Goal: Information Seeking & Learning: Learn about a topic

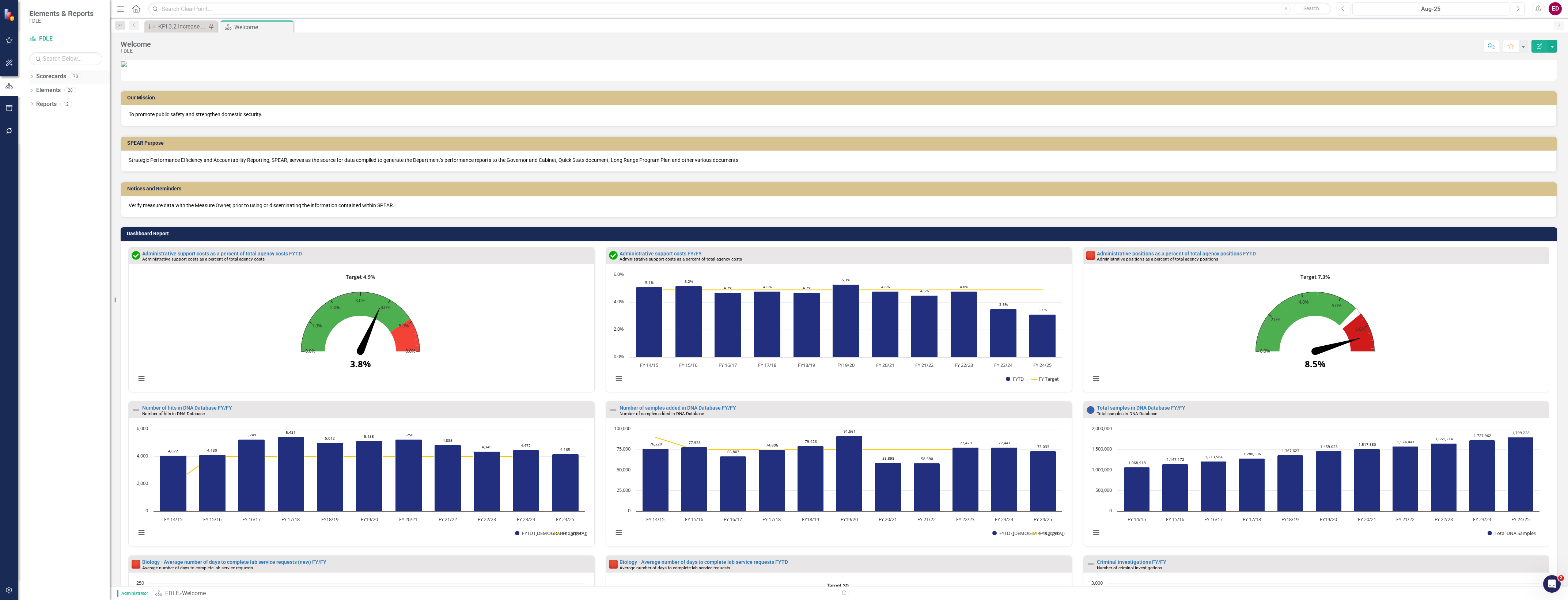
click at [30, 76] on icon "Dropdown" at bounding box center [32, 77] width 5 height 4
click at [38, 108] on div "Dropdown FDLE Commissioner's Initiative Team Project Dashboard Dropdown Impleme…" at bounding box center [66, 126] width 88 height 83
click at [52, 99] on div "FDLE Strategic Plan" at bounding box center [69, 105] width 80 height 12
click at [59, 103] on link "FDLE Strategic Plan" at bounding box center [69, 105] width 80 height 9
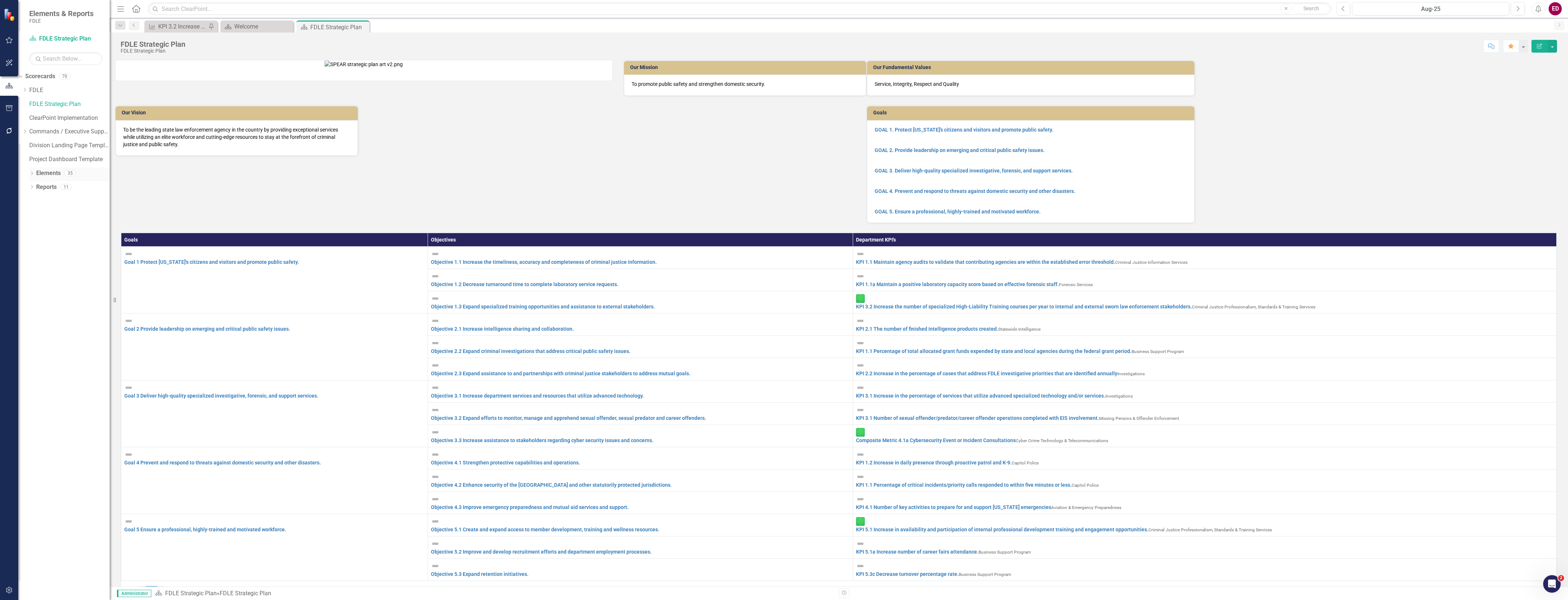
click at [32, 173] on icon "Dropdown" at bounding box center [32, 174] width 5 height 4
click at [51, 202] on link "Objective Objective" at bounding box center [46, 201] width 34 height 9
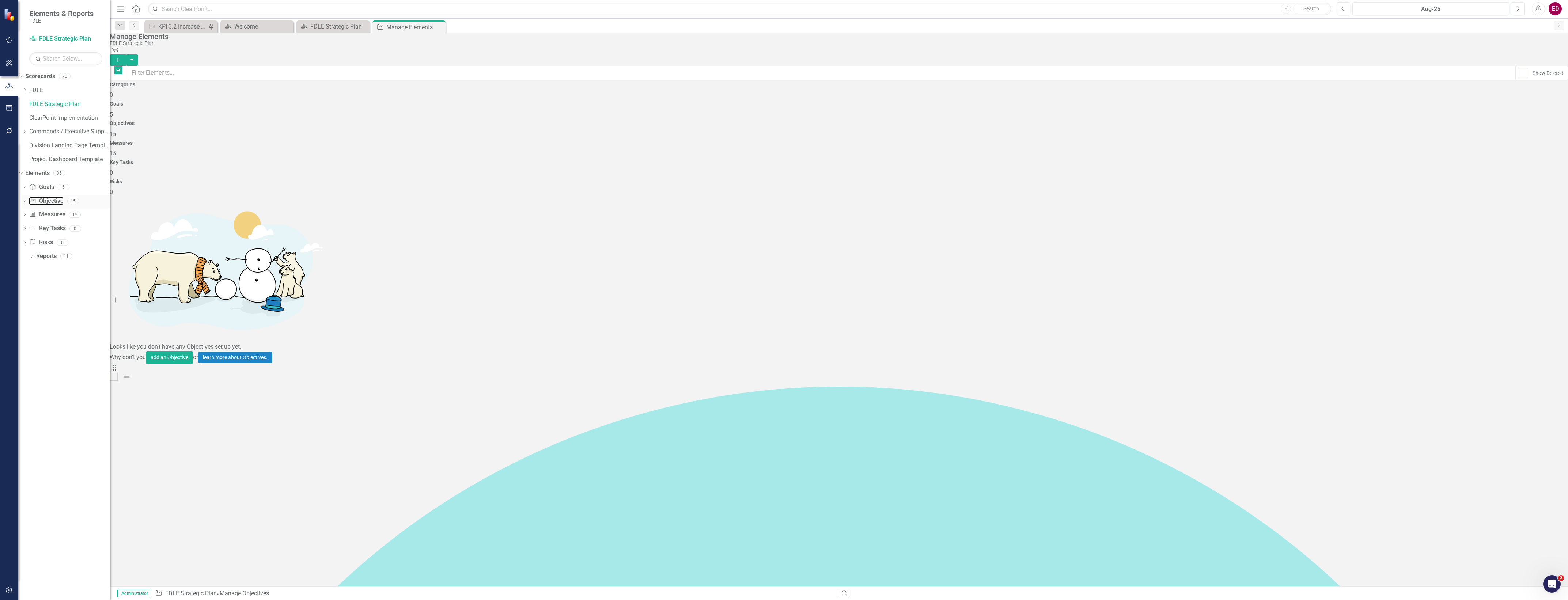
checkbox input "false"
click at [27, 203] on icon "Dropdown" at bounding box center [24, 201] width 5 height 4
click at [88, 206] on div "Objective Objective 15" at bounding box center [67, 202] width 85 height 14
click at [91, 211] on div "Objective 1.1 Increase the timeliness, accuracy and completeness of criminal ju…" at bounding box center [77, 213] width 65 height 7
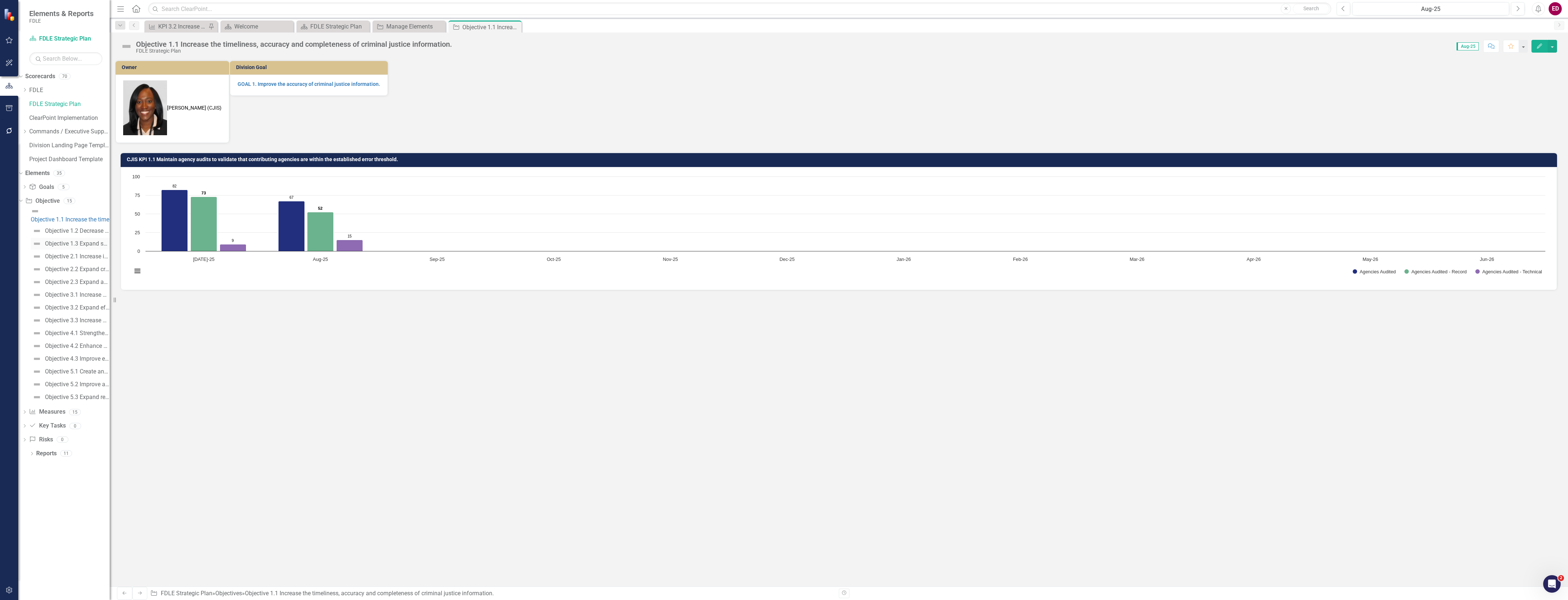
click at [90, 238] on link "Objective 1.3 Expand specialized training opportunities and assistance to exter…" at bounding box center [70, 243] width 79 height 12
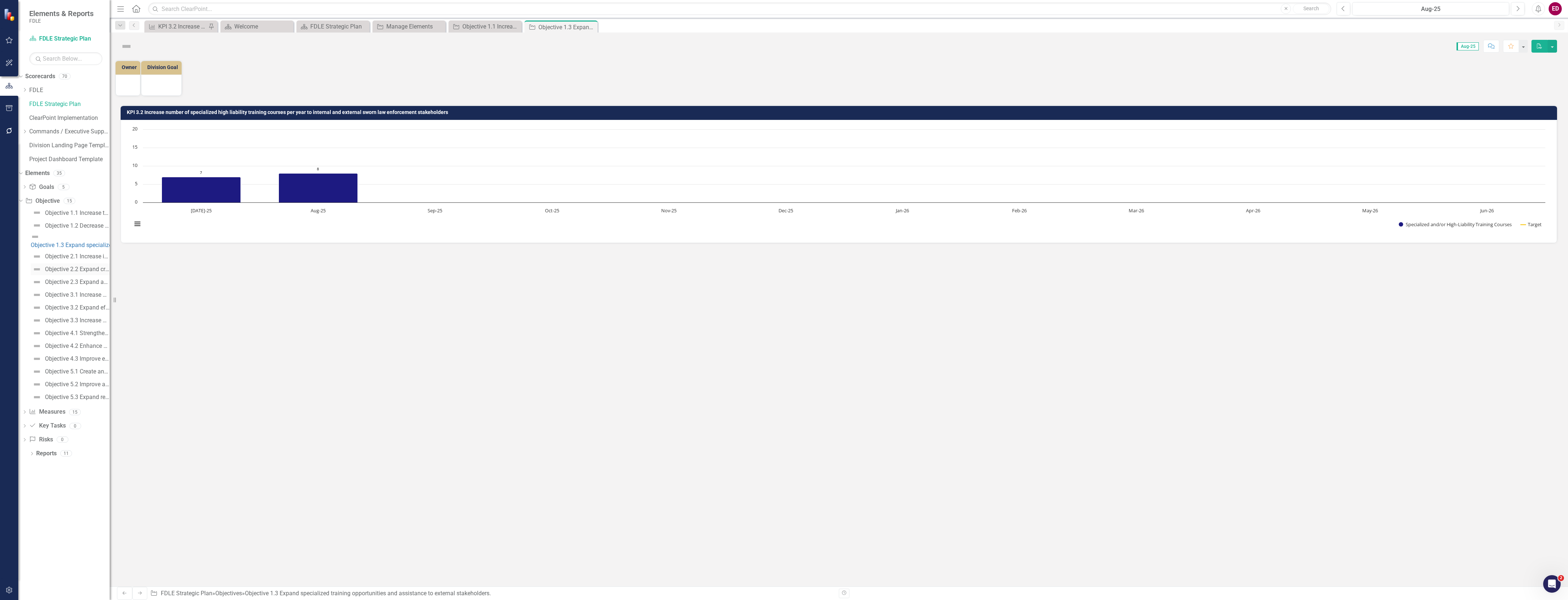
click at [88, 263] on link "Objective 2.2 Expand criminal investigations that address critical public safet…" at bounding box center [70, 269] width 79 height 12
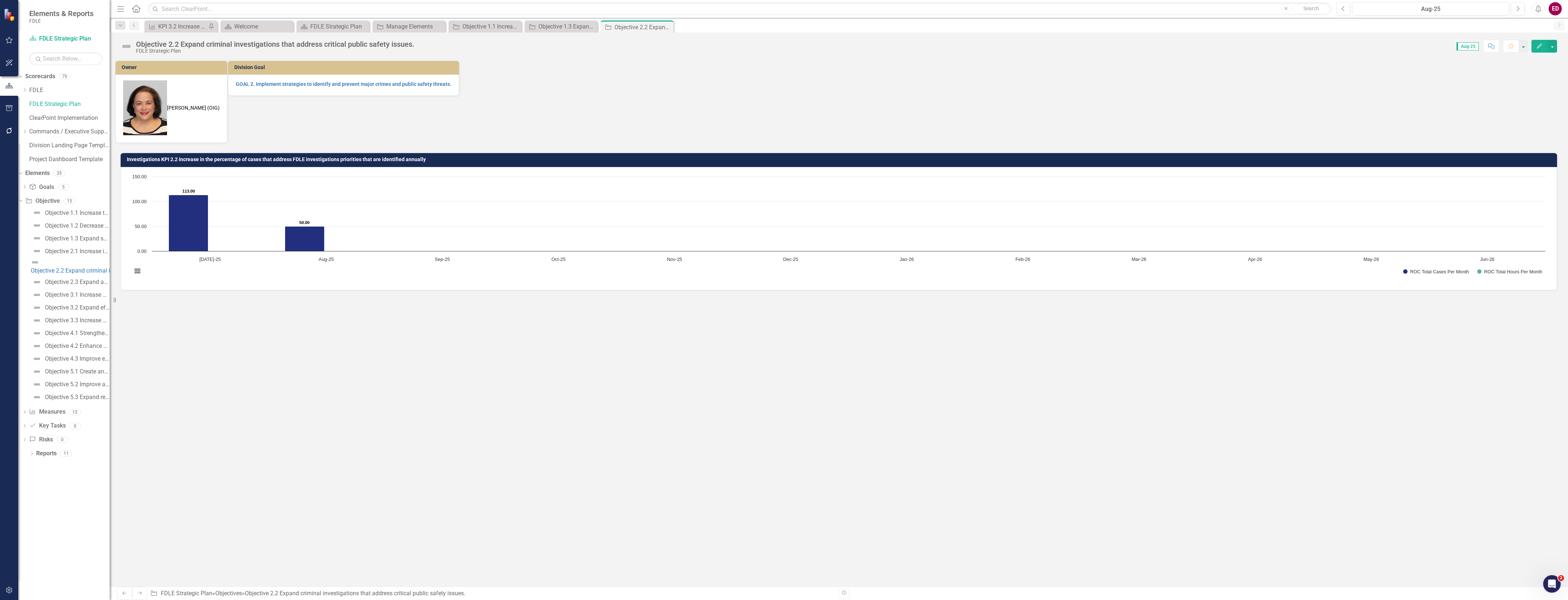
click at [31, 408] on div "Dropdown Goal Goals 5 Goal 1 Protect [US_STATE]'s citizens and visitors and pro…" at bounding box center [64, 315] width 91 height 267
click at [27, 132] on icon "Dropdown" at bounding box center [24, 131] width 5 height 4
click at [27, 145] on icon "Dropdown" at bounding box center [24, 142] width 5 height 4
click at [48, 187] on link "Investigative & Forensic Services Command" at bounding box center [66, 191] width 88 height 9
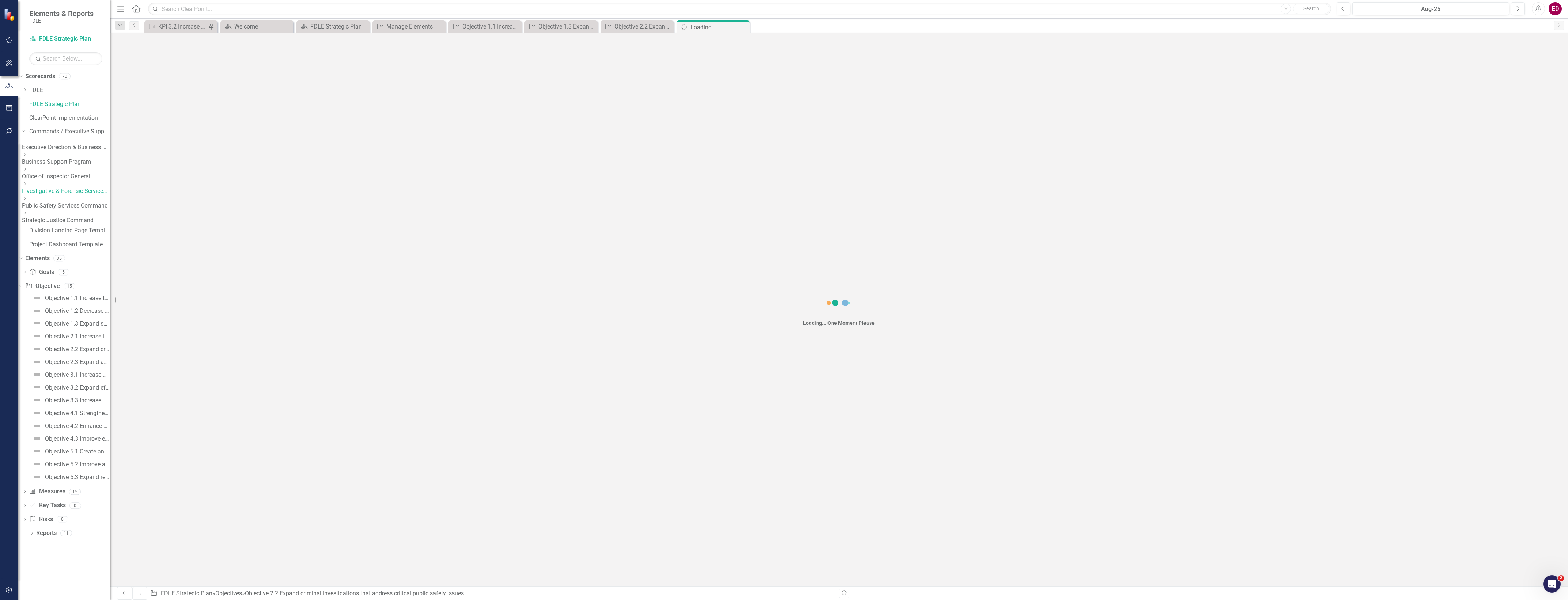
click at [27, 186] on icon "Dropdown" at bounding box center [24, 183] width 5 height 4
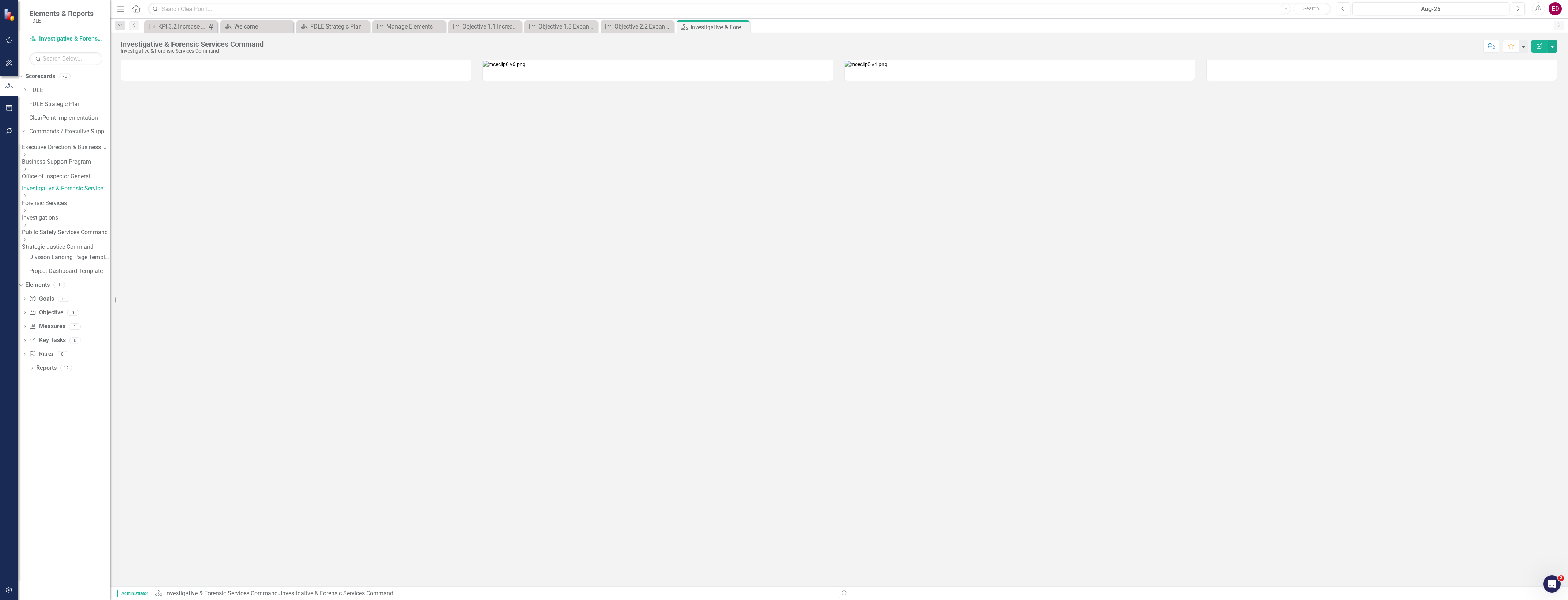
click at [27, 198] on icon "Dropdown" at bounding box center [24, 195] width 5 height 4
click at [57, 192] on div "Dropdown Investigative & Forensic Services Command" at bounding box center [66, 186] width 88 height 15
click at [67, 198] on link "Forensic Services" at bounding box center [66, 201] width 88 height 9
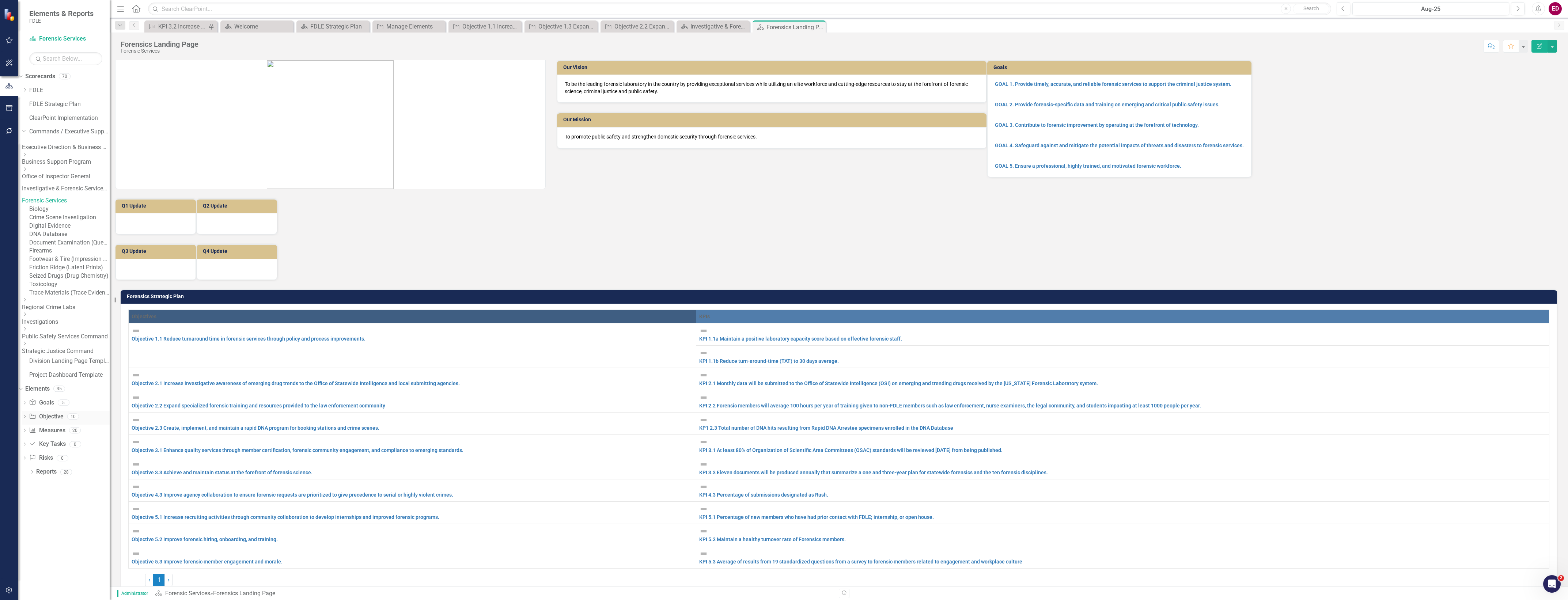
click at [27, 420] on div "Dropdown" at bounding box center [24, 417] width 5 height 6
click at [69, 434] on link "Objective 1.1 Reduce turnaround time in forensic services through policy and pr…" at bounding box center [70, 428] width 79 height 12
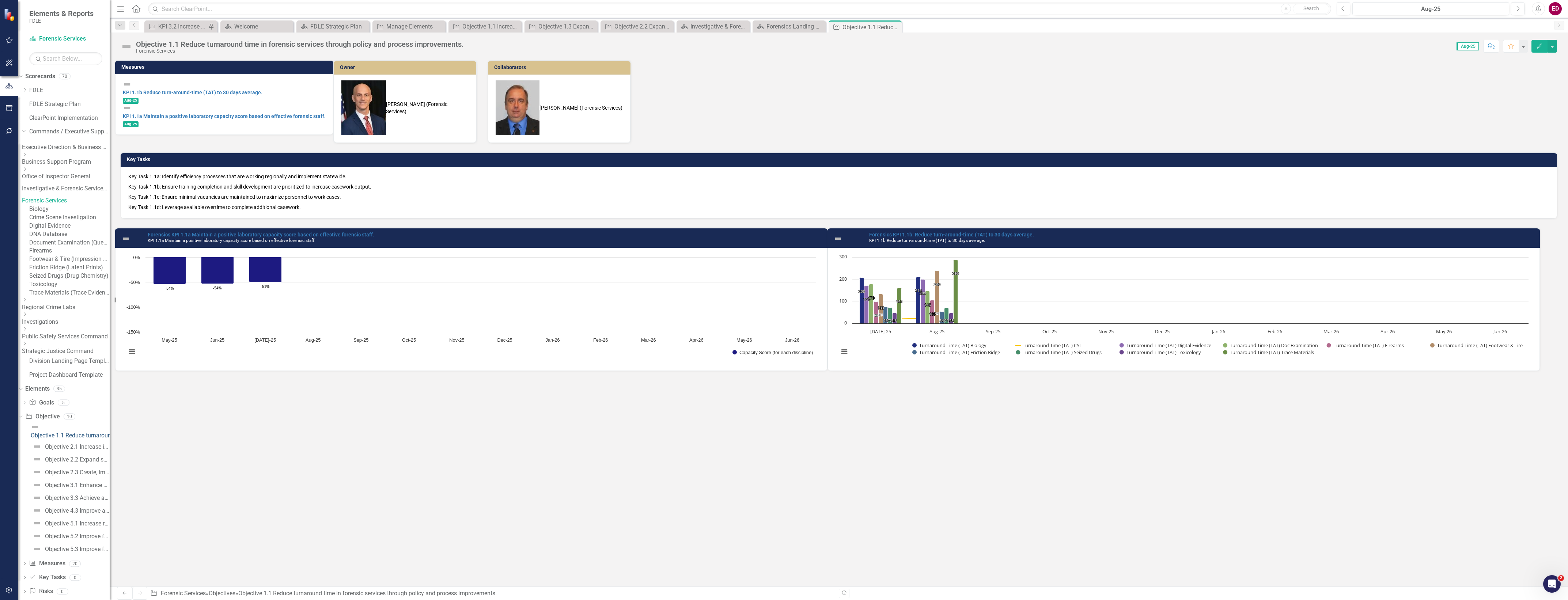
scroll to position [68, 0]
click at [63, 552] on link "Measure Measures" at bounding box center [46, 551] width 36 height 9
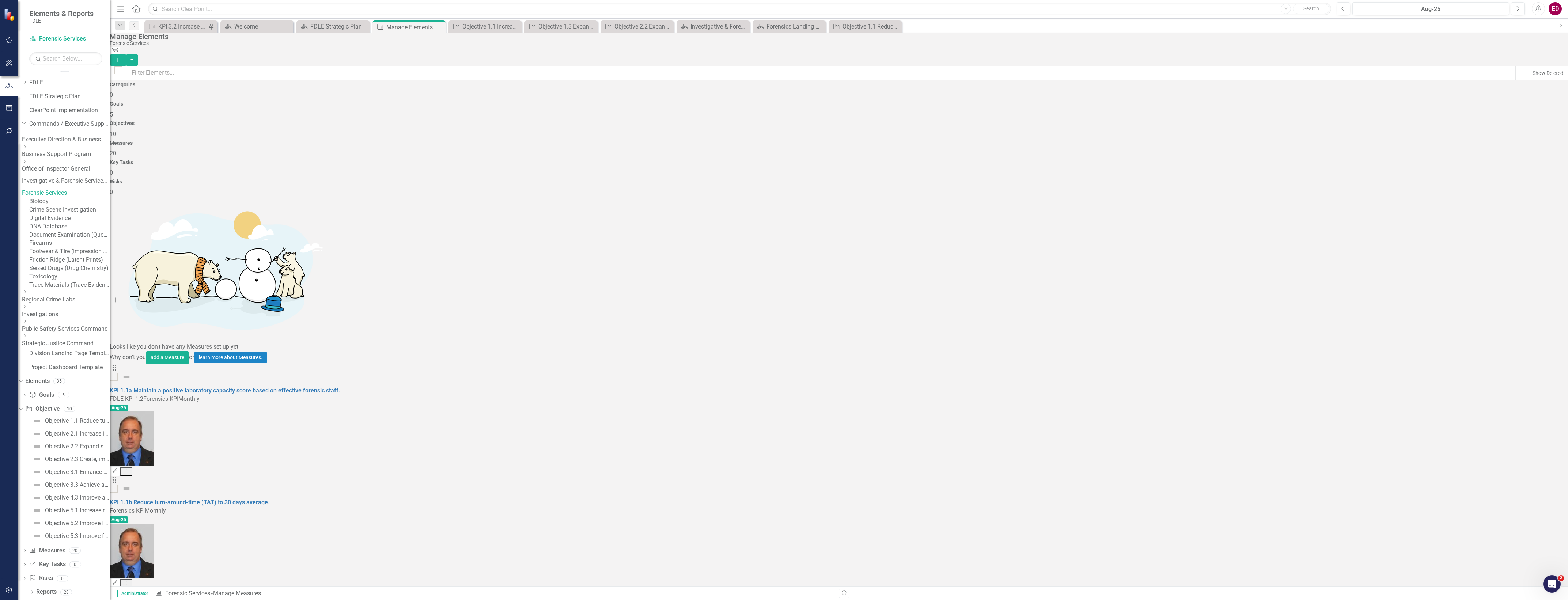
click at [47, 315] on div "Dropdown Investigations" at bounding box center [66, 311] width 88 height 15
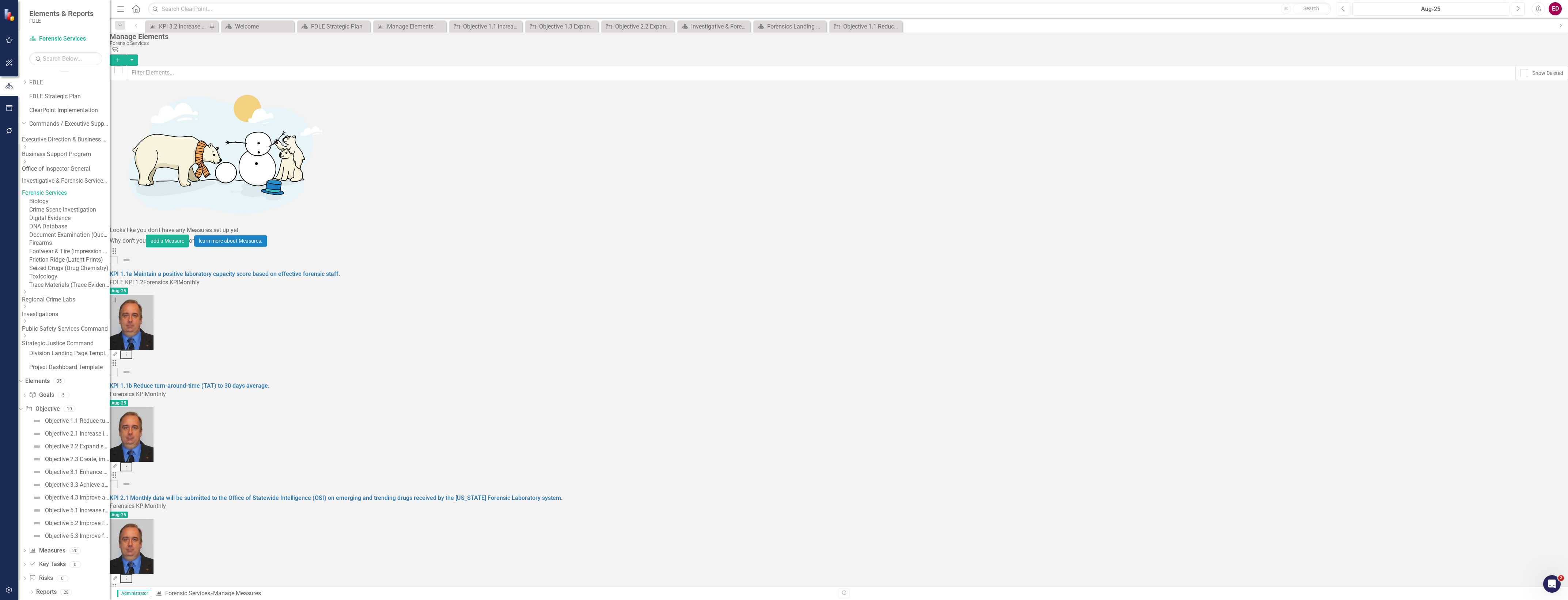
click at [51, 310] on div "Dropdown" at bounding box center [65, 307] width 86 height 6
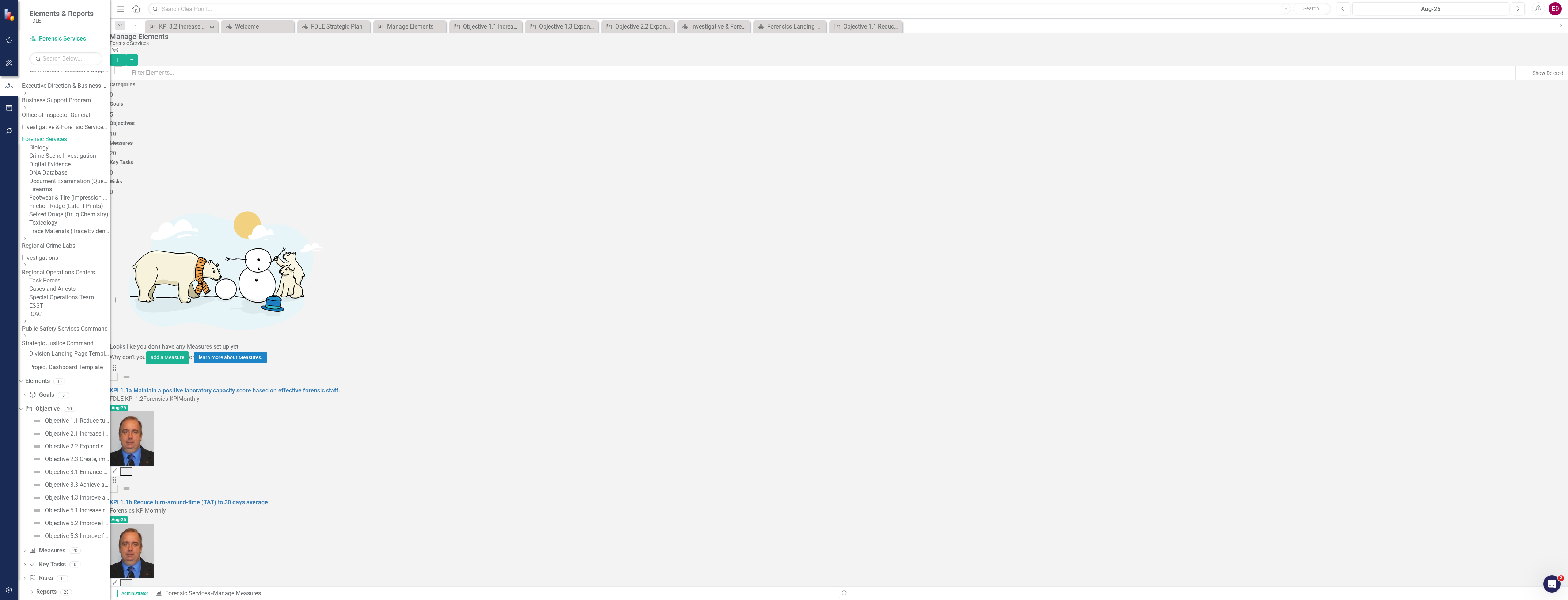
click at [55, 268] on div "Dropdown" at bounding box center [65, 265] width 86 height 6
click at [90, 284] on link "JROC" at bounding box center [69, 280] width 80 height 9
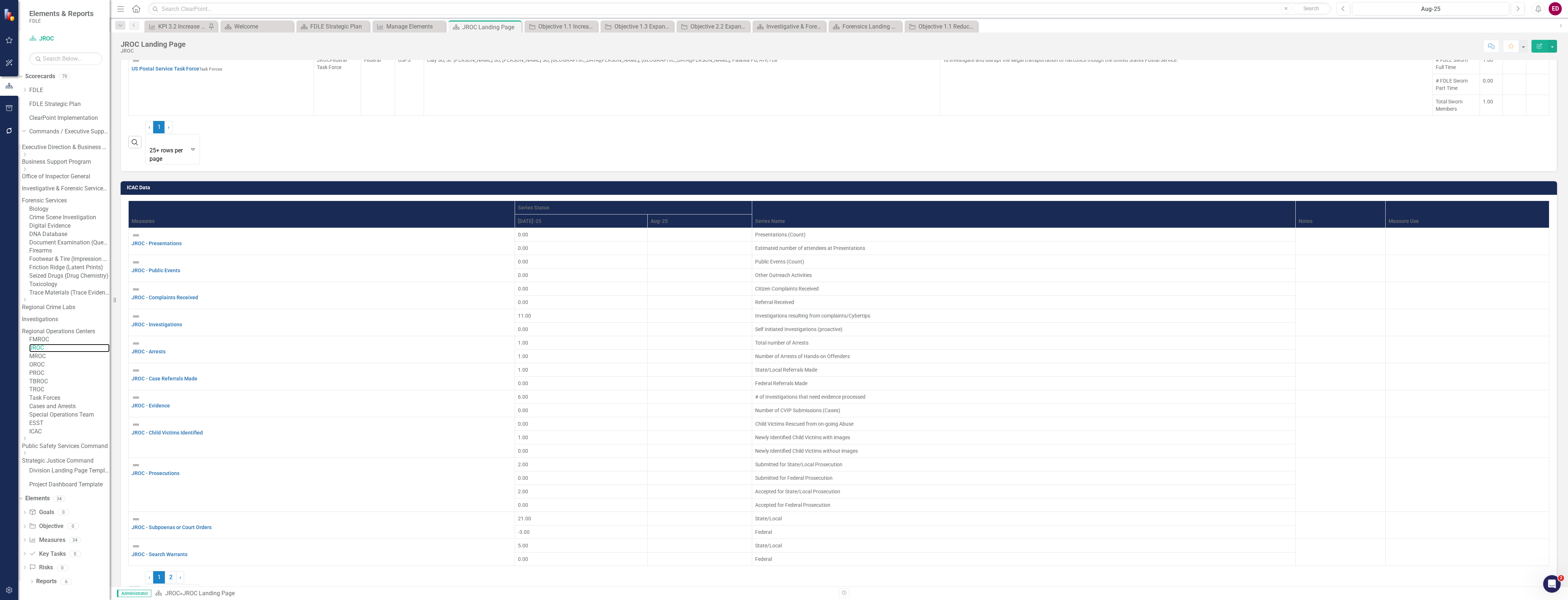
scroll to position [970, 0]
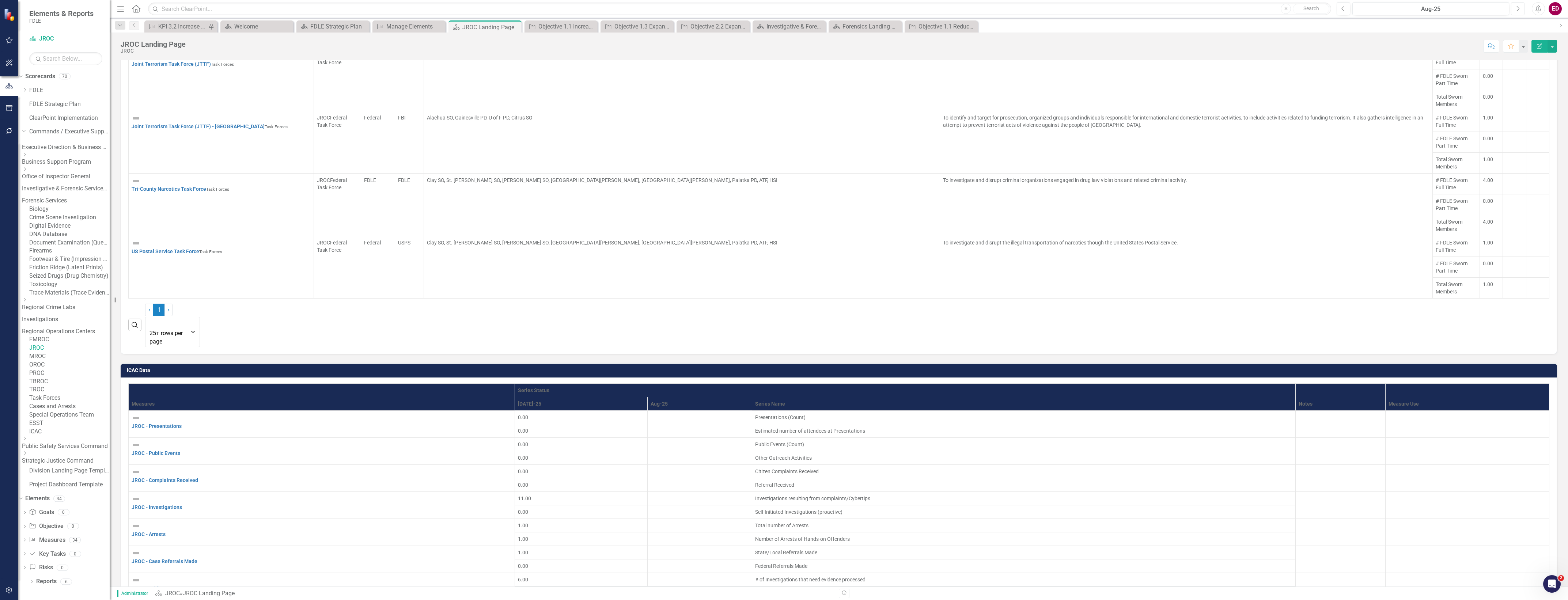
click at [1521, 5] on button "Next" at bounding box center [1517, 9] width 13 height 13
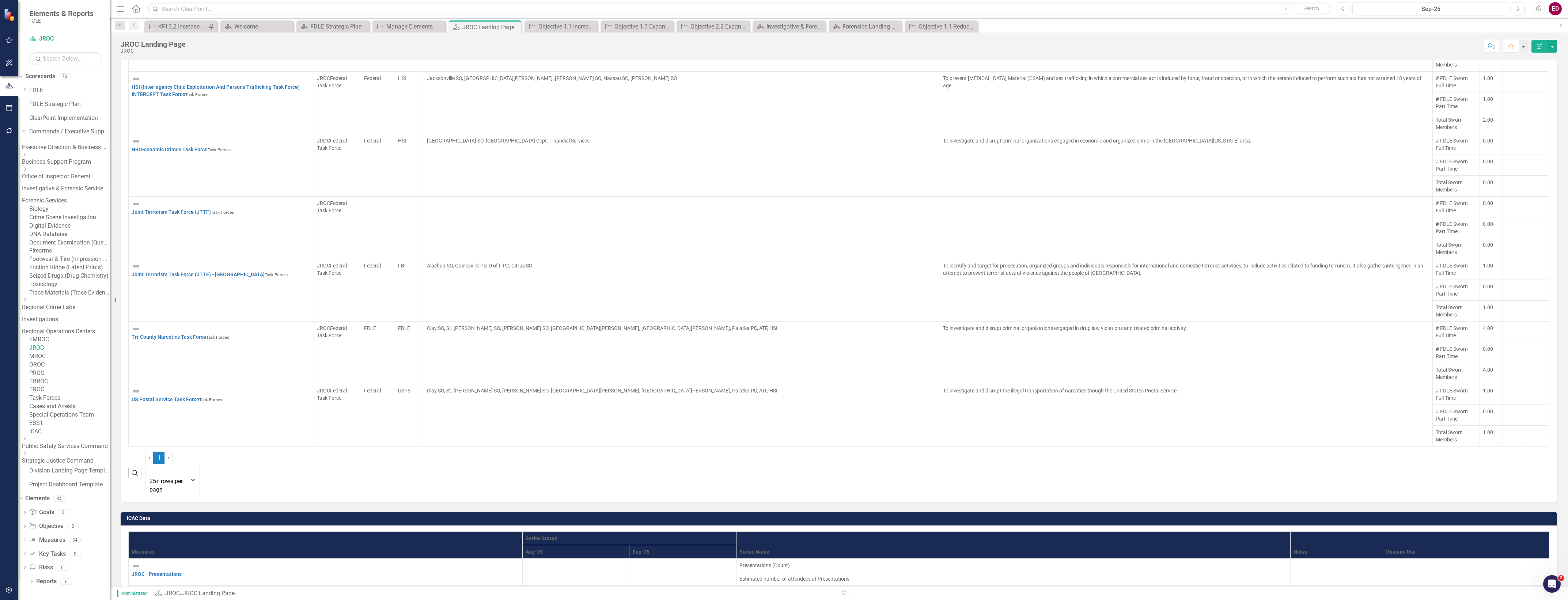
scroll to position [1142, 0]
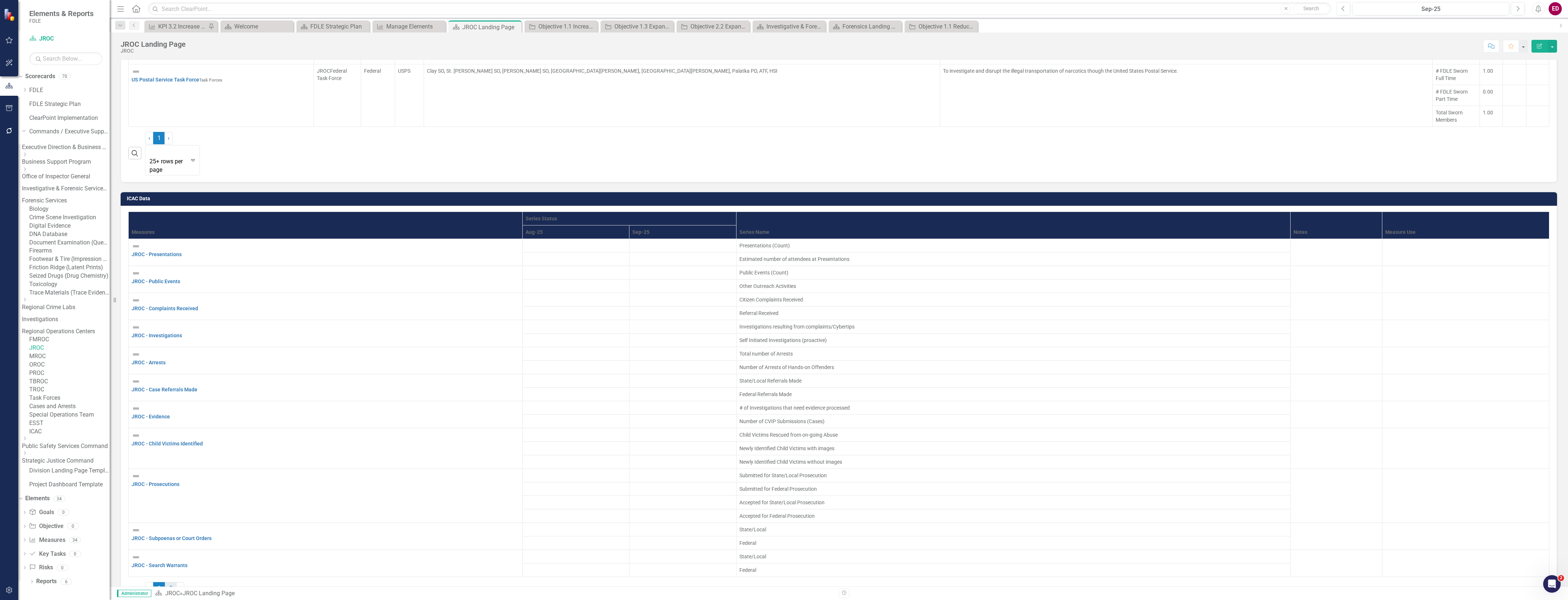
click at [177, 582] on link "2" at bounding box center [170, 588] width 12 height 12
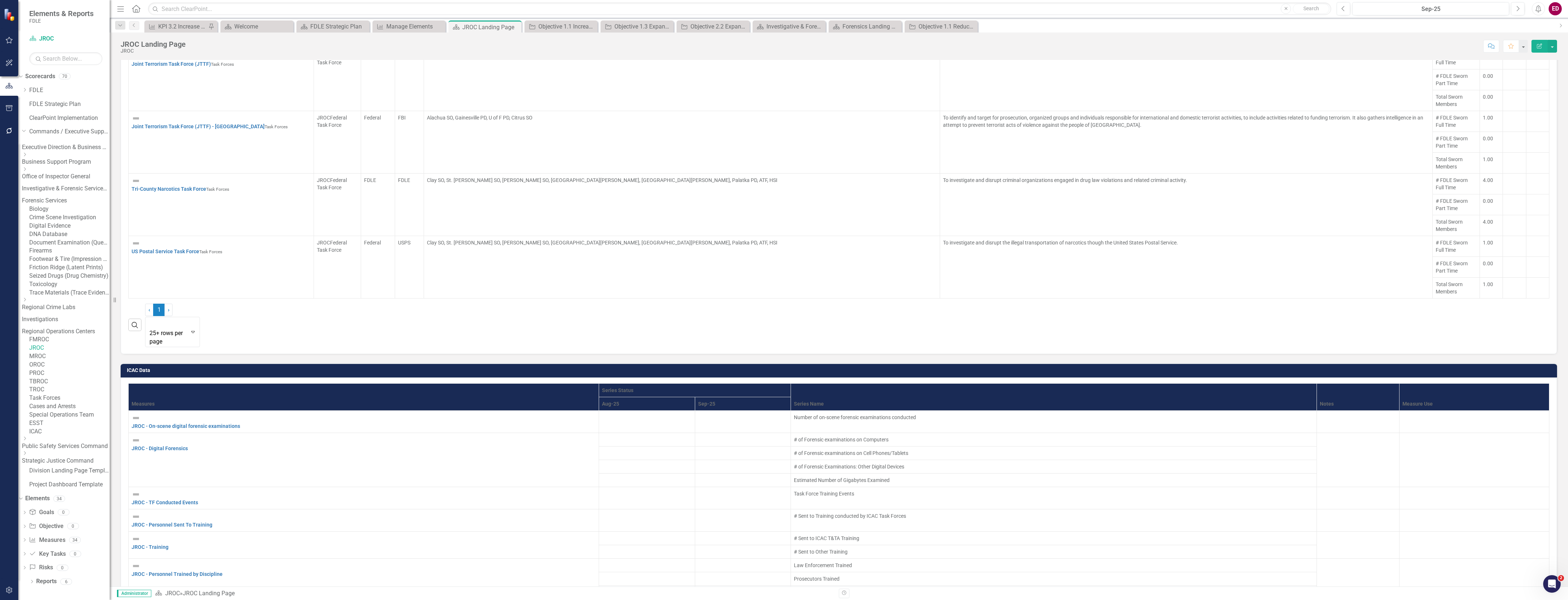
scroll to position [1199, 0]
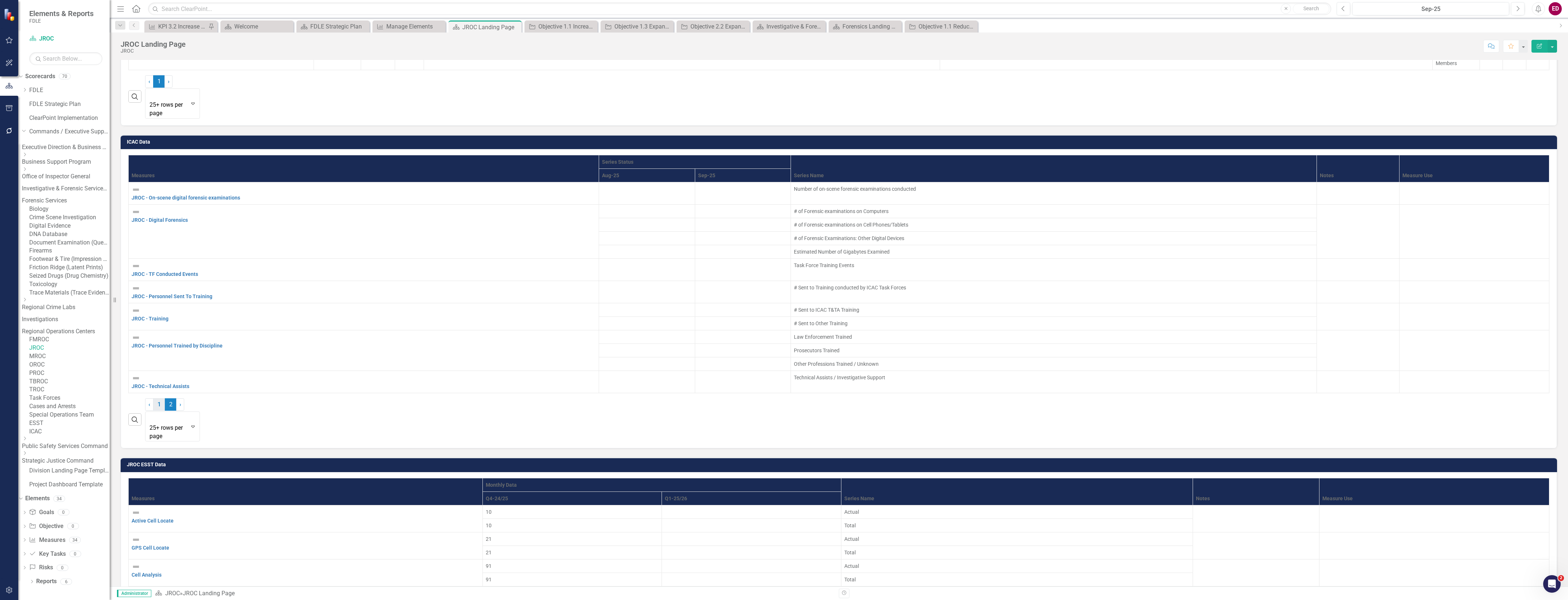
click at [165, 399] on link "1" at bounding box center [159, 405] width 12 height 12
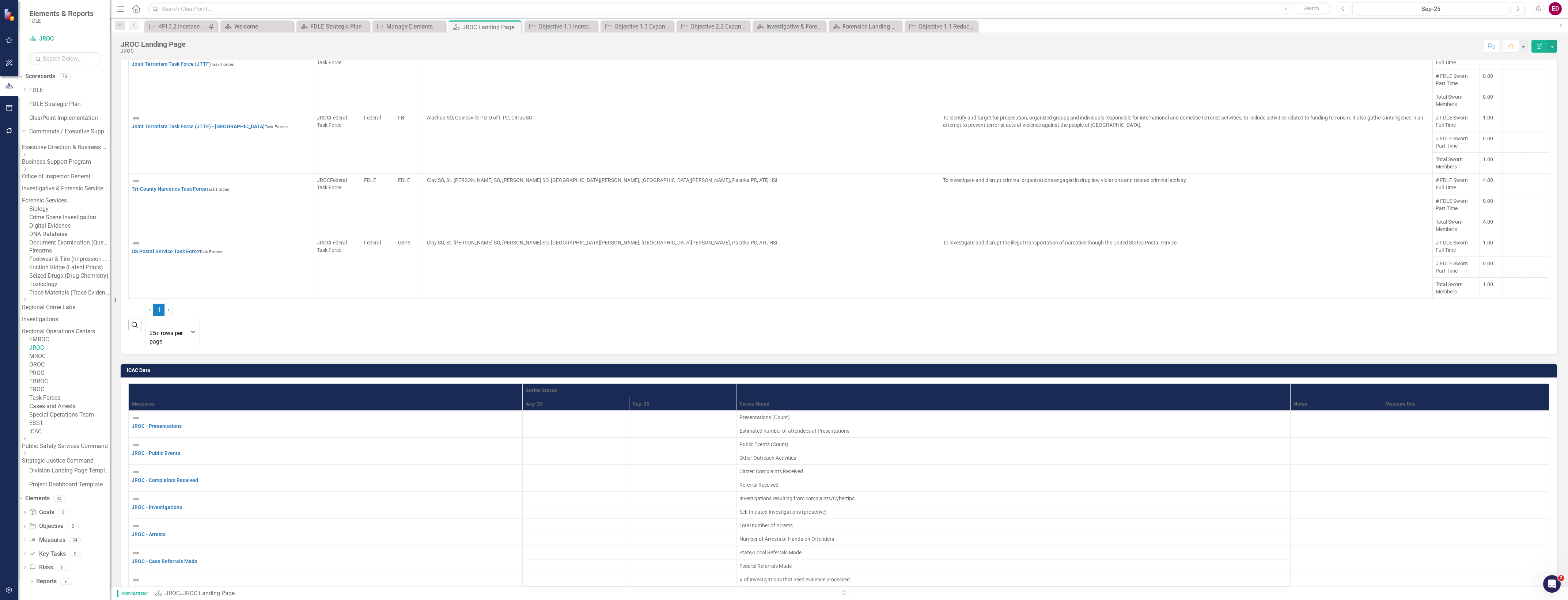
click at [91, 361] on link "OROC" at bounding box center [69, 365] width 80 height 9
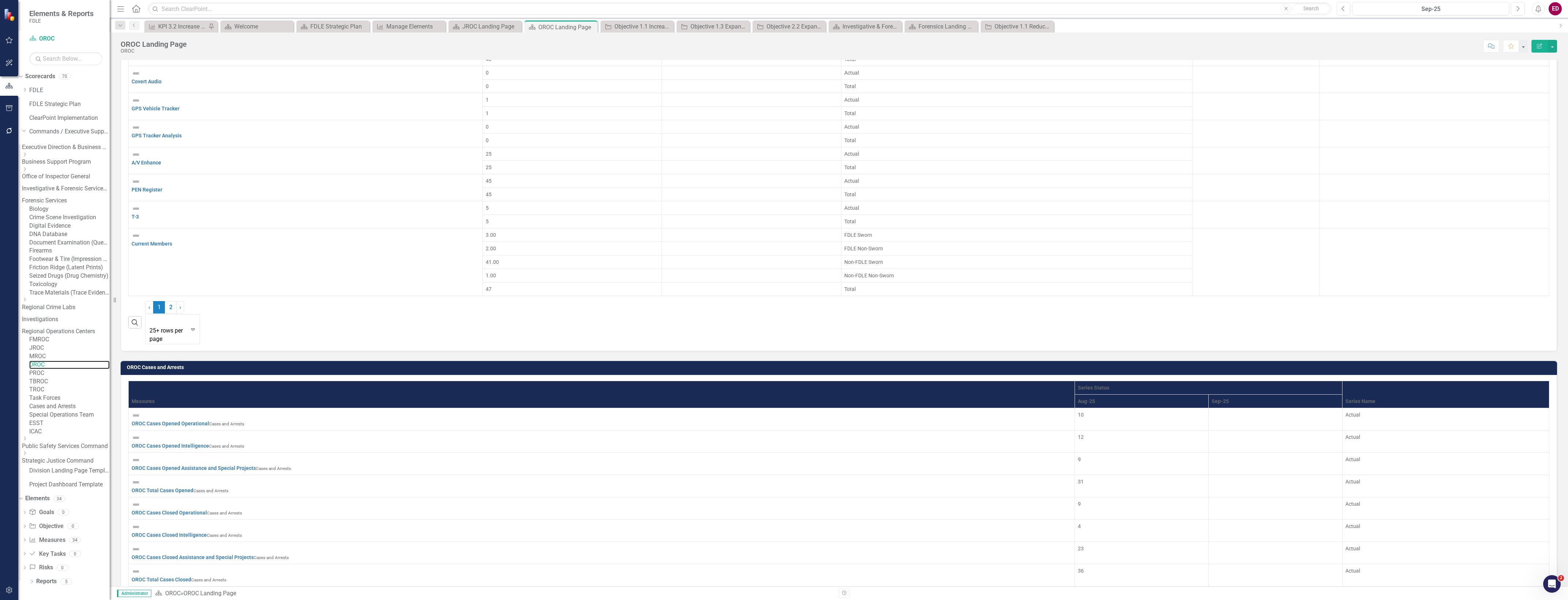
scroll to position [1440, 0]
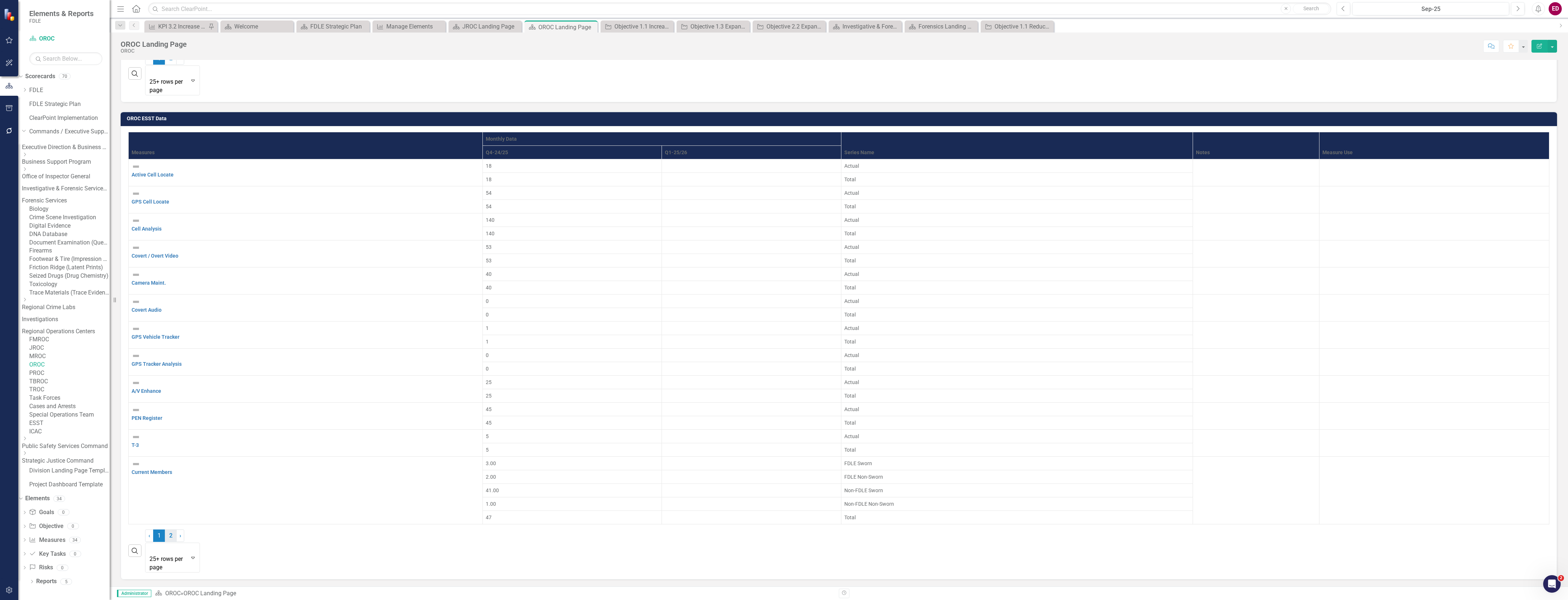
click at [177, 542] on link "2" at bounding box center [170, 535] width 12 height 12
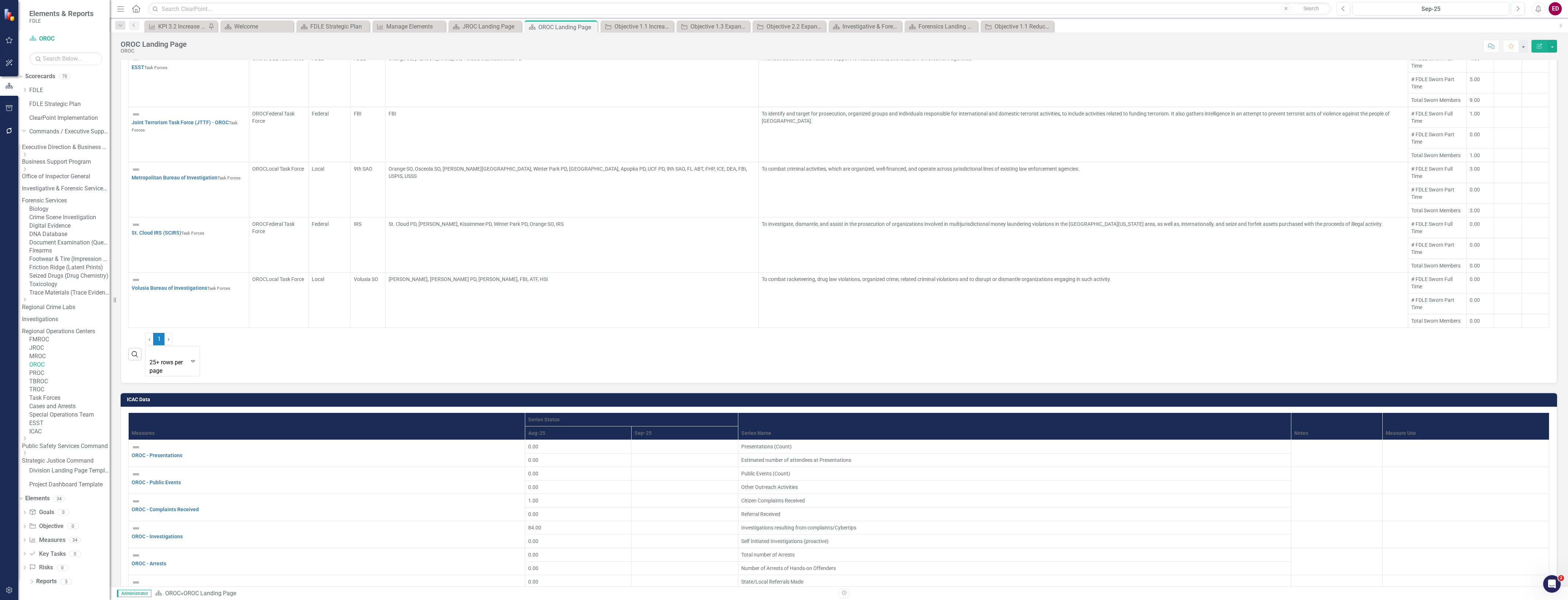
scroll to position [1030, 0]
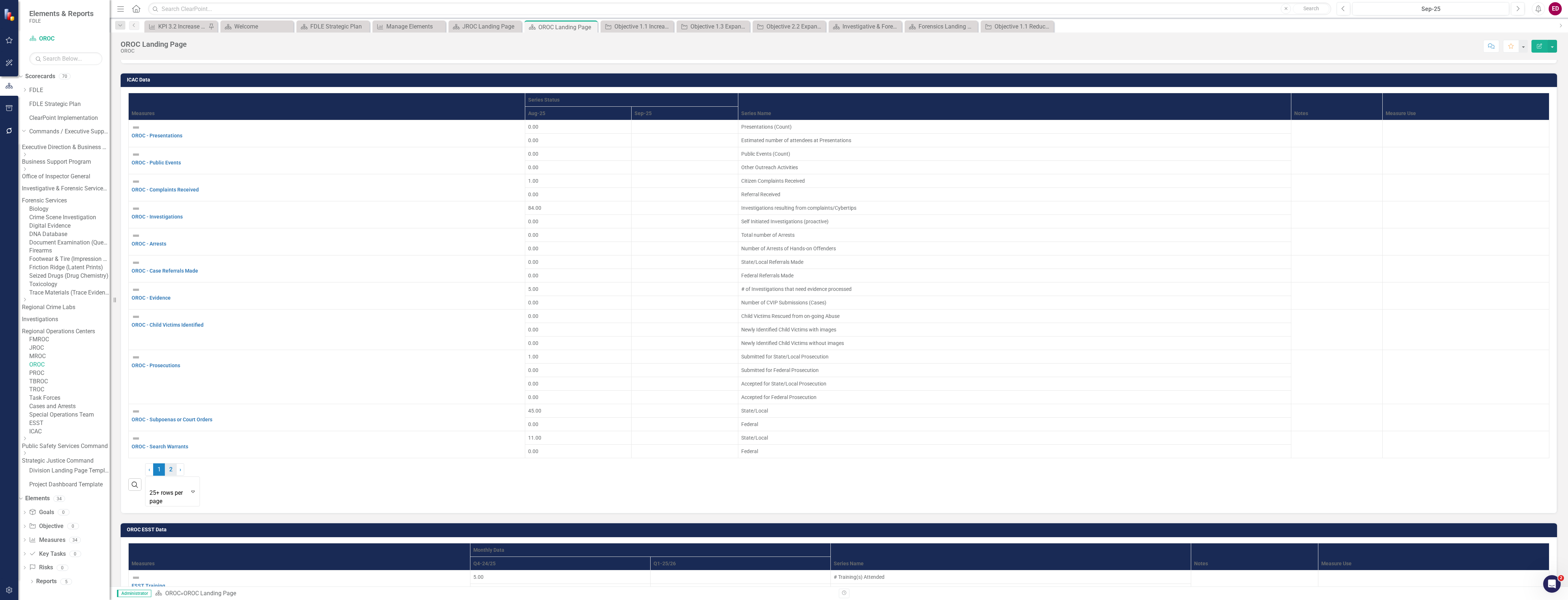
click at [177, 463] on link "2" at bounding box center [170, 469] width 12 height 12
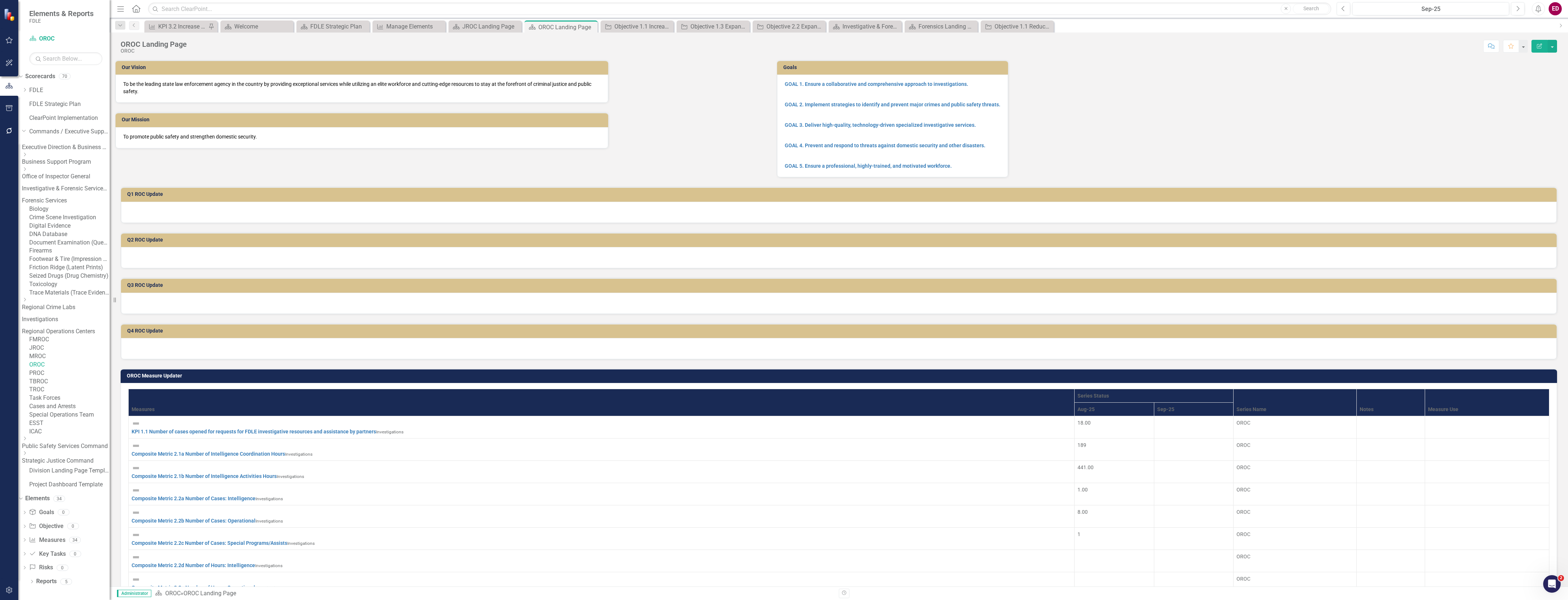
scroll to position [365, 0]
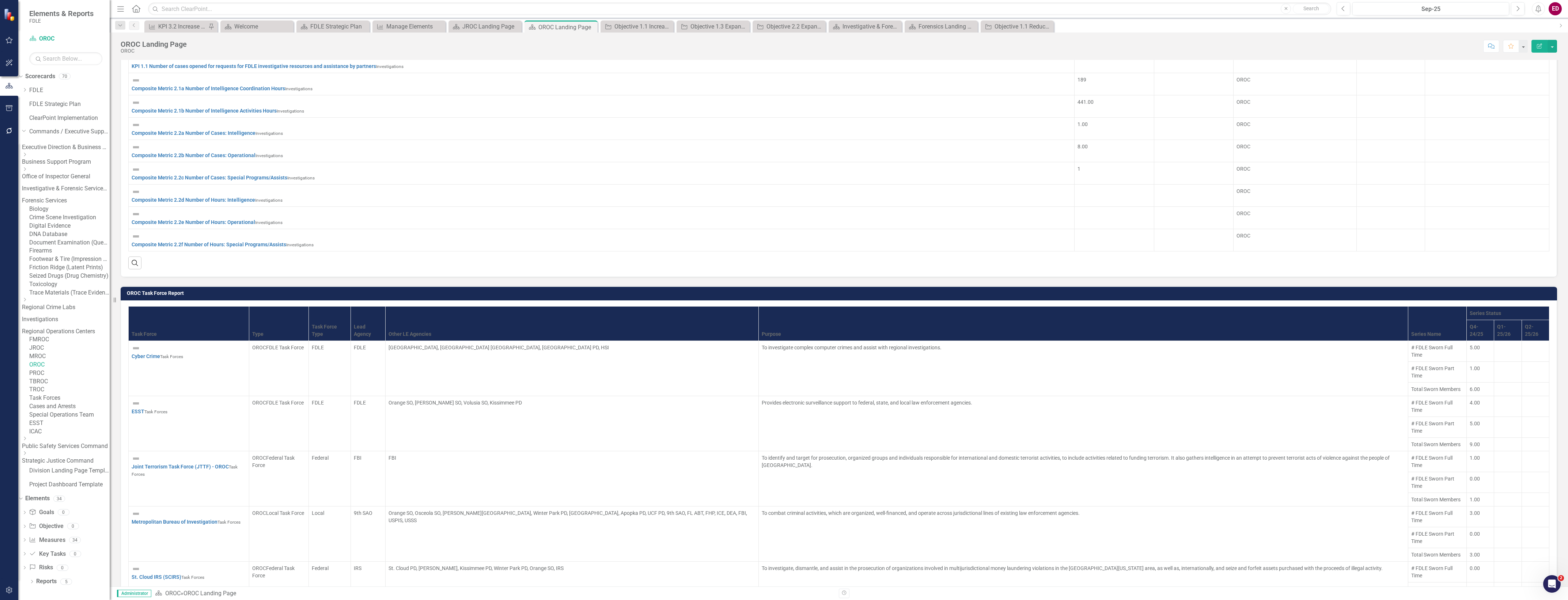
click at [82, 377] on link "TBROC" at bounding box center [69, 382] width 80 height 9
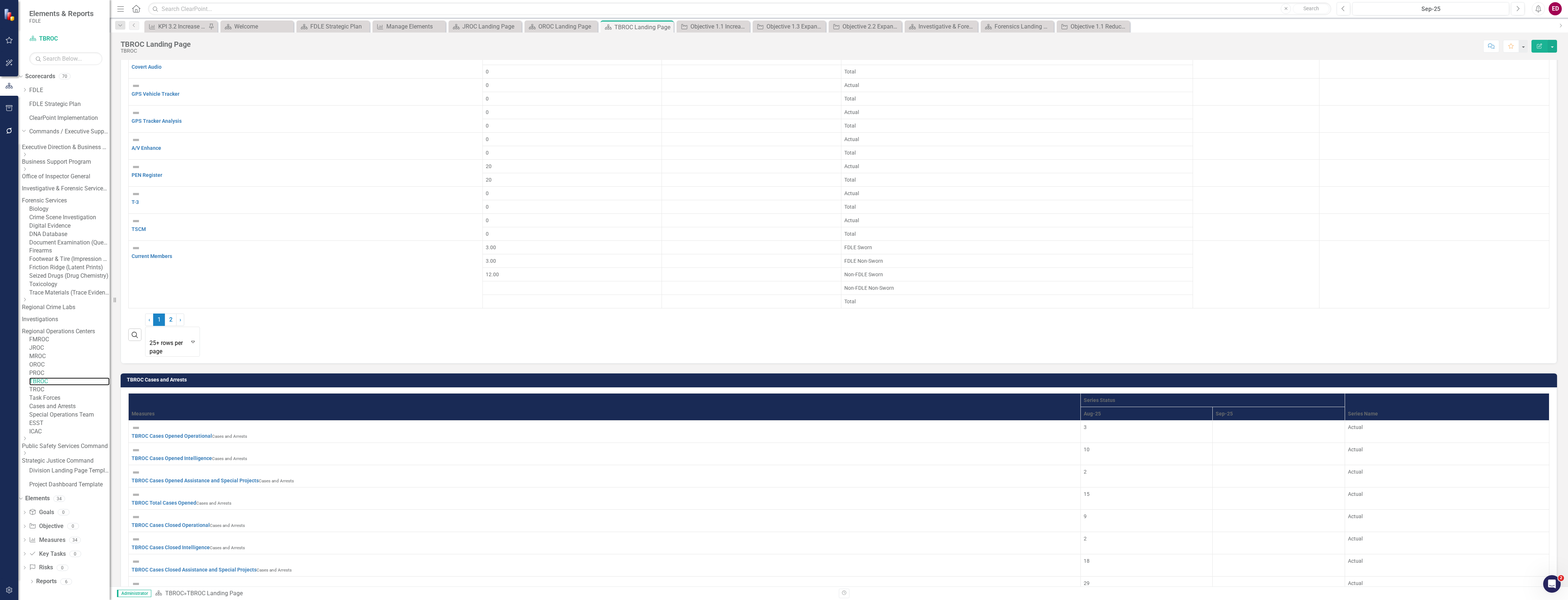
scroll to position [1400, 0]
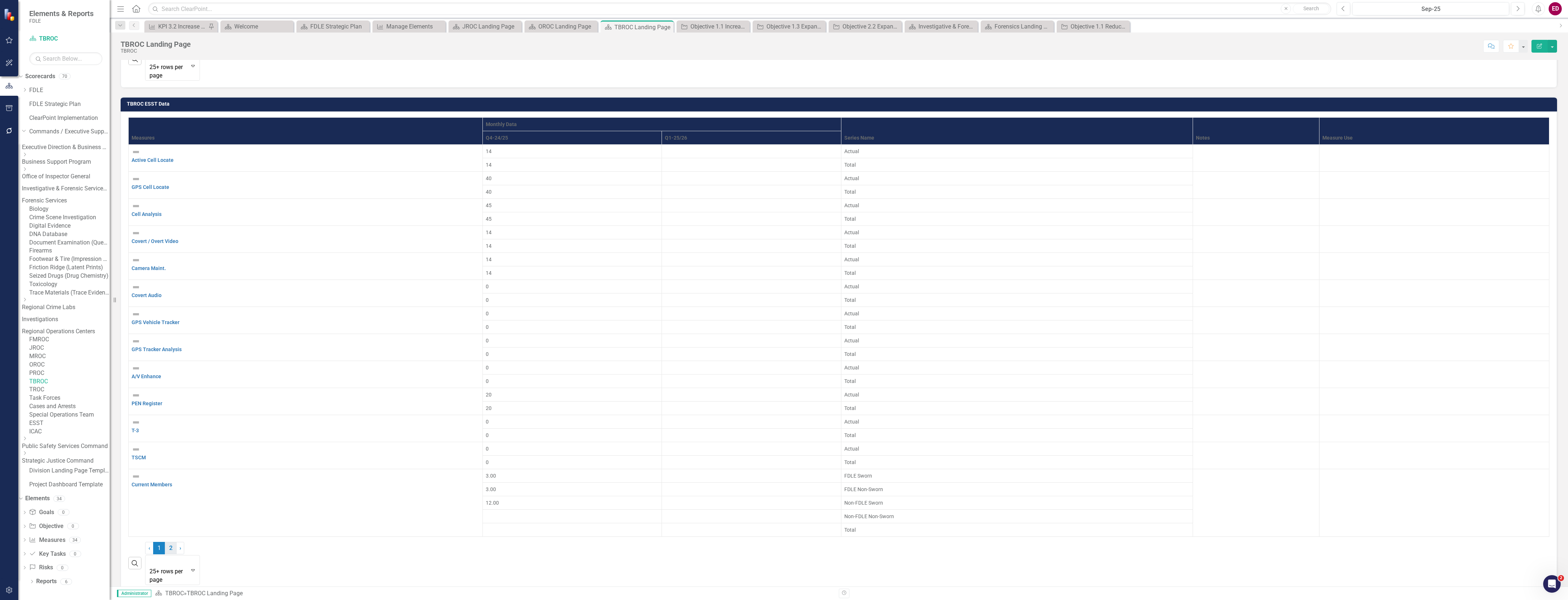
click at [177, 554] on link "2" at bounding box center [170, 548] width 12 height 12
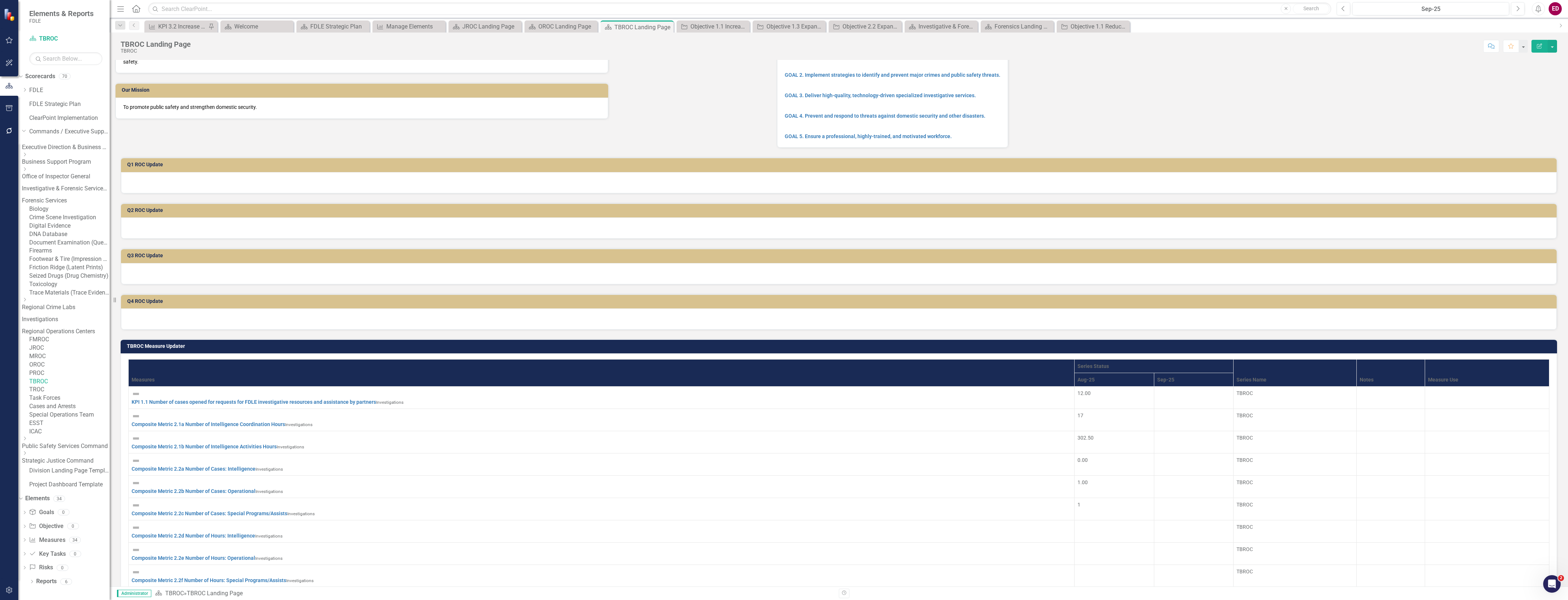
scroll to position [0, 0]
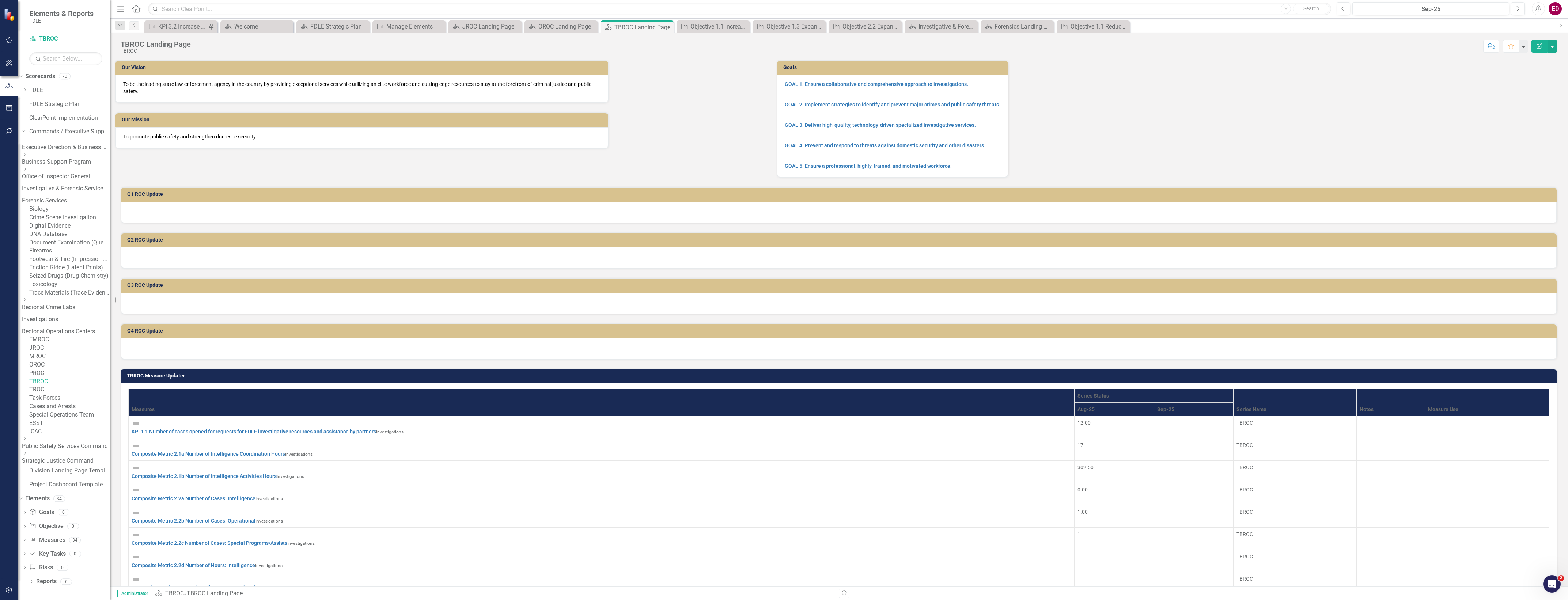
click at [88, 315] on link "Investigations" at bounding box center [66, 319] width 88 height 9
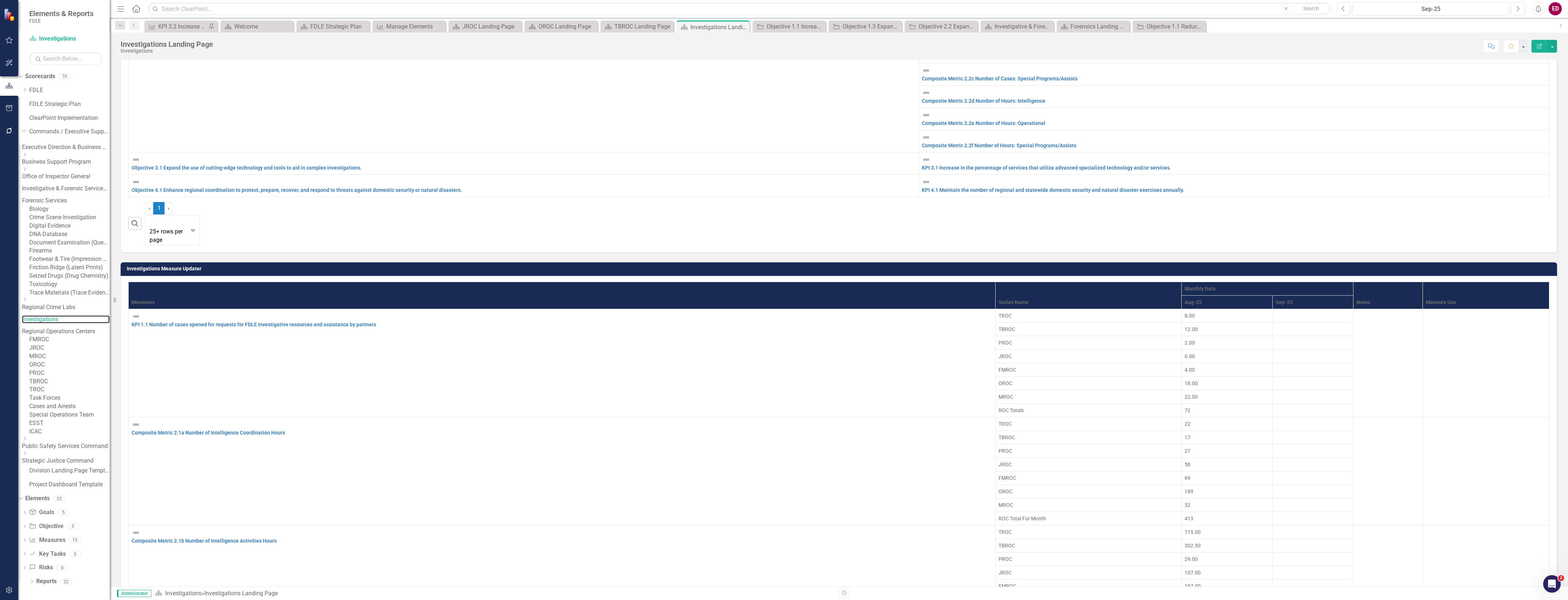
scroll to position [596, 0]
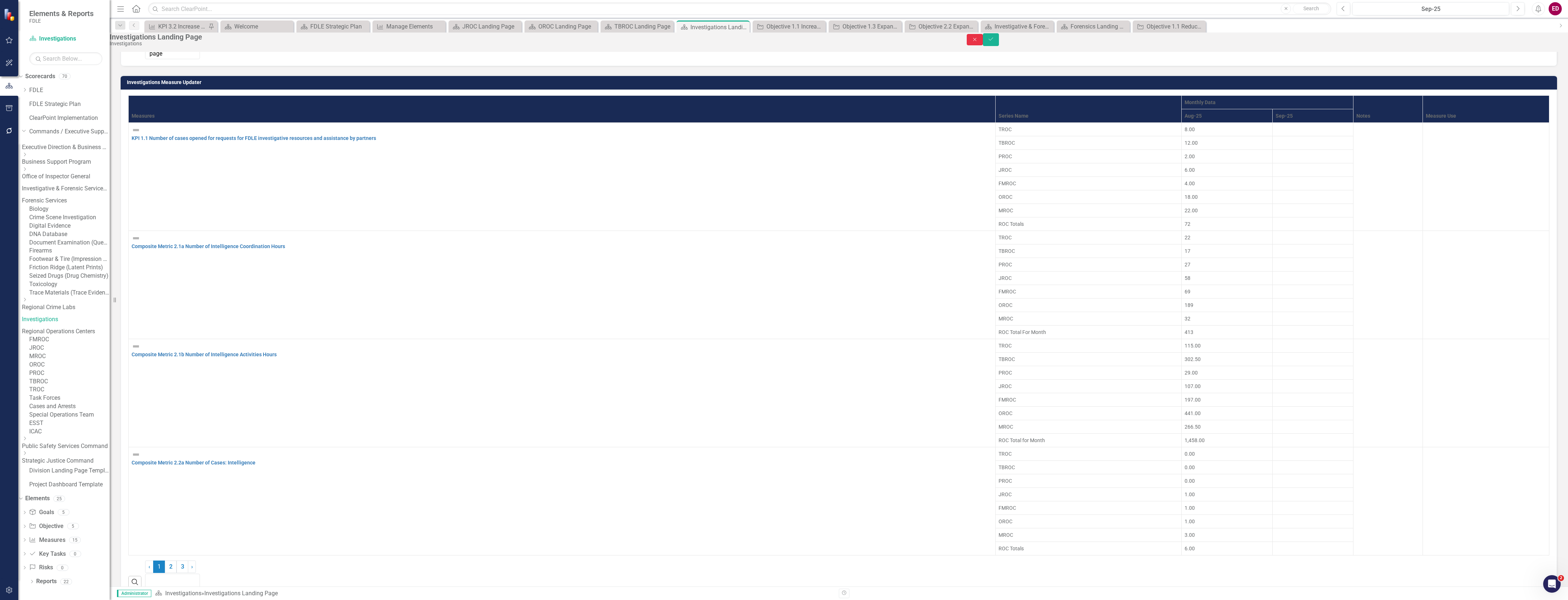
click at [983, 43] on button "Close" at bounding box center [975, 40] width 16 height 12
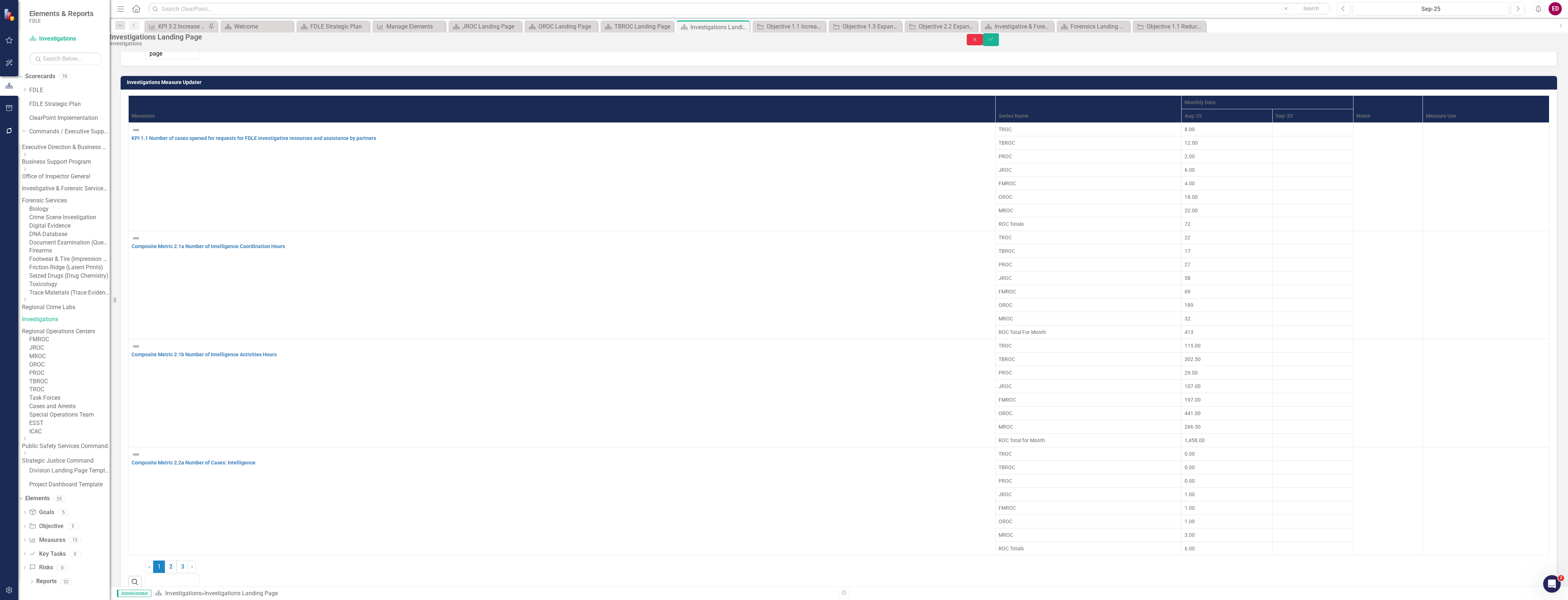
click at [983, 43] on button "Close" at bounding box center [975, 40] width 16 height 12
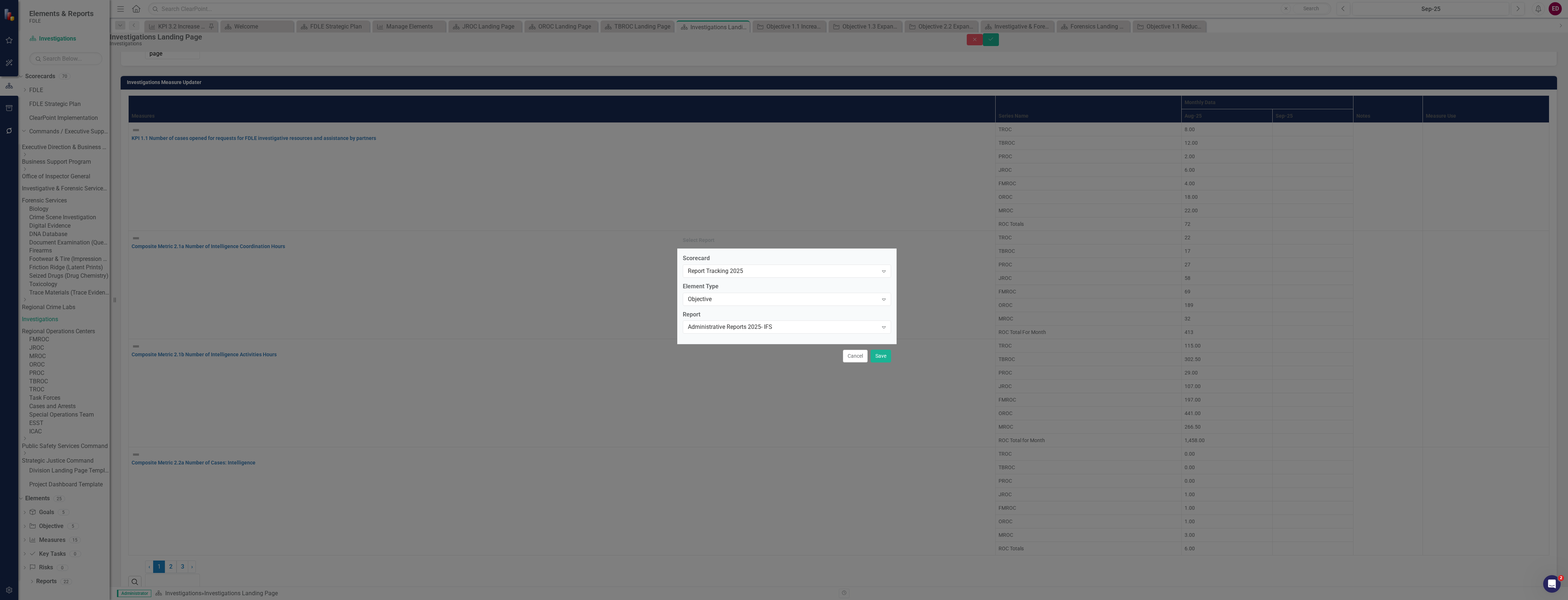
click at [816, 319] on div "Report Administrative Reports 2025- IFS Expand" at bounding box center [787, 321] width 208 height 23
click at [827, 328] on div "Administrative Reports 2025- IFS" at bounding box center [783, 327] width 191 height 9
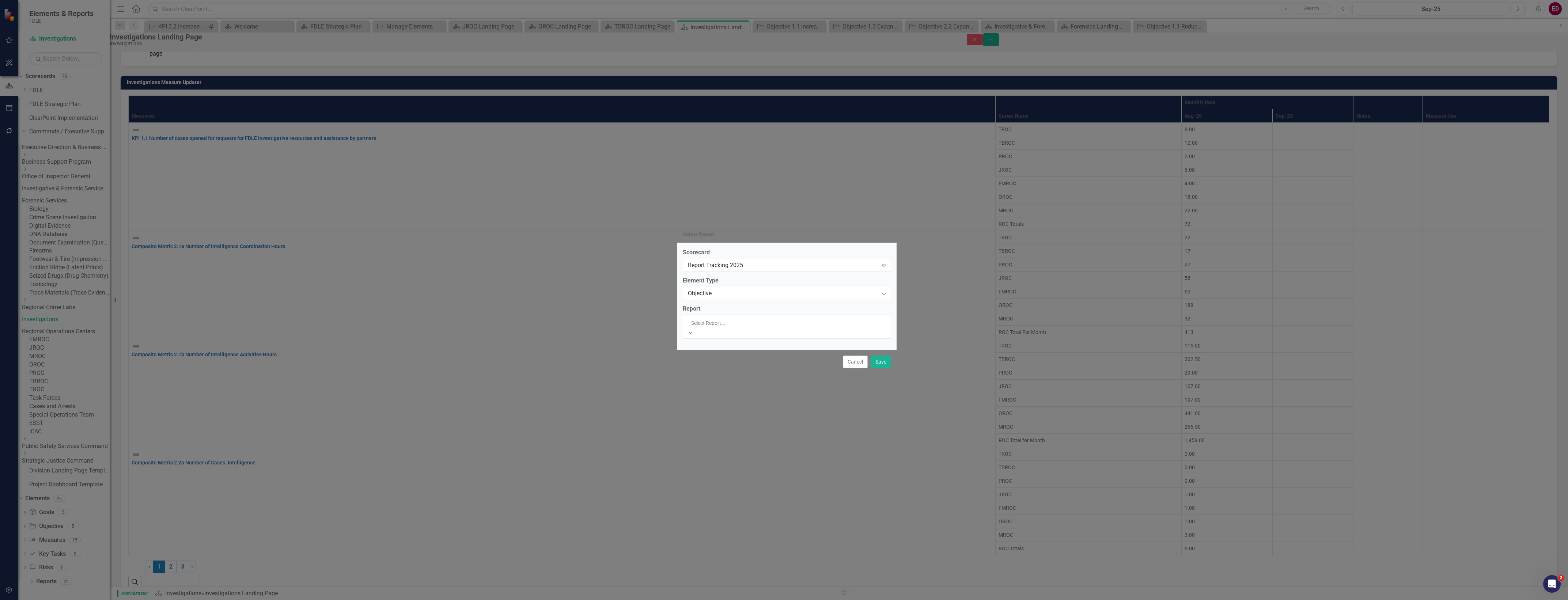
scroll to position [46, 0]
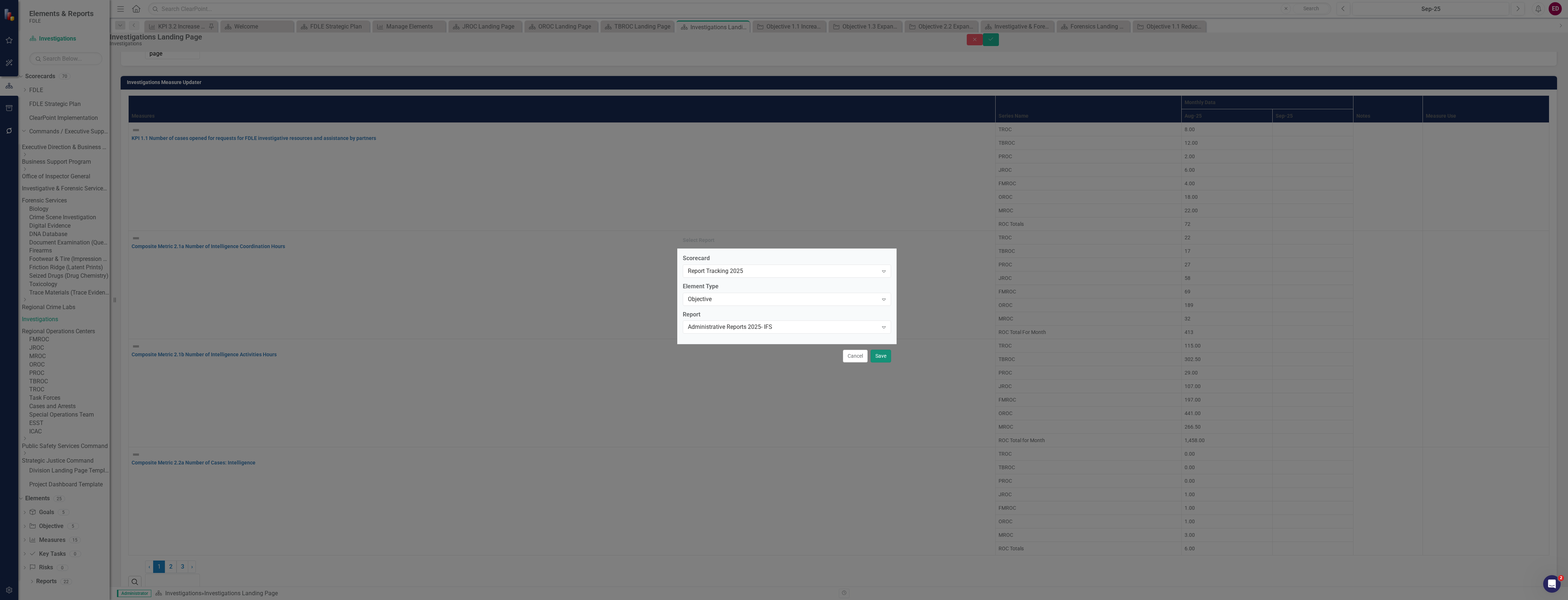
click at [877, 355] on button "Save" at bounding box center [881, 356] width 21 height 13
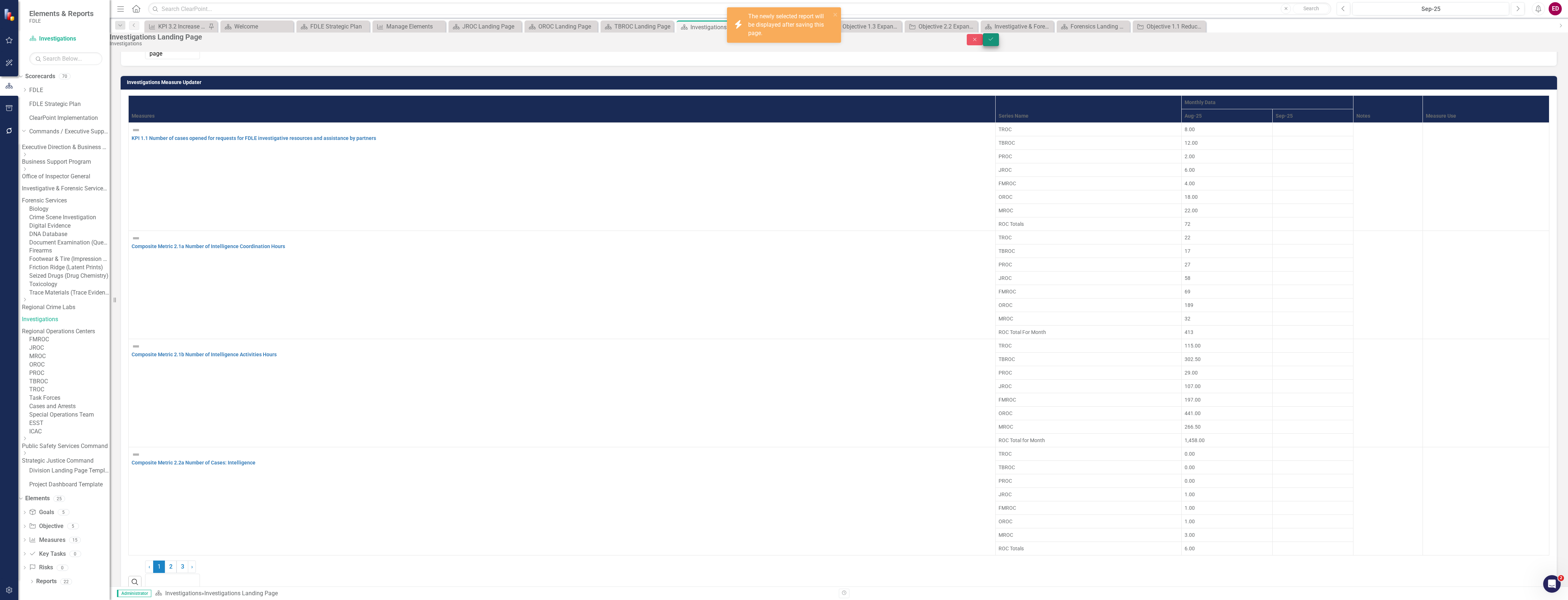
drag, startPoint x: 1548, startPoint y: 32, endPoint x: 1547, endPoint y: 40, distance: 8.1
click at [1548, 37] on div "Investigations Landing Page Investigations Close Save" at bounding box center [839, 39] width 1458 height 14
click at [994, 41] on icon "Save" at bounding box center [990, 39] width 7 height 5
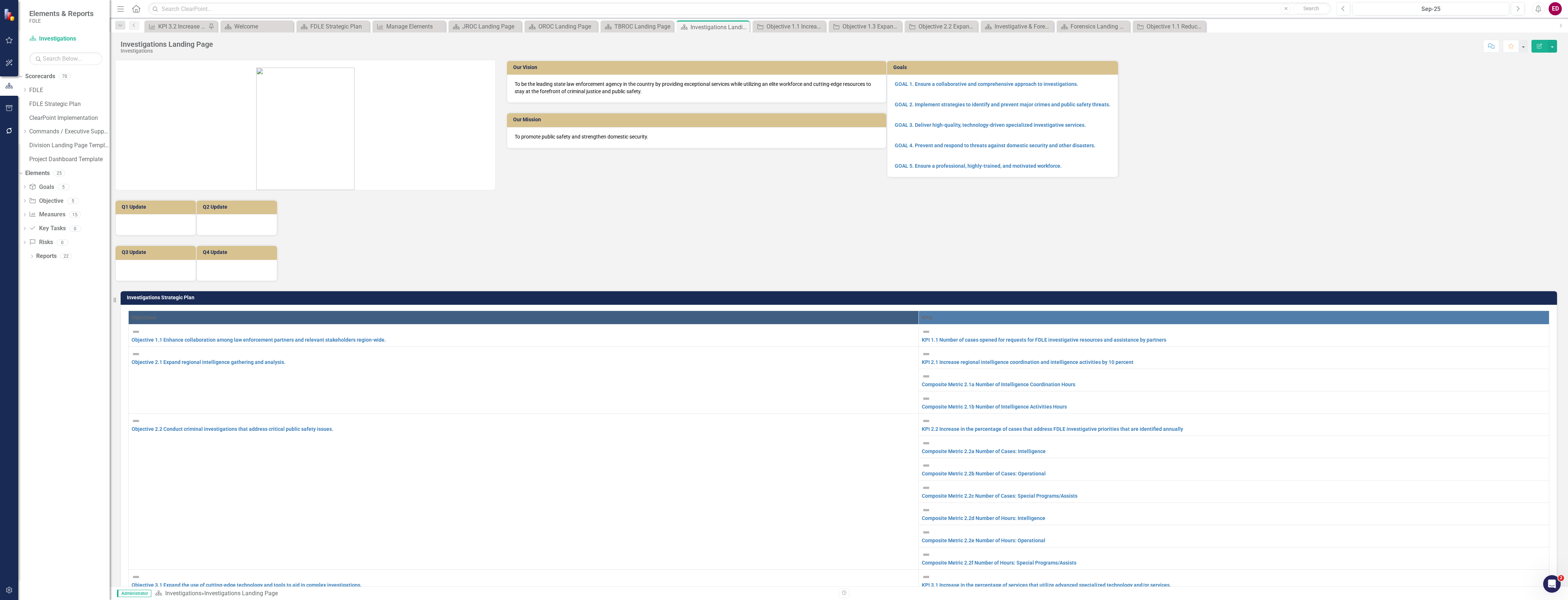
scroll to position [596, 0]
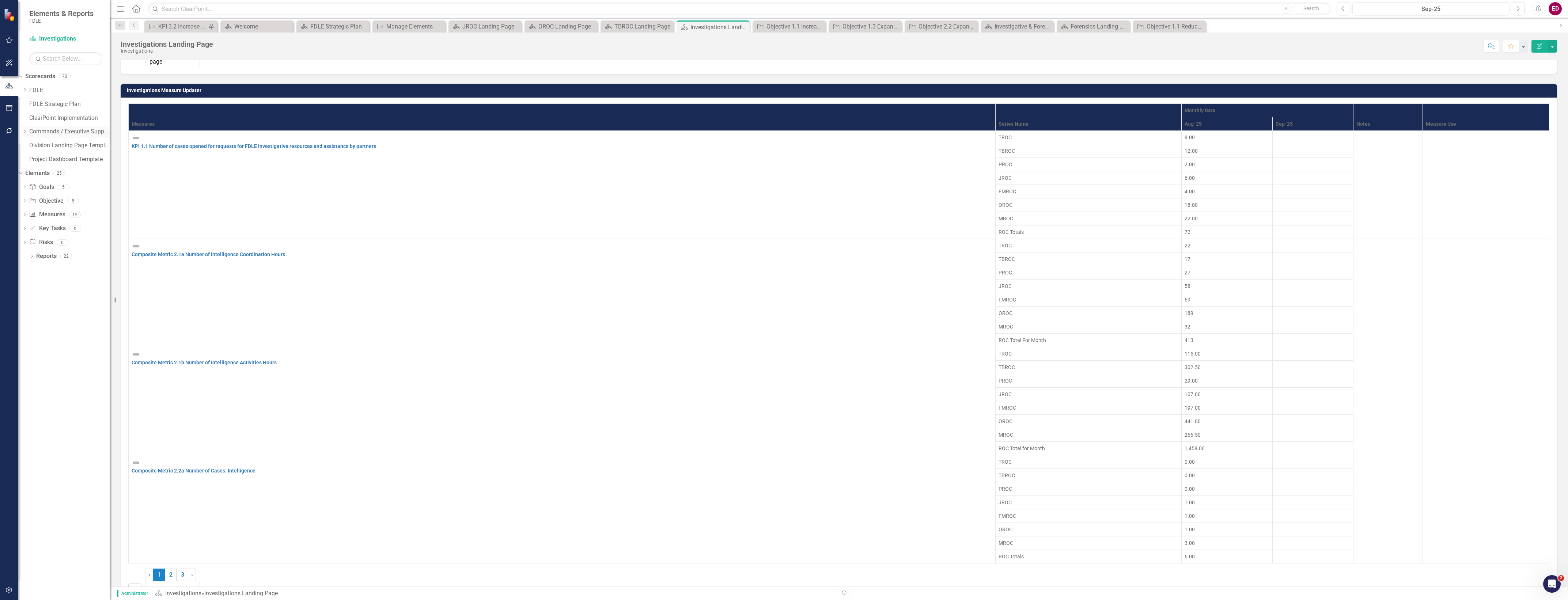
click at [27, 133] on icon "Dropdown" at bounding box center [24, 131] width 5 height 4
click at [26, 144] on icon at bounding box center [25, 142] width 2 height 4
click at [44, 156] on div "Dropdown Business Support Program" at bounding box center [66, 159] width 88 height 15
click at [46, 157] on div "Dropdown Business Support Program" at bounding box center [66, 159] width 88 height 15
click at [63, 158] on link "Business Support Program" at bounding box center [66, 162] width 88 height 9
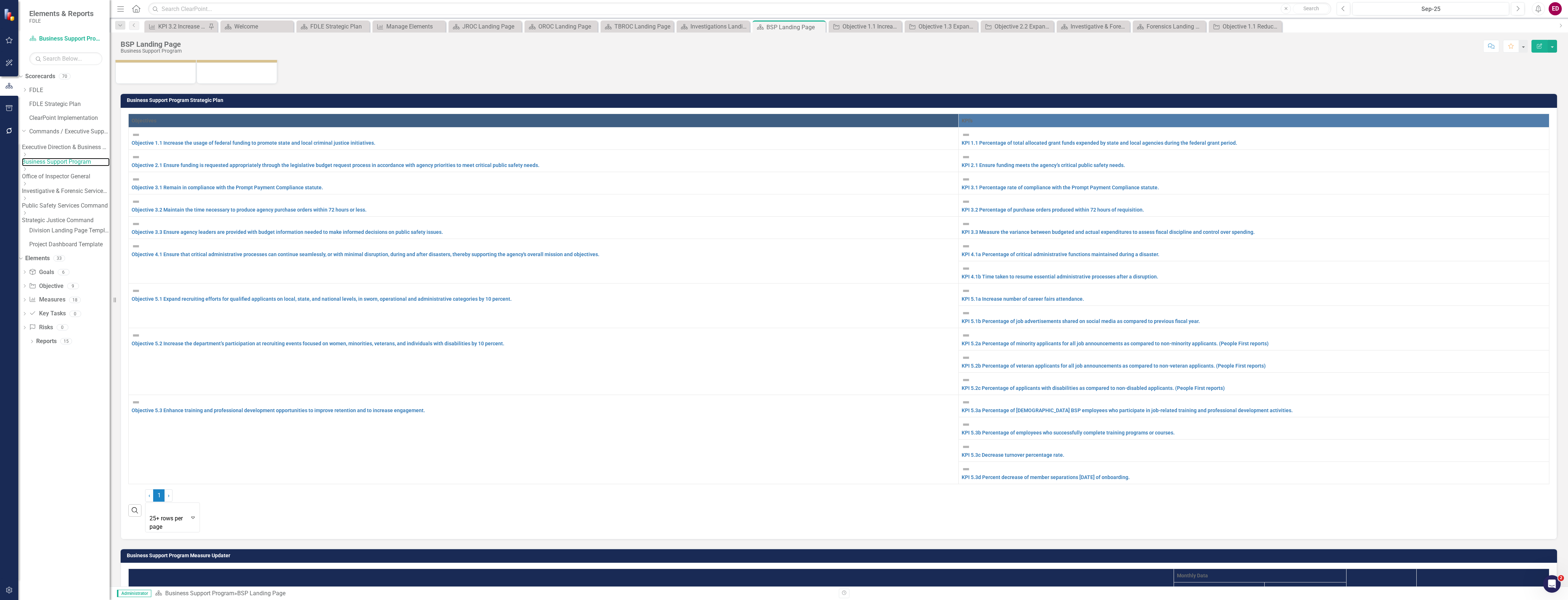
scroll to position [548, 0]
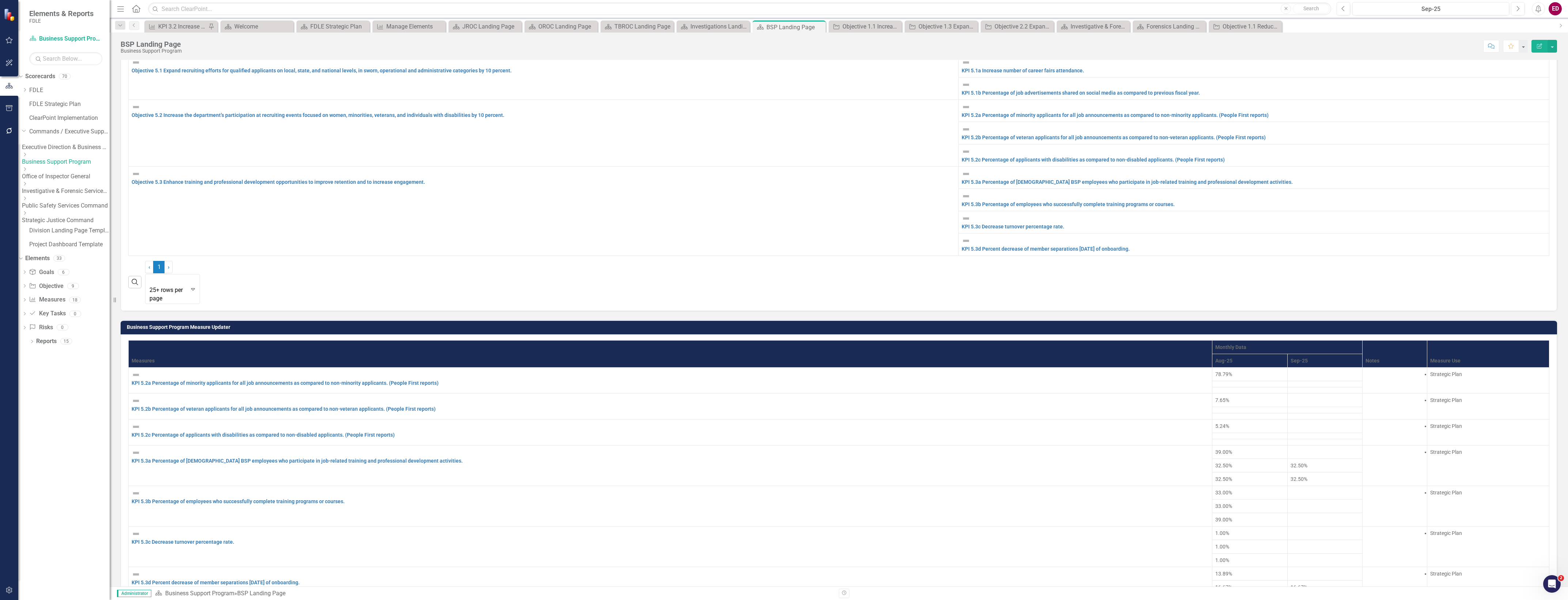
click at [240, 368] on td "KPI 5.2a Percentage of minority applicants for all job announcements as compare…" at bounding box center [670, 380] width 1083 height 26
click at [253, 380] on link "KPI 5.2a Percentage of minority applicants for all job announcements as compare…" at bounding box center [285, 383] width 307 height 6
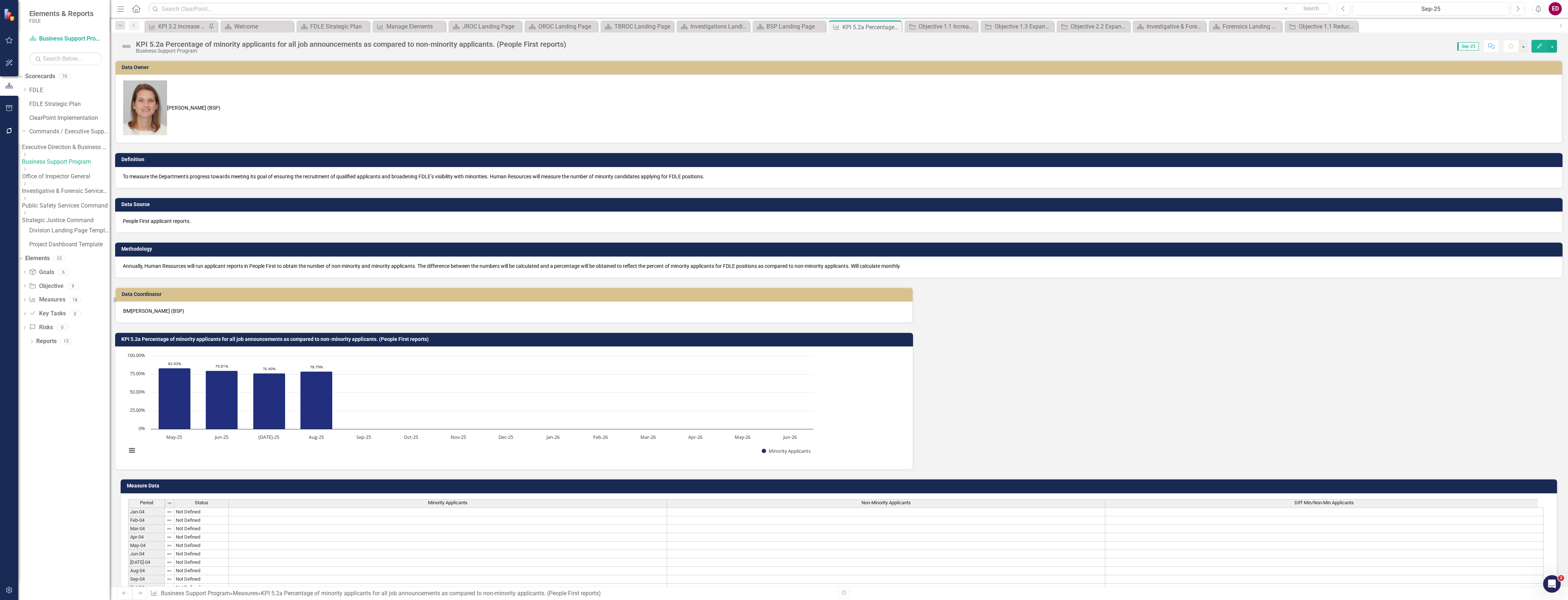
click at [1545, 46] on button "Edit" at bounding box center [1539, 46] width 16 height 13
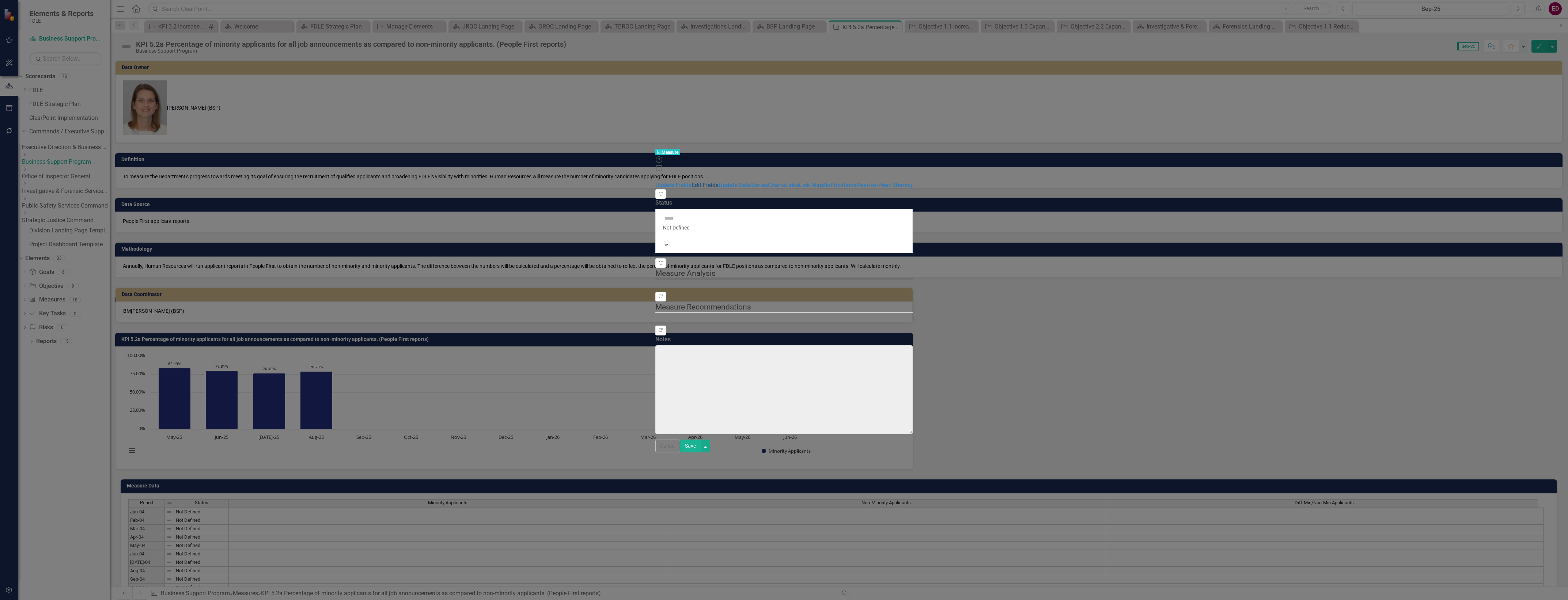
click at [691, 181] on link "Edit Fields" at bounding box center [705, 184] width 27 height 7
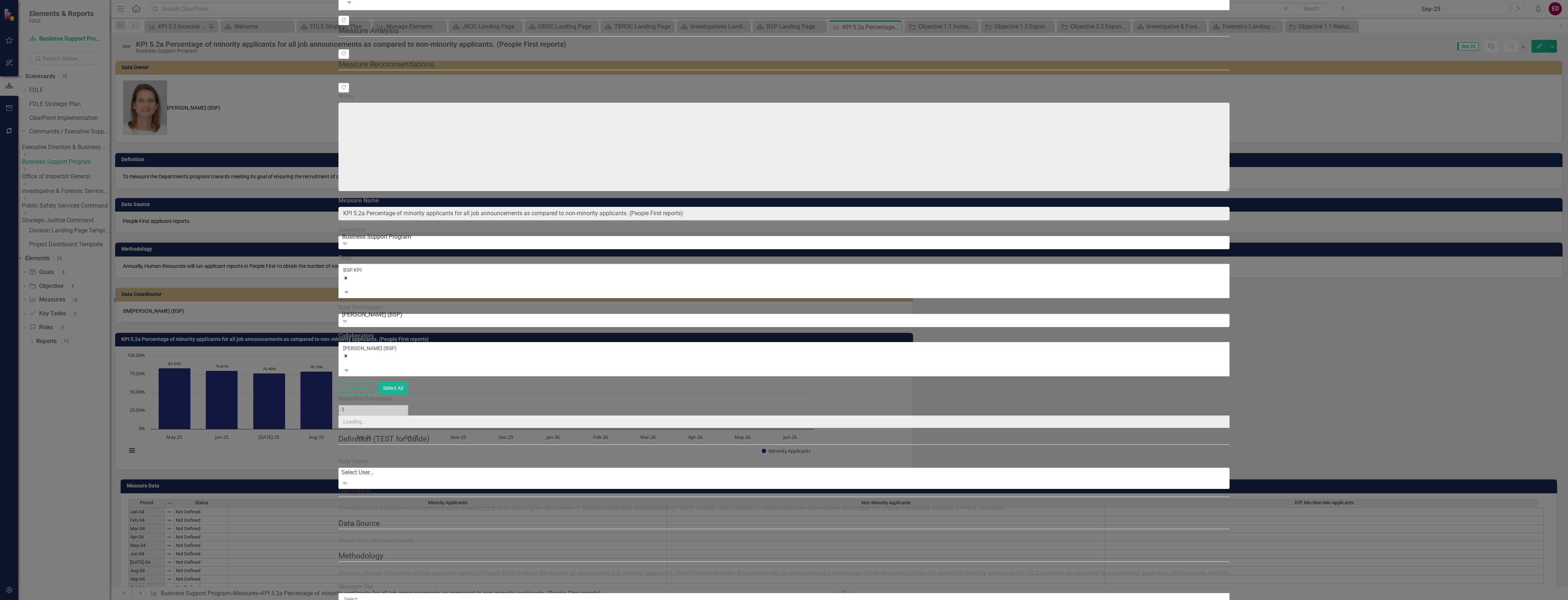
type input "KPI 5.2a Percentage of minority applicants for all job announcements as compare…"
type input "N/A"
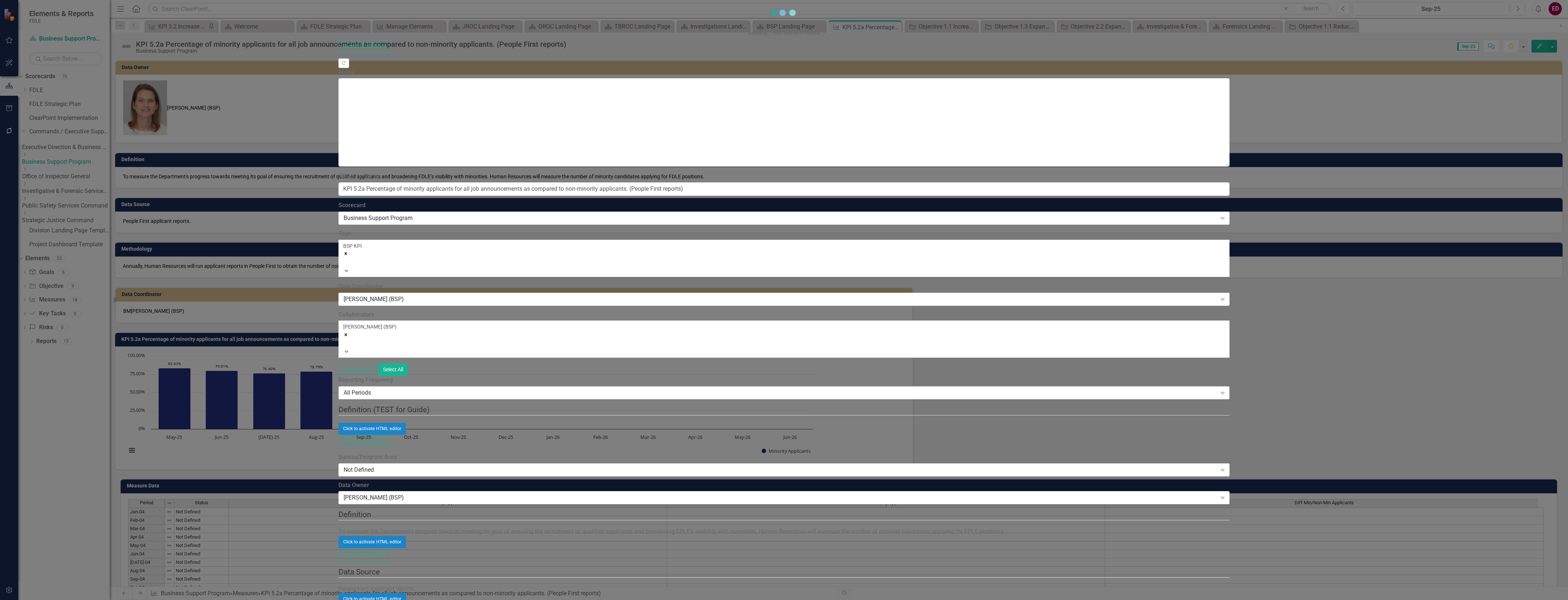
click at [574, 389] on div "All Periods" at bounding box center [780, 393] width 873 height 9
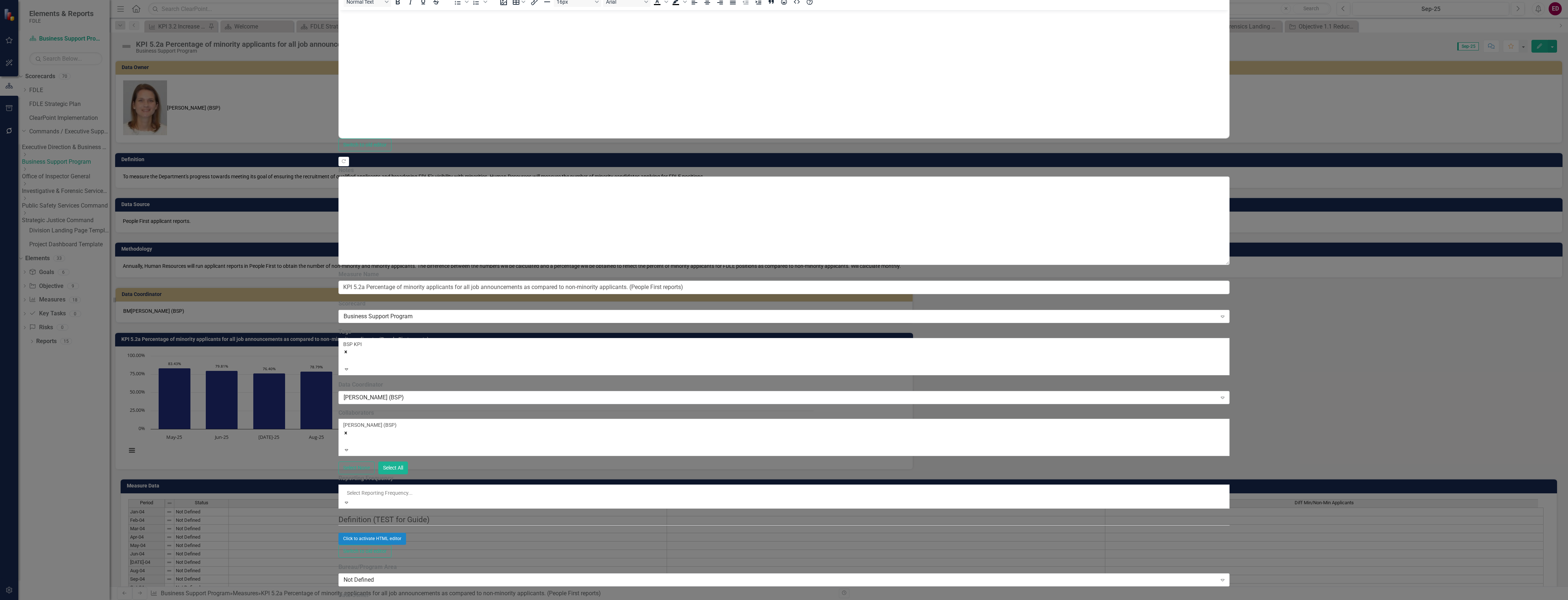
scroll to position [183, 0]
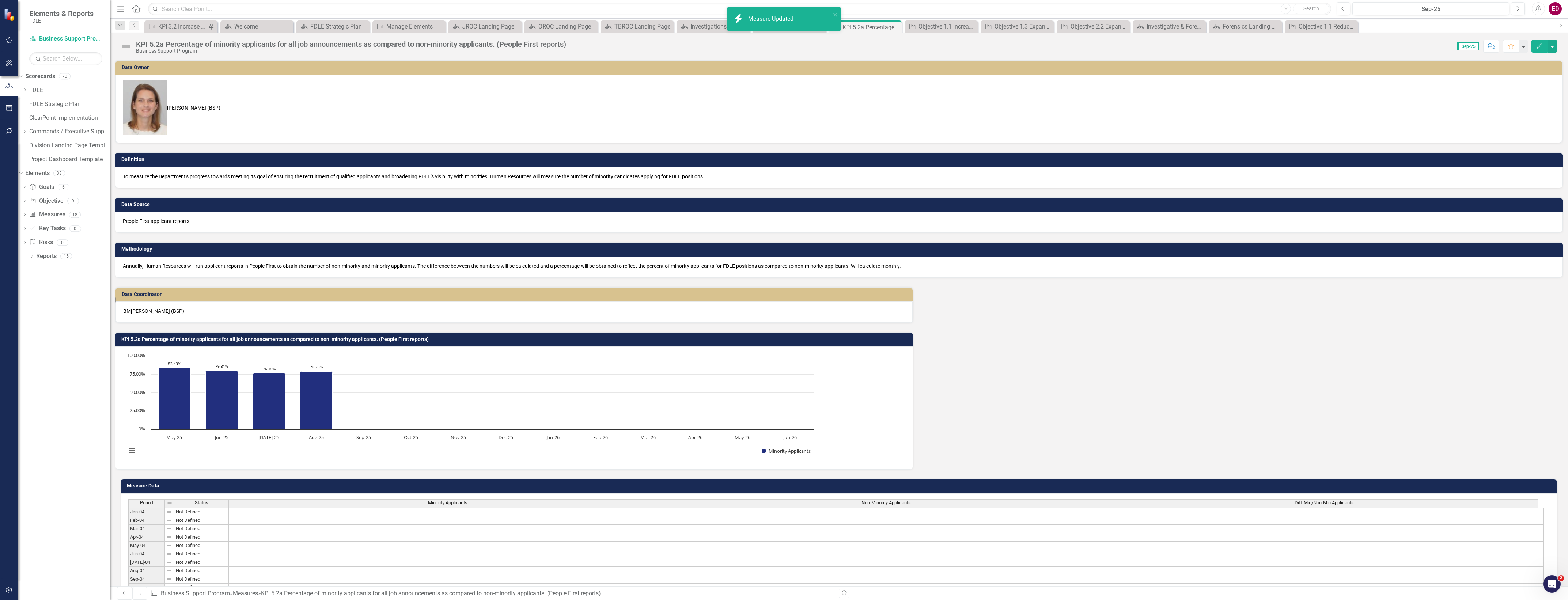
click at [1542, 44] on icon "Edit" at bounding box center [1539, 46] width 7 height 5
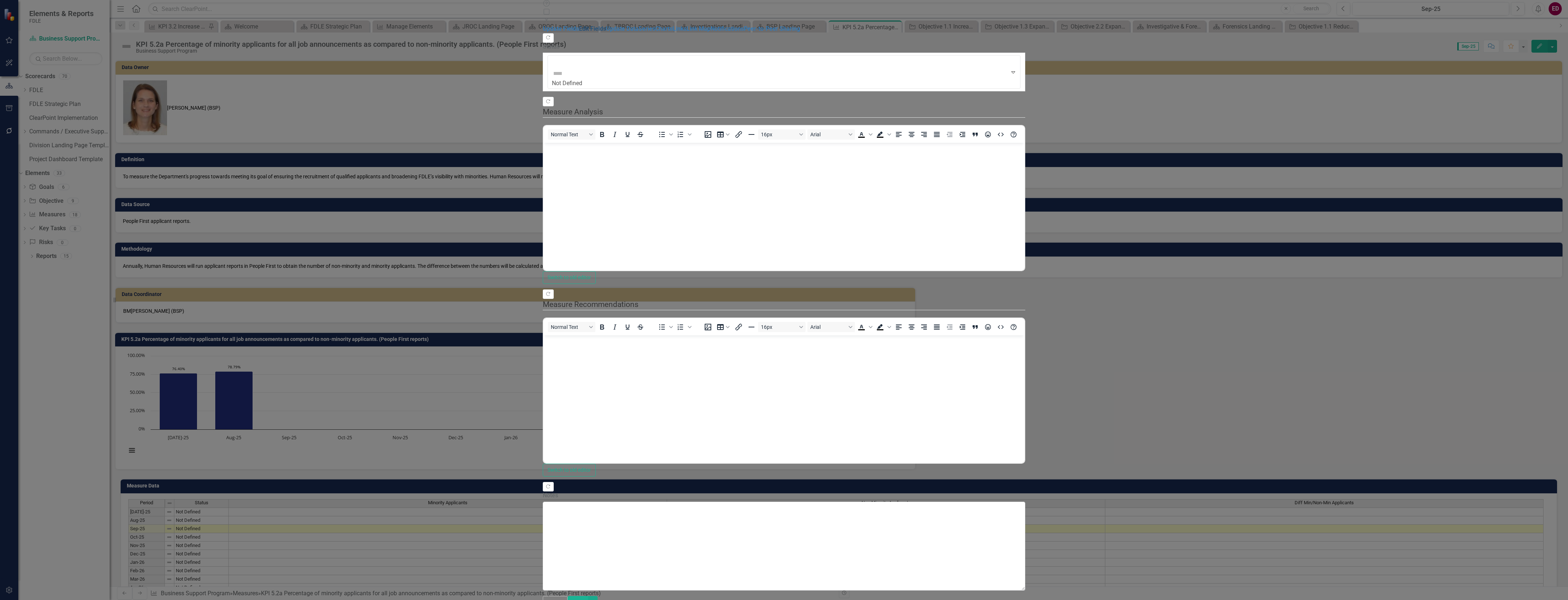
click at [579, 32] on link "Edit Fields" at bounding box center [592, 28] width 27 height 7
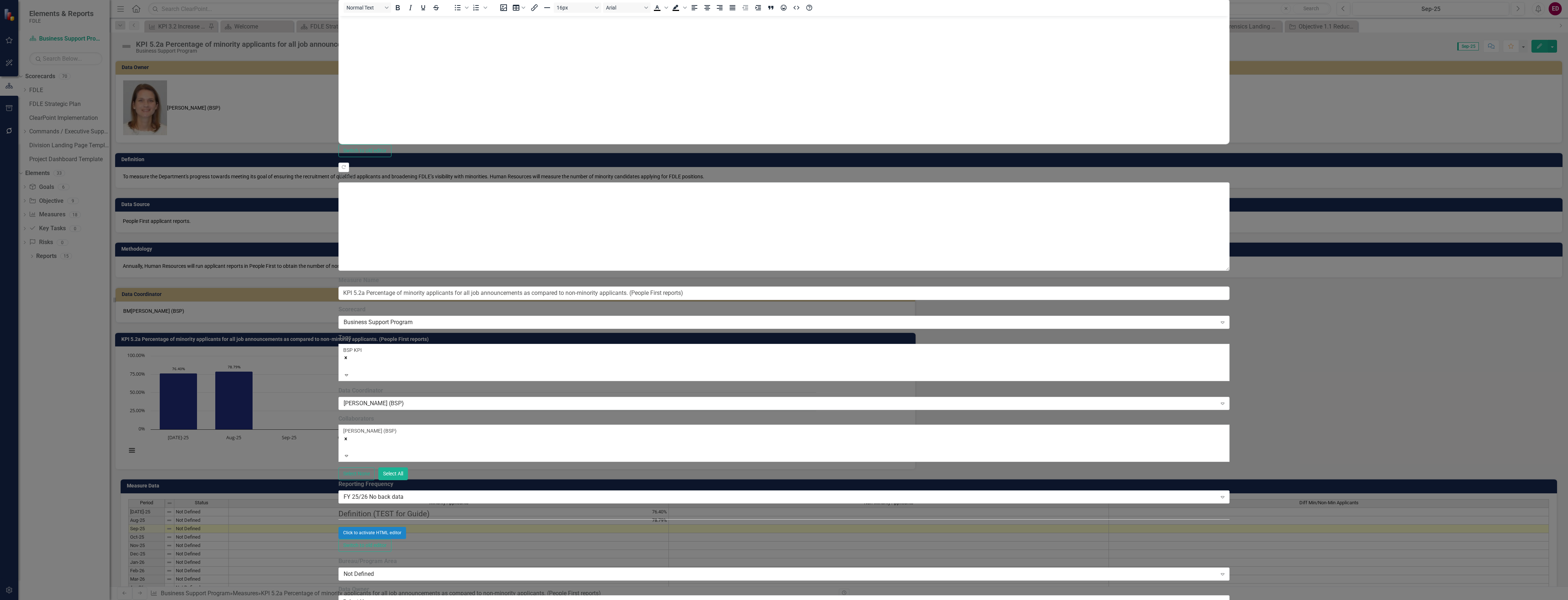
scroll to position [0, 0]
click at [501, 493] on div "FY 25/26 No back data" at bounding box center [780, 497] width 873 height 9
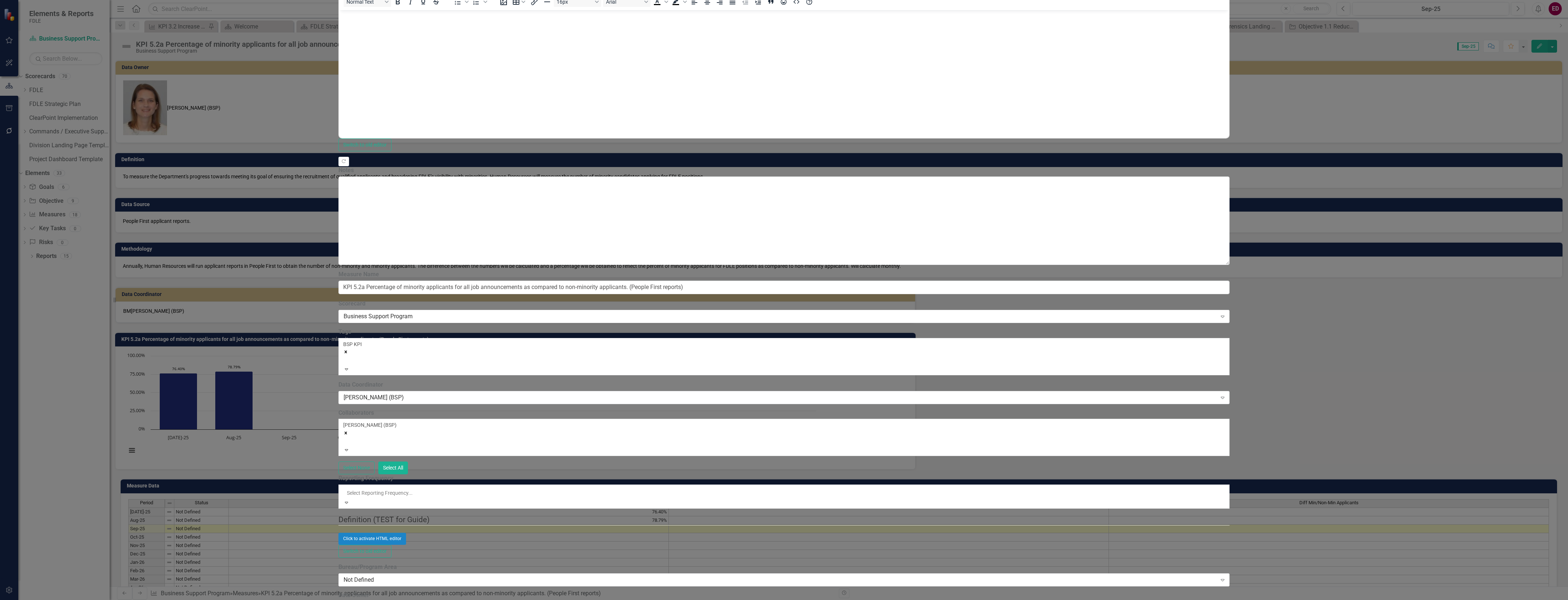
scroll to position [214, 0]
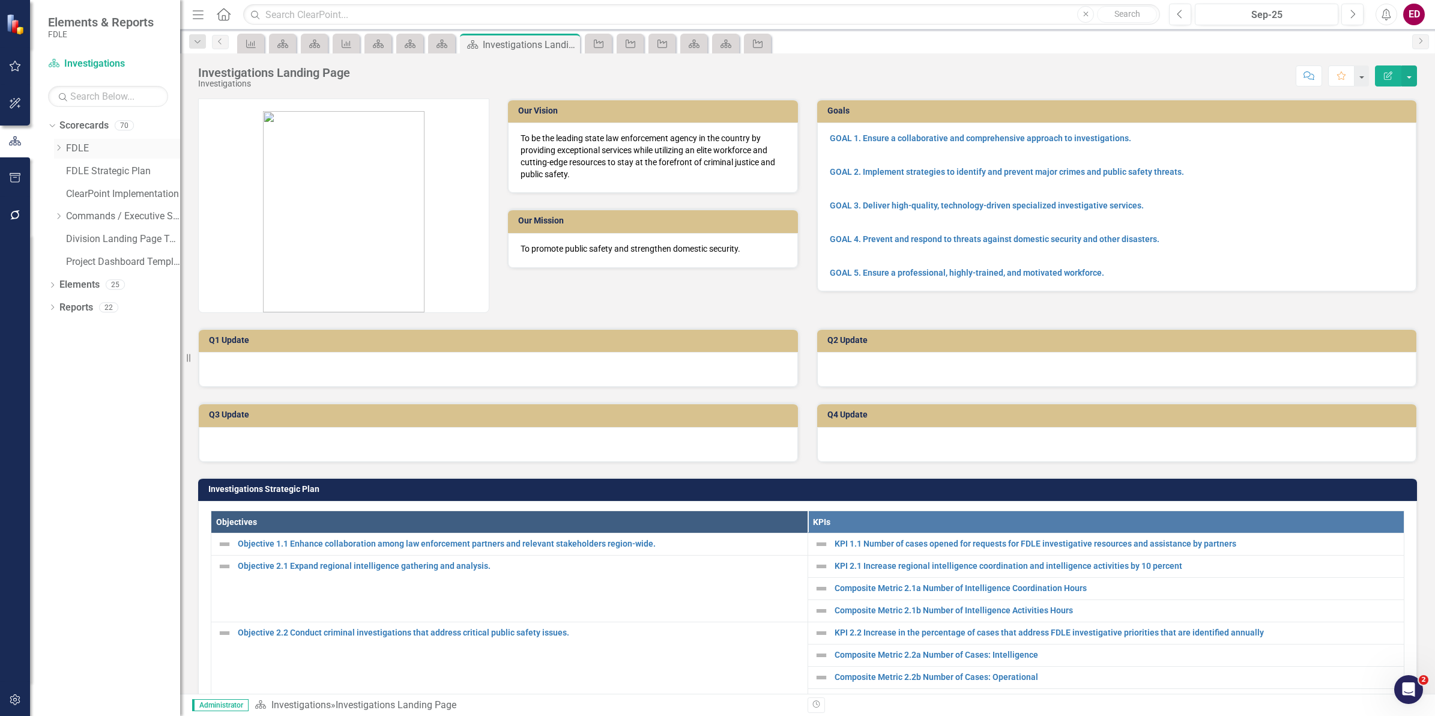
click at [58, 142] on div "Dropdown FDLE" at bounding box center [117, 149] width 126 height 20
click at [58, 149] on icon "Dropdown" at bounding box center [58, 147] width 9 height 7
click at [63, 192] on div "Dropdown Implementation Plans" at bounding box center [117, 195] width 126 height 23
click at [70, 191] on icon "Dropdown" at bounding box center [70, 193] width 9 height 7
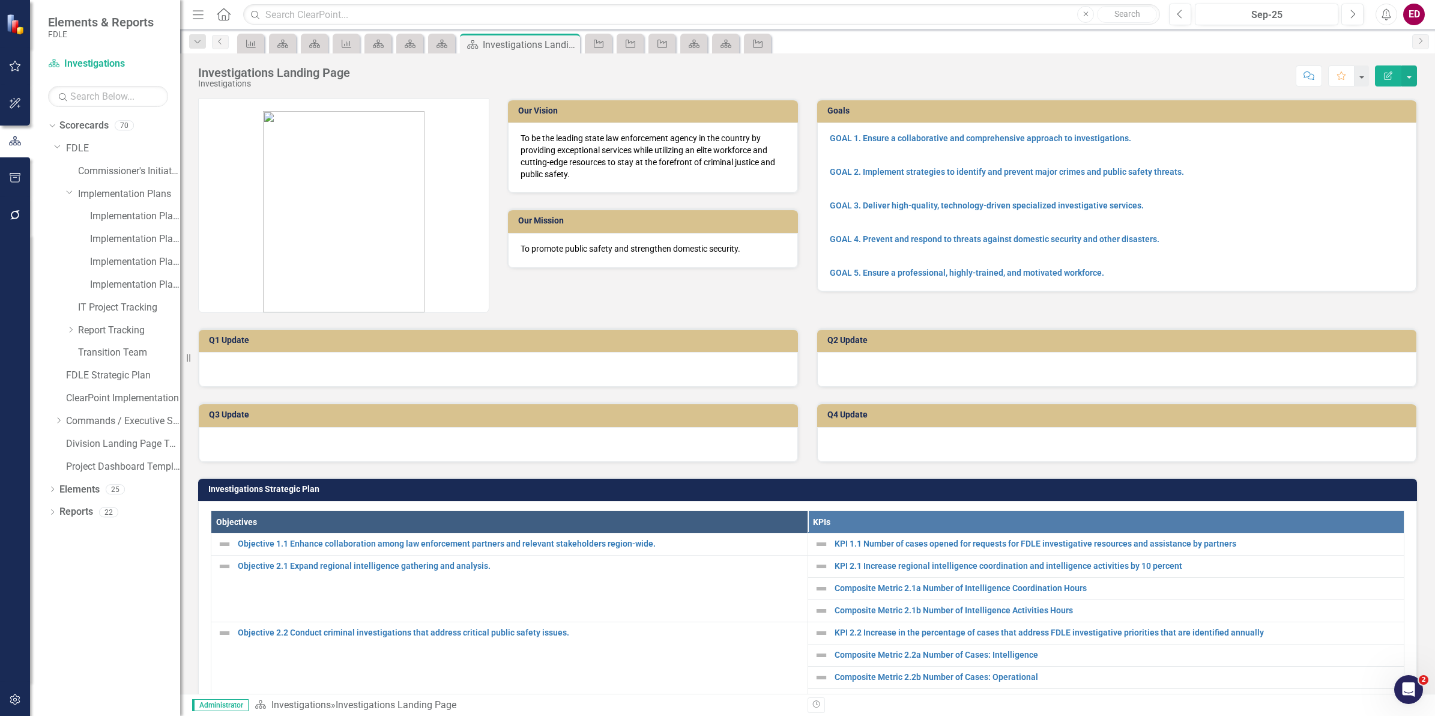
click at [111, 272] on div "Implementation Plan FY24/25" at bounding box center [123, 263] width 114 height 23
click at [118, 283] on link "Implementation Plan FY25/26" at bounding box center [135, 285] width 90 height 14
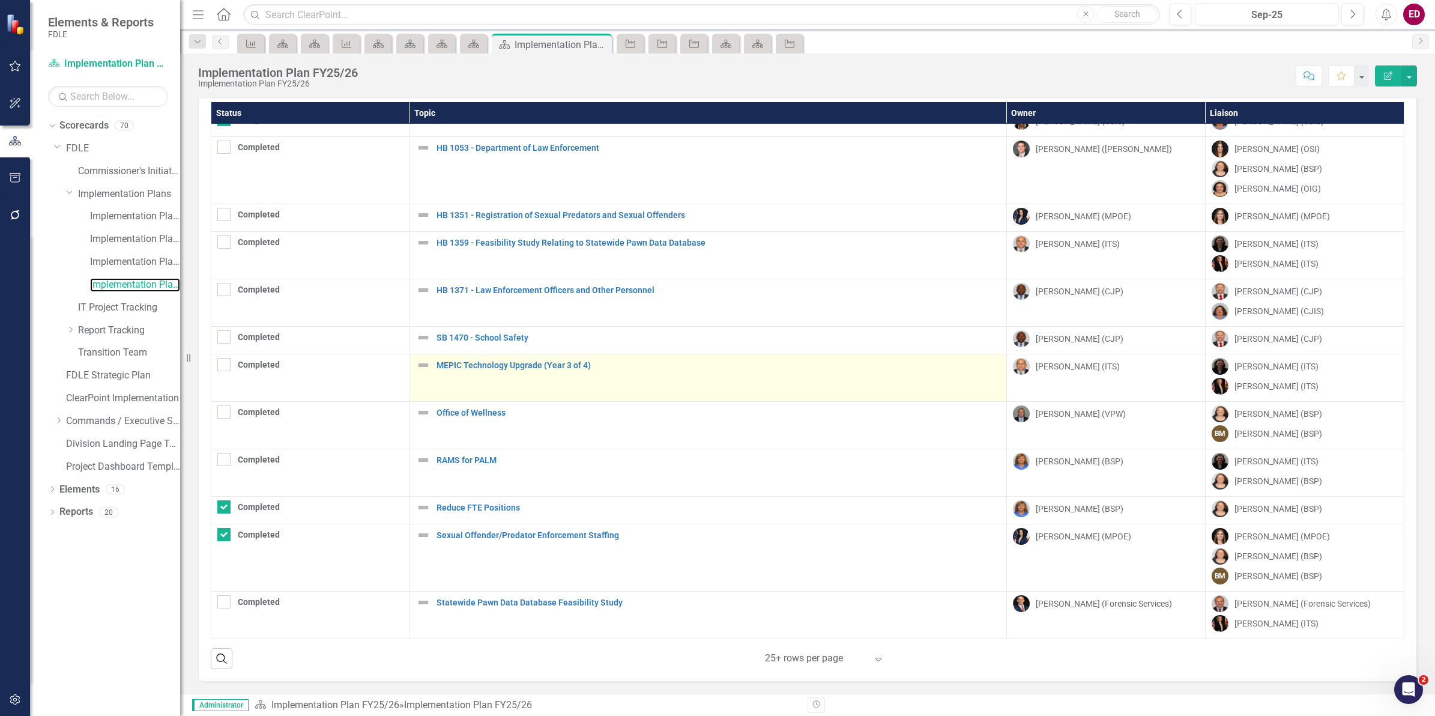
scroll to position [137, 0]
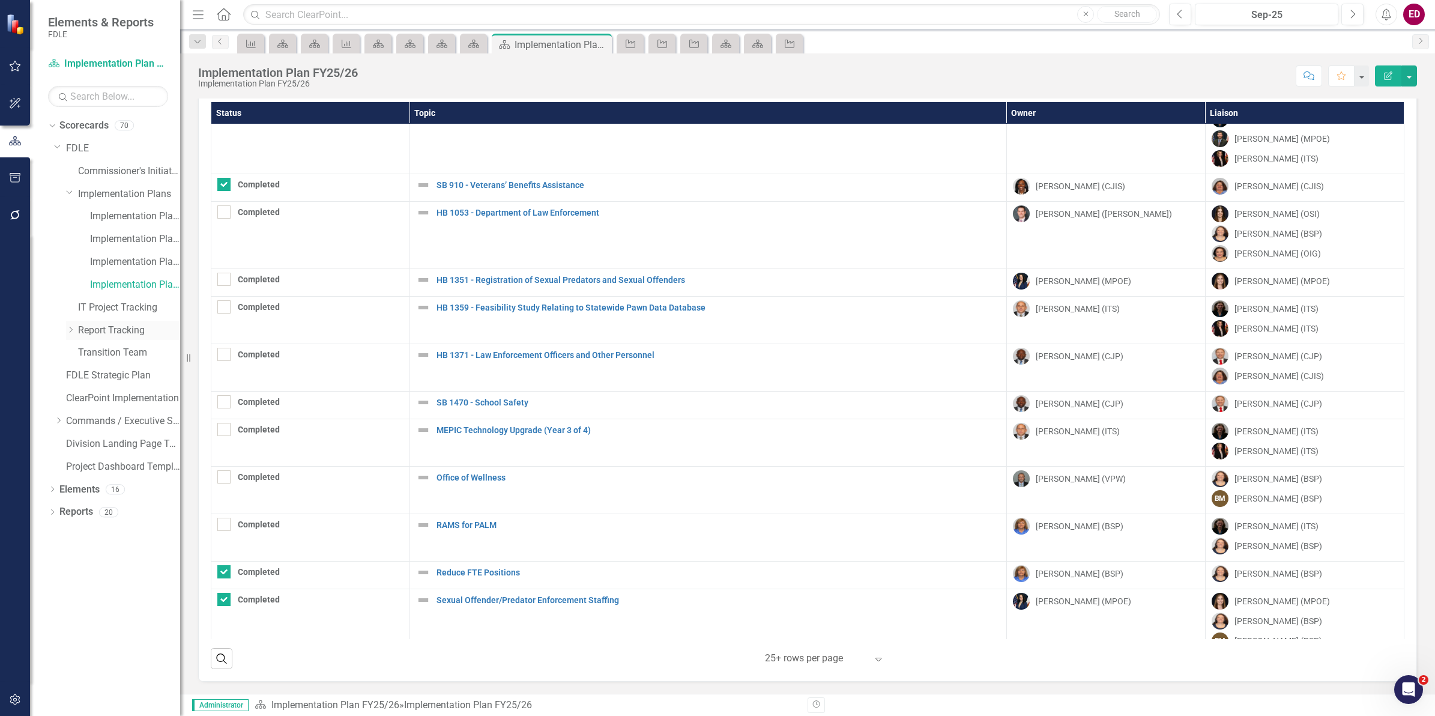
click at [73, 326] on icon "Dropdown" at bounding box center [70, 329] width 9 height 7
click at [172, 400] on link "Report Tracking 2025" at bounding box center [135, 399] width 90 height 14
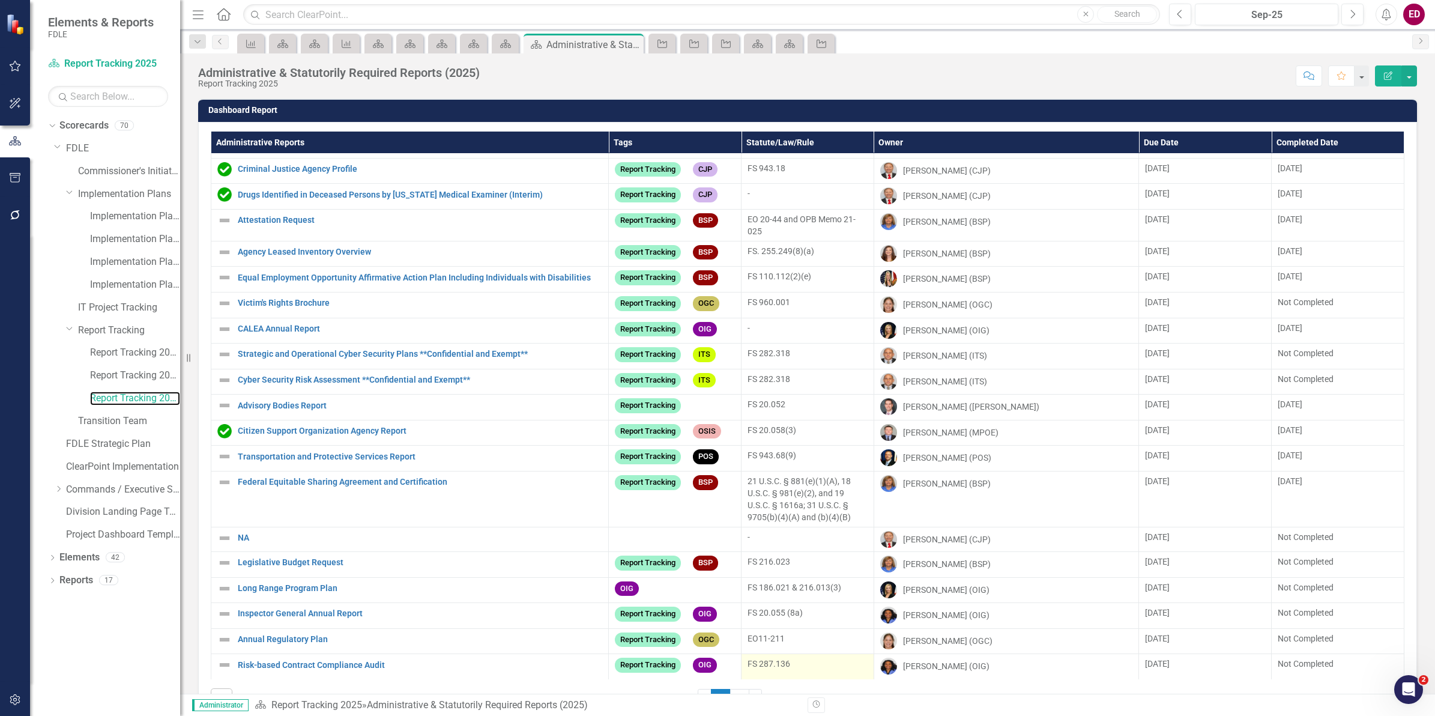
scroll to position [40, 0]
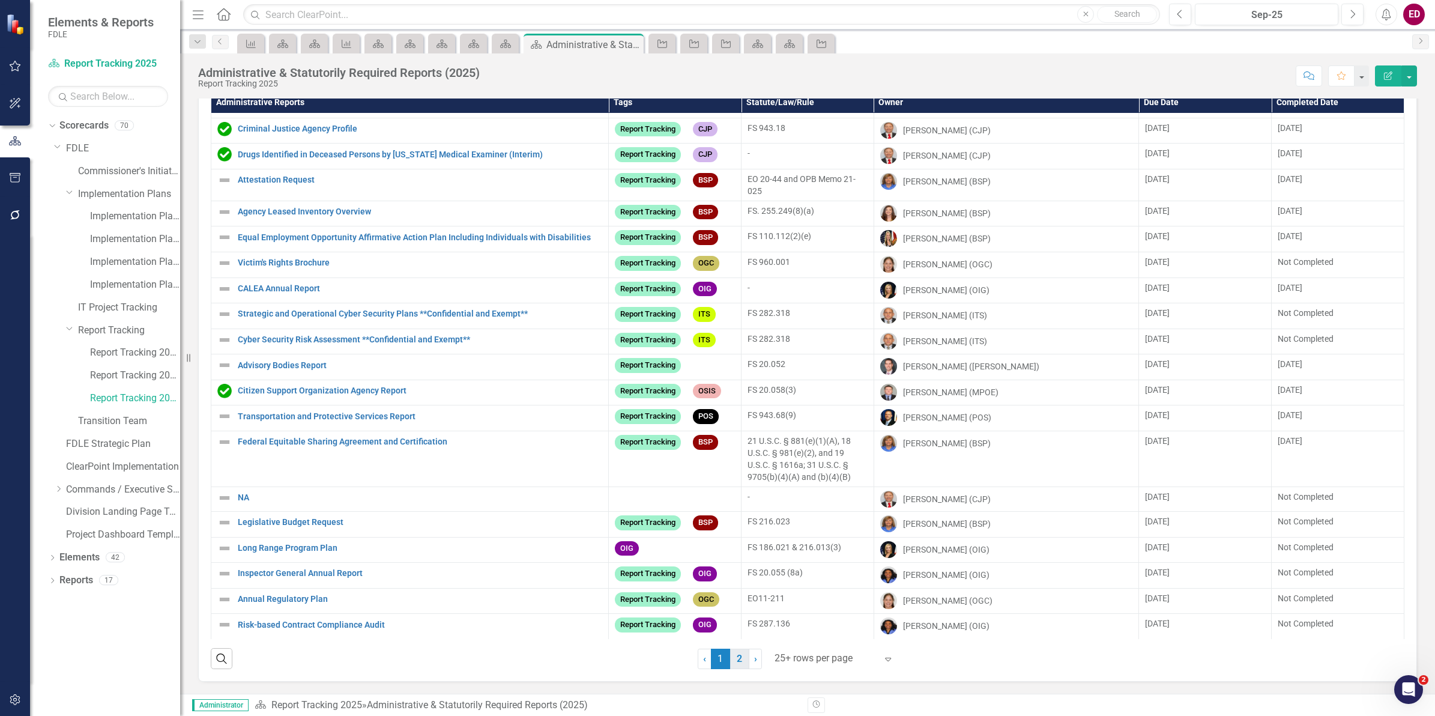
click at [737, 650] on link "2" at bounding box center [739, 659] width 19 height 20
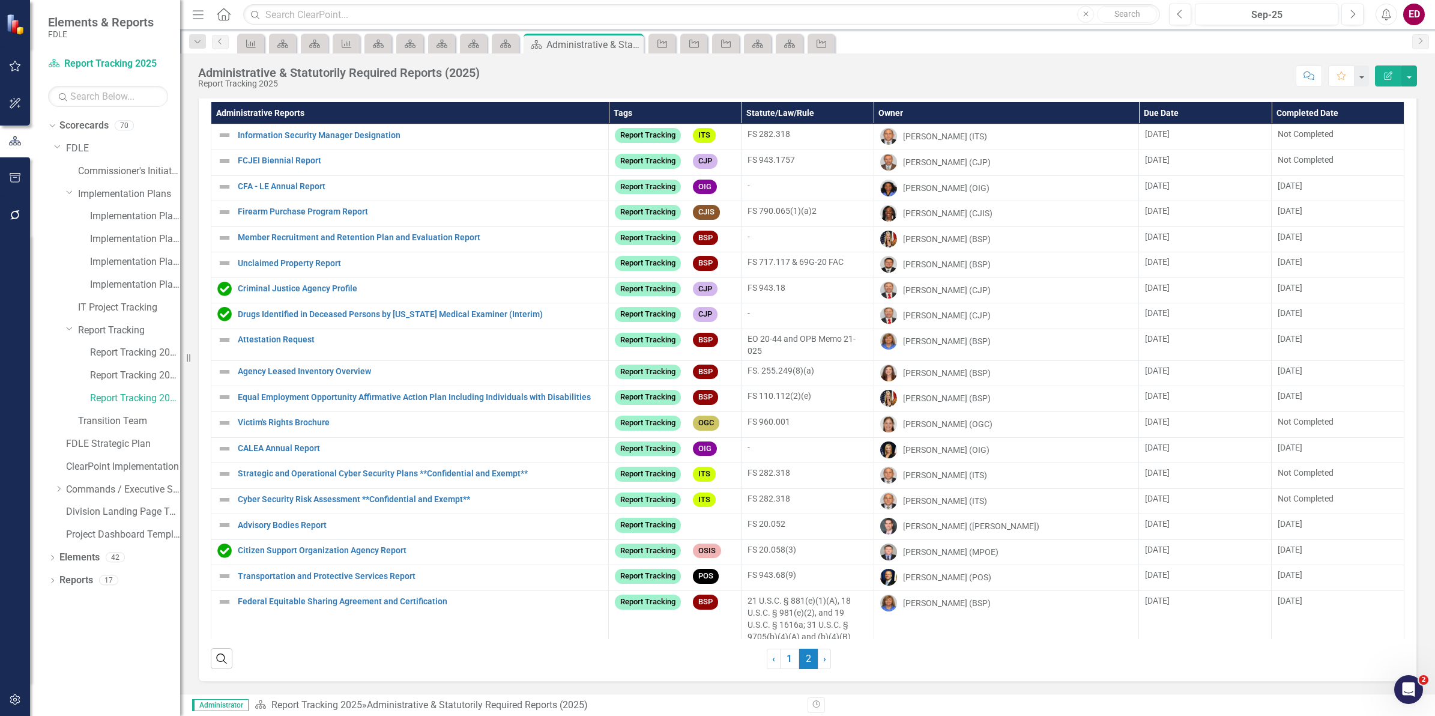
scroll to position [30, 0]
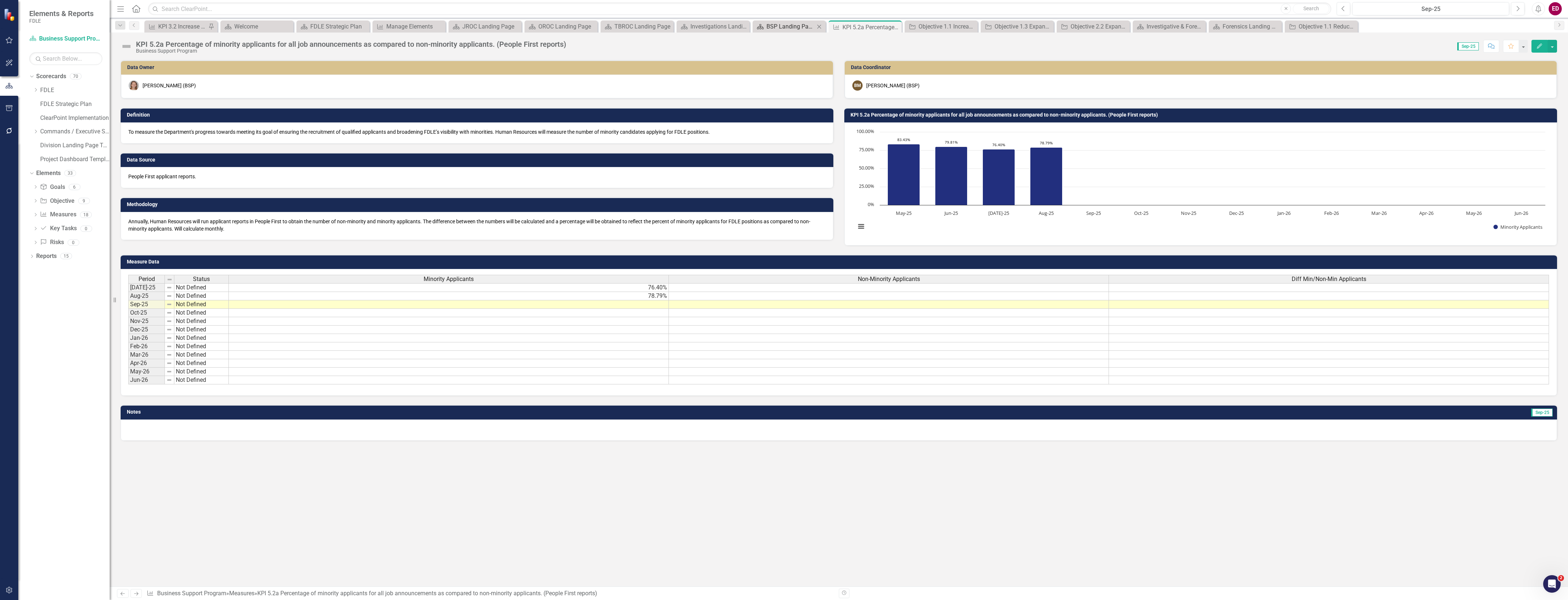
click at [771, 30] on div "BSP Landing Page" at bounding box center [790, 26] width 48 height 9
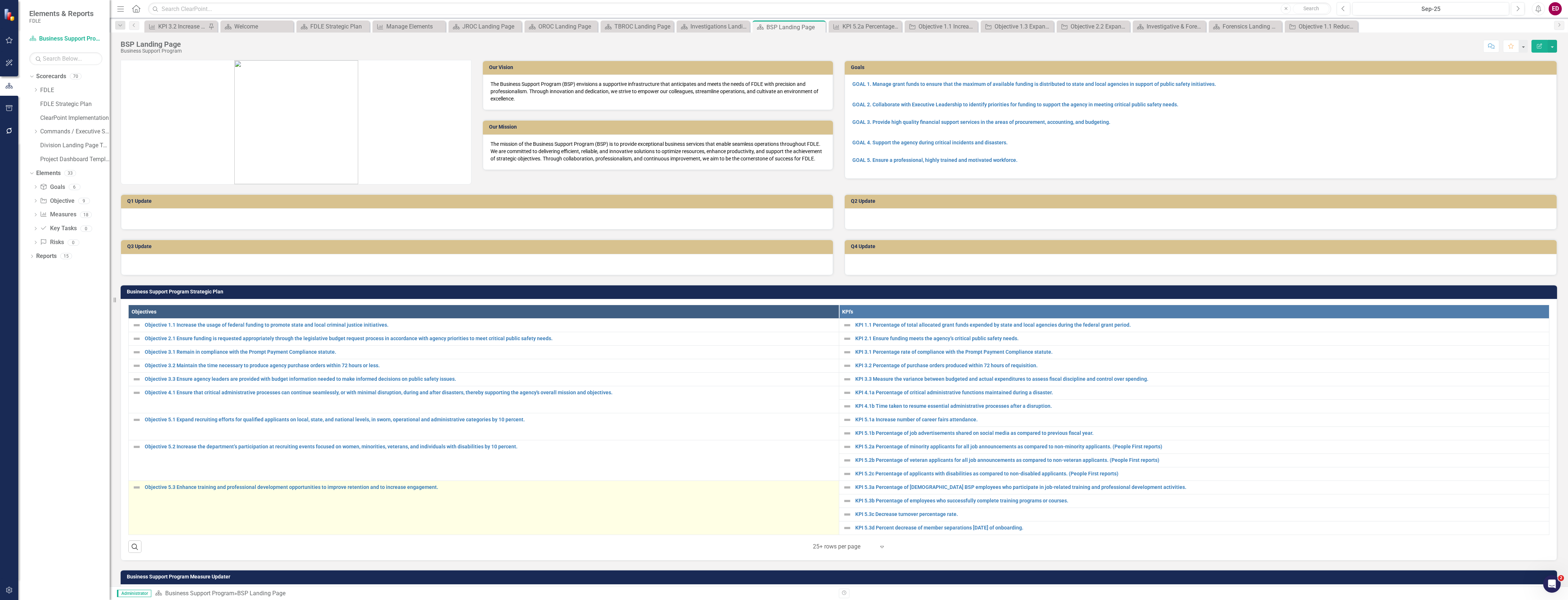
scroll to position [319, 0]
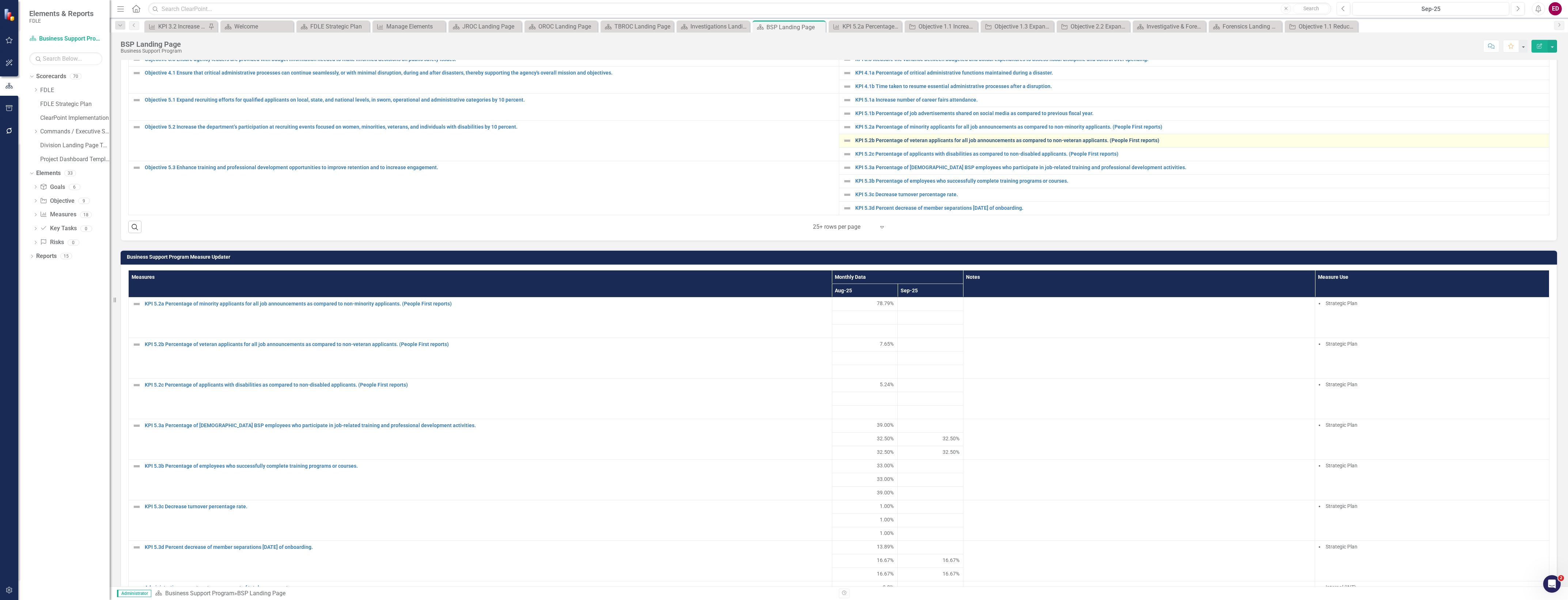
click at [958, 141] on link "KPI 5.2b Percentage of veteran applicants for all job announcements as compared…" at bounding box center [1200, 140] width 690 height 5
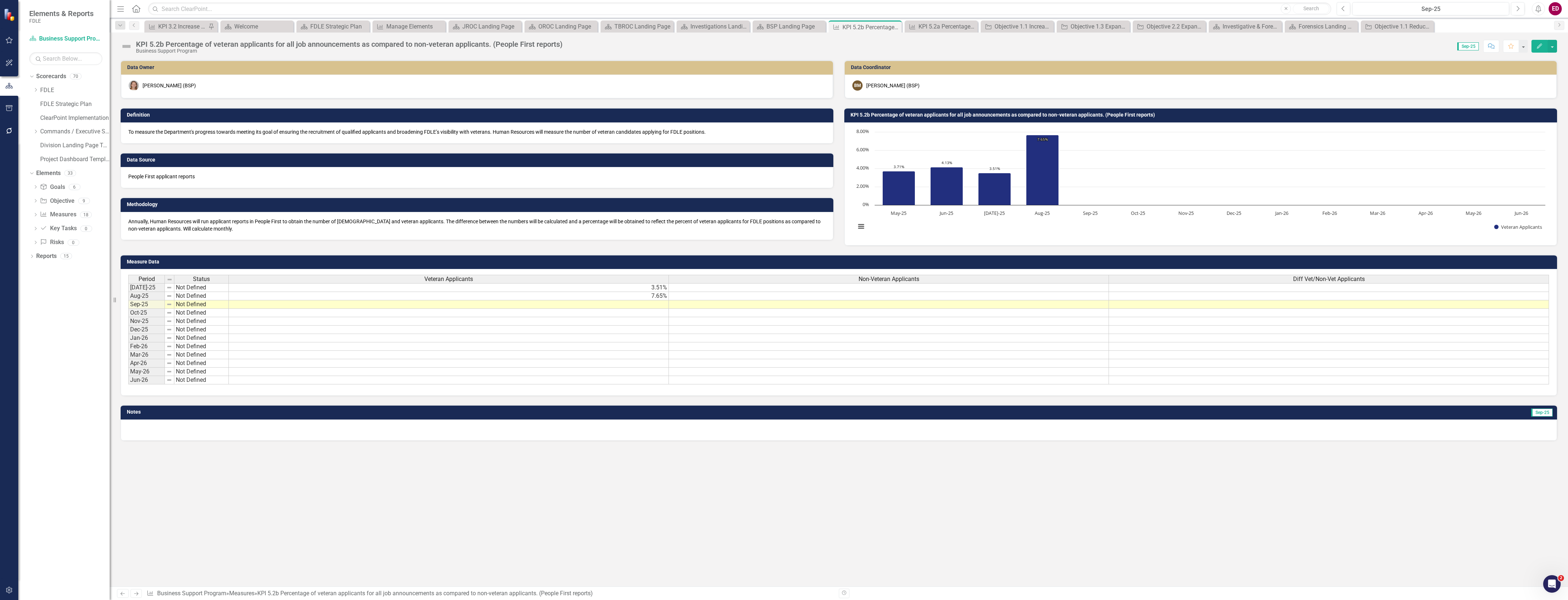
click at [887, 270] on div "Period Status Veteran Applicants Non-Veteran Applicants Diff Vet/Non-Vet Applic…" at bounding box center [839, 332] width 1437 height 127
click at [889, 276] on span "Non-Veteran Applicants" at bounding box center [889, 279] width 61 height 7
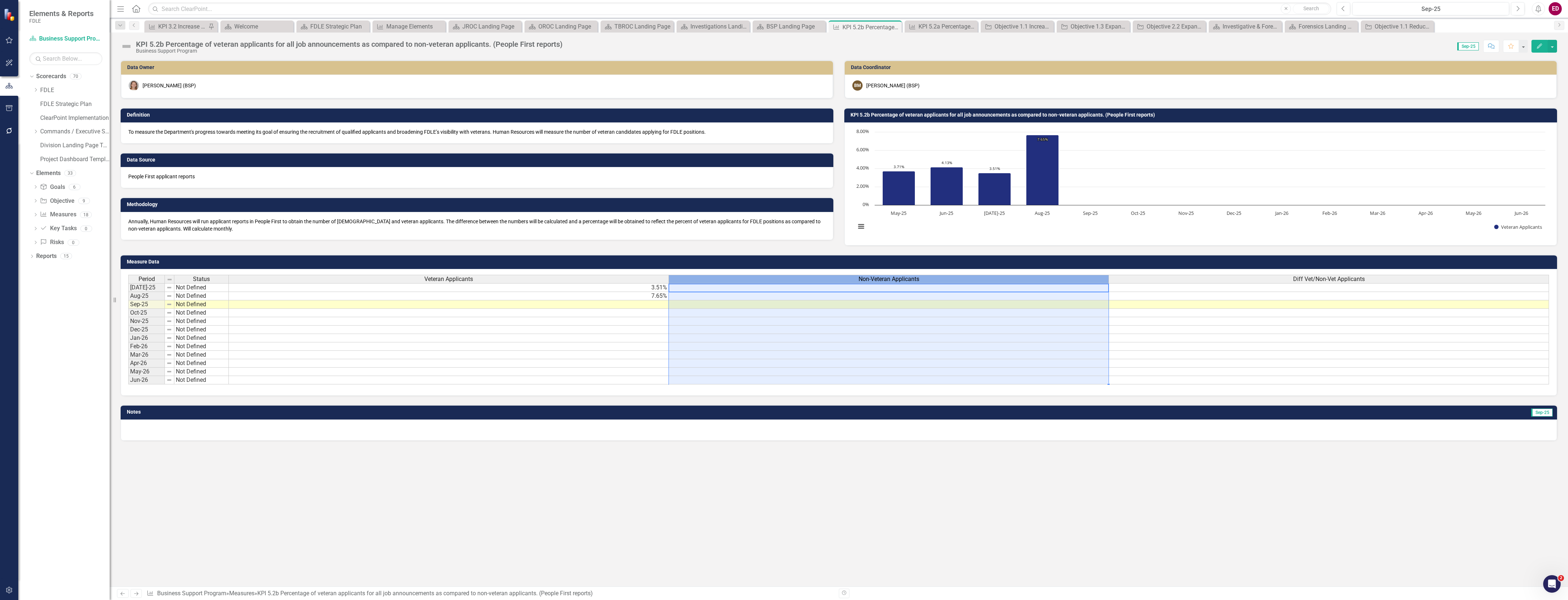
click at [889, 276] on span "Non-Veteran Applicants" at bounding box center [889, 279] width 61 height 7
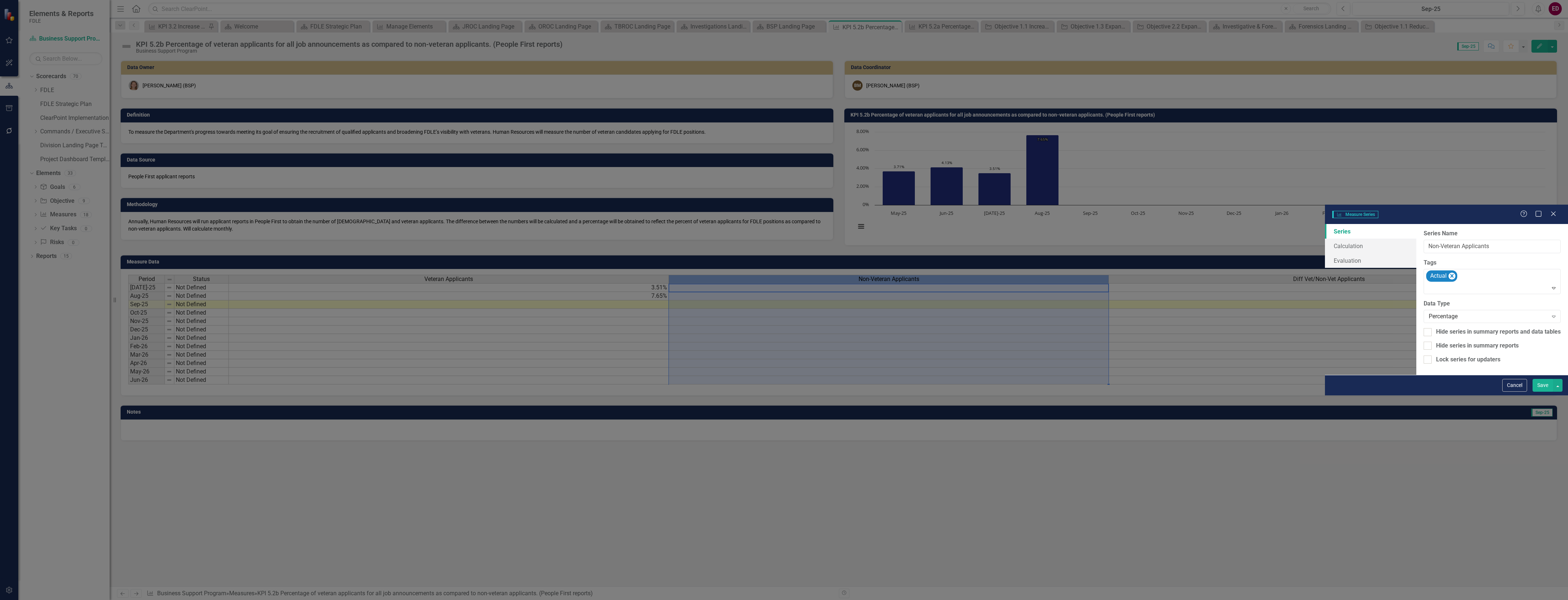
type input "Non-Veteran Applicants"
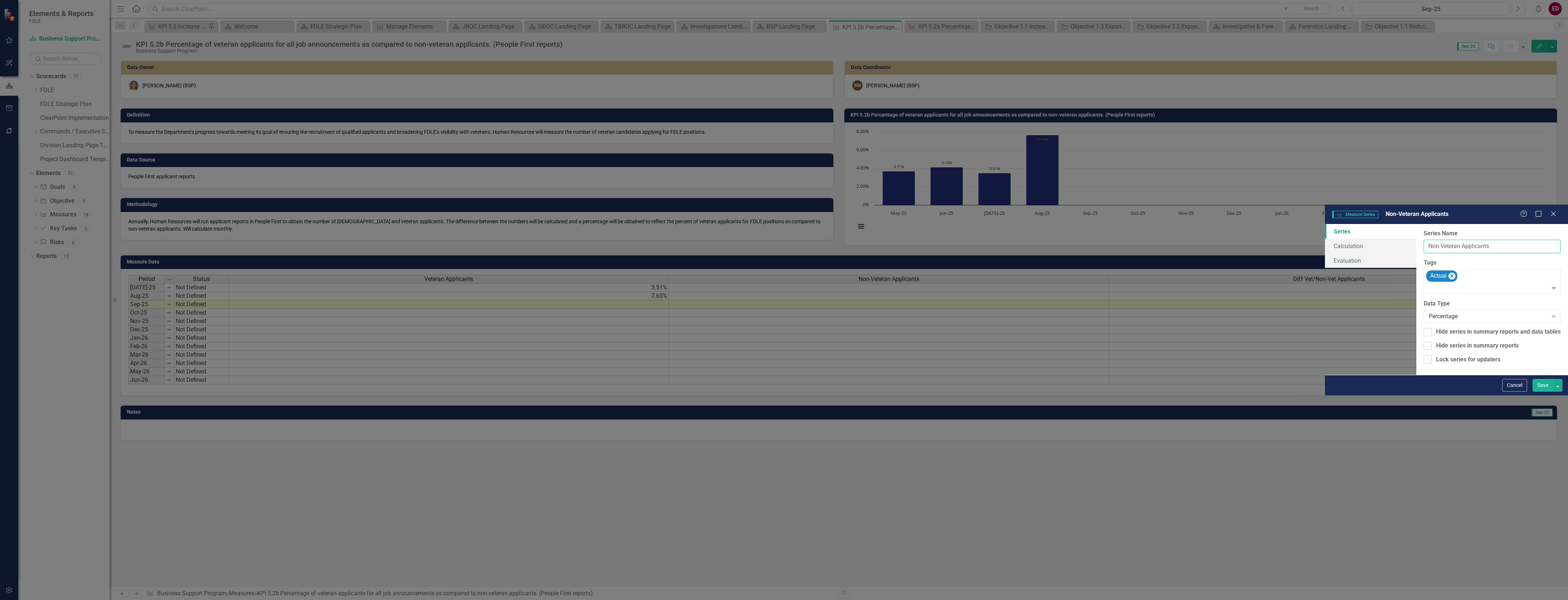
drag, startPoint x: 696, startPoint y: 35, endPoint x: 458, endPoint y: 29, distance: 238.1
click at [1325, 224] on div "Series Calculation Evaluation From this page, you can edit the name, type, and …" at bounding box center [1446, 299] width 243 height 151
drag, startPoint x: 1512, startPoint y: 590, endPoint x: 863, endPoint y: 194, distance: 760.3
click at [1512, 392] on button "Cancel" at bounding box center [1514, 385] width 25 height 13
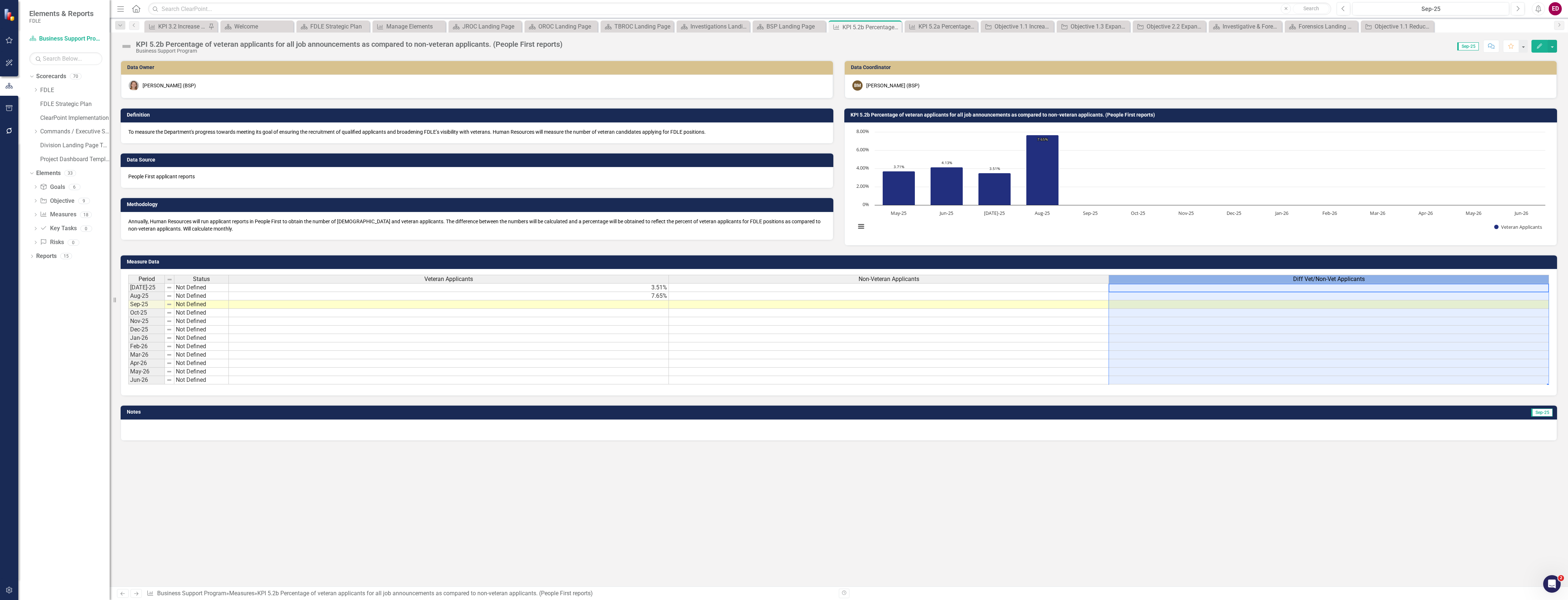
click at [1217, 279] on div "Diff Vet/Non-Vet Applicants" at bounding box center [1329, 279] width 439 height 8
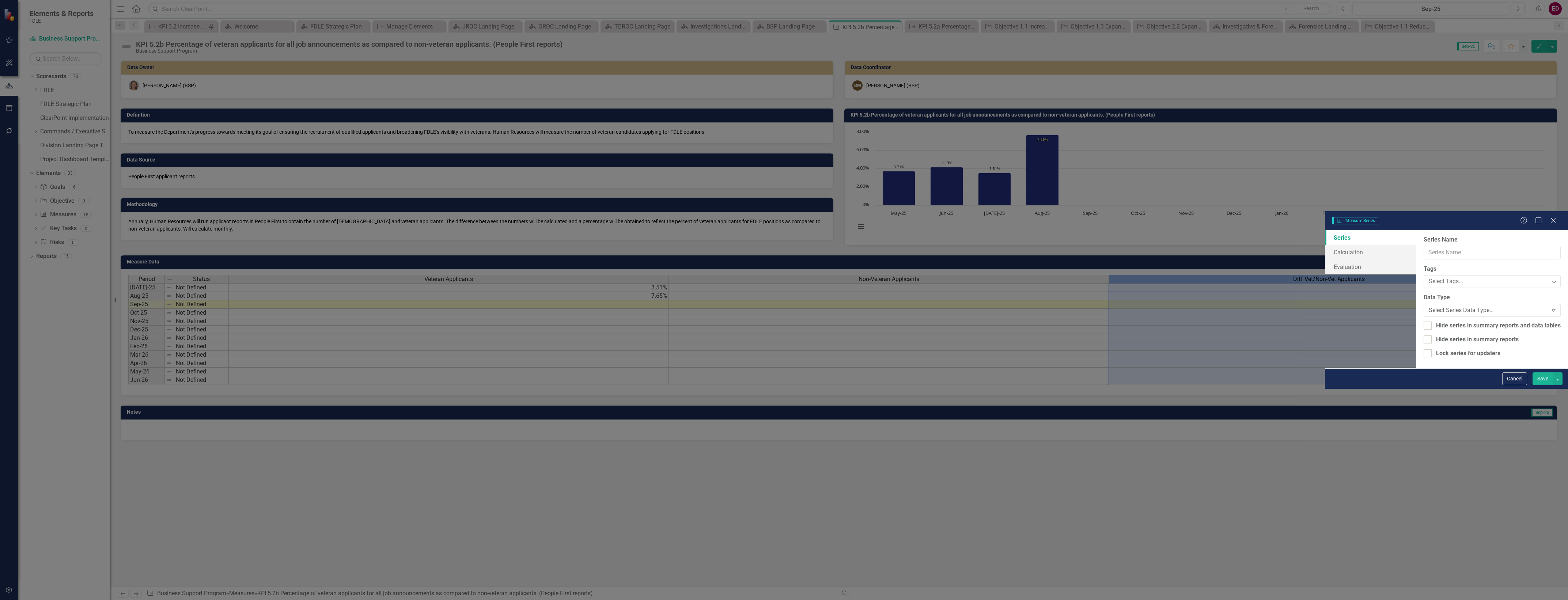
type input "Diff Vet/Non-Vet Applicants"
click at [1416, 230] on div "From this page, you can edit the name, type, and visibility options of your ser…" at bounding box center [1492, 299] width 152 height 138
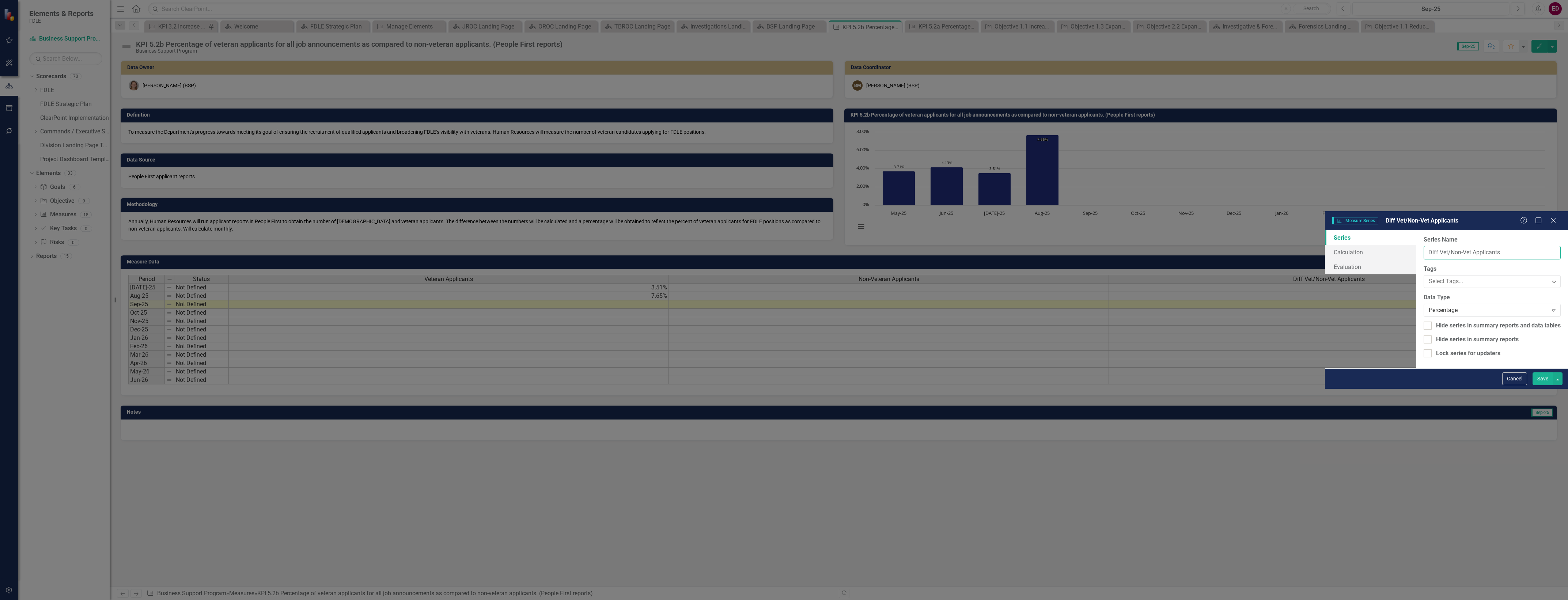
click at [1424, 246] on input "Diff Vet/Non-Vet Applicants" at bounding box center [1492, 253] width 137 height 13
drag, startPoint x: 1512, startPoint y: 590, endPoint x: 625, endPoint y: 399, distance: 907.3
click at [1512, 385] on button "Cancel" at bounding box center [1514, 378] width 25 height 13
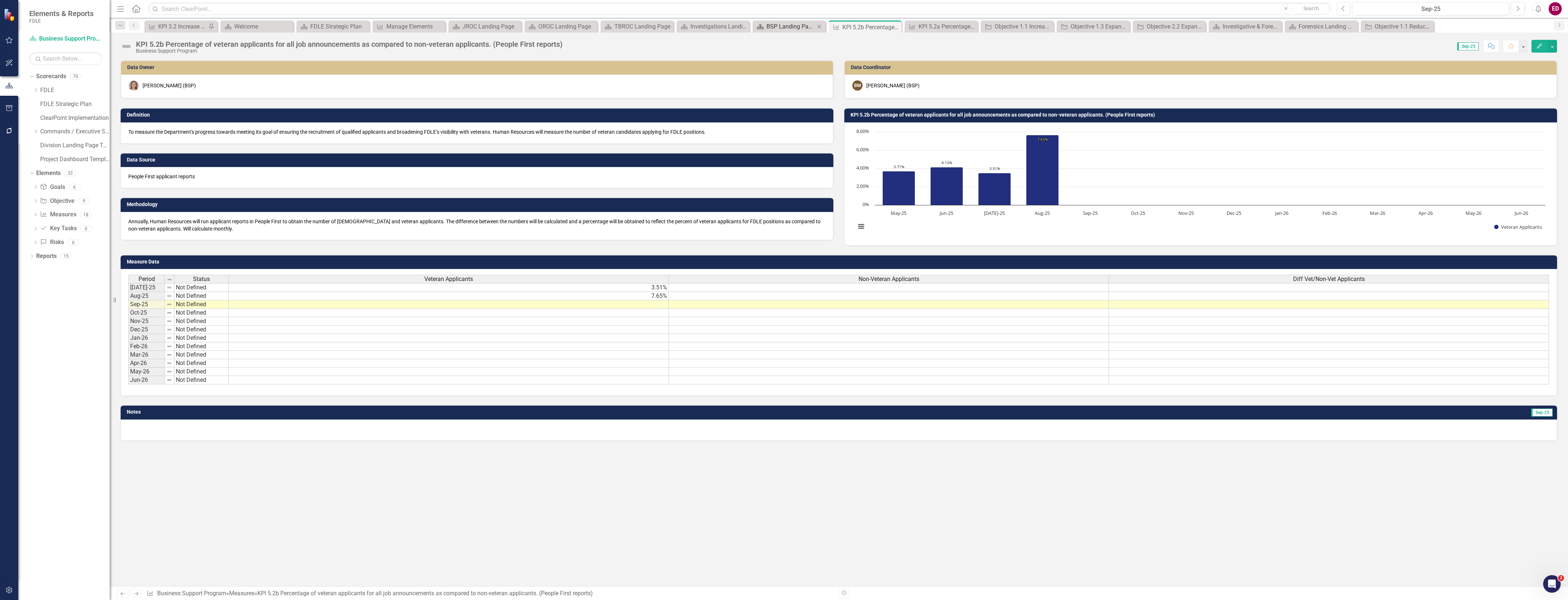
click at [801, 26] on div "BSP Landing Page" at bounding box center [790, 26] width 48 height 9
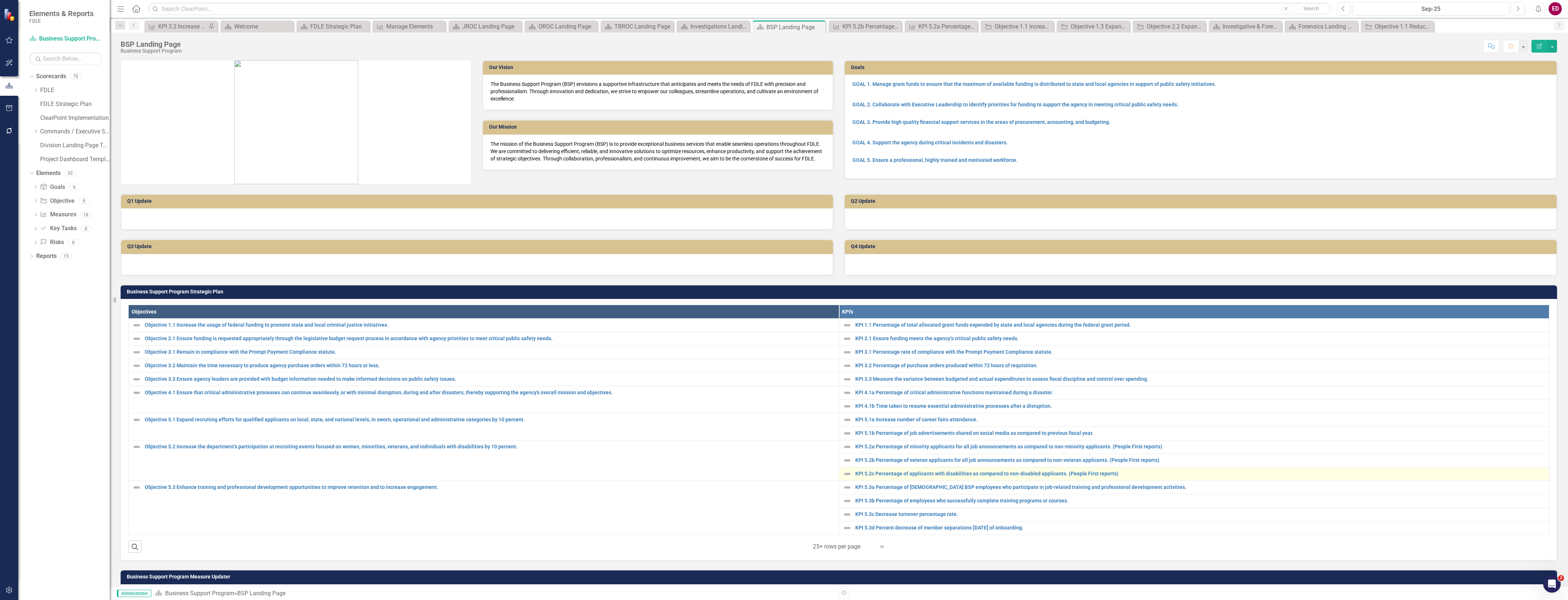
click at [925, 478] on div "KPI 5.2c Percentage of applicants with disabilities as compared to non-disabled…" at bounding box center [1194, 474] width 703 height 9
click at [927, 476] on link "KPI 5.2c Percentage of applicants with disabilities as compared to non-disabled…" at bounding box center [1200, 473] width 690 height 5
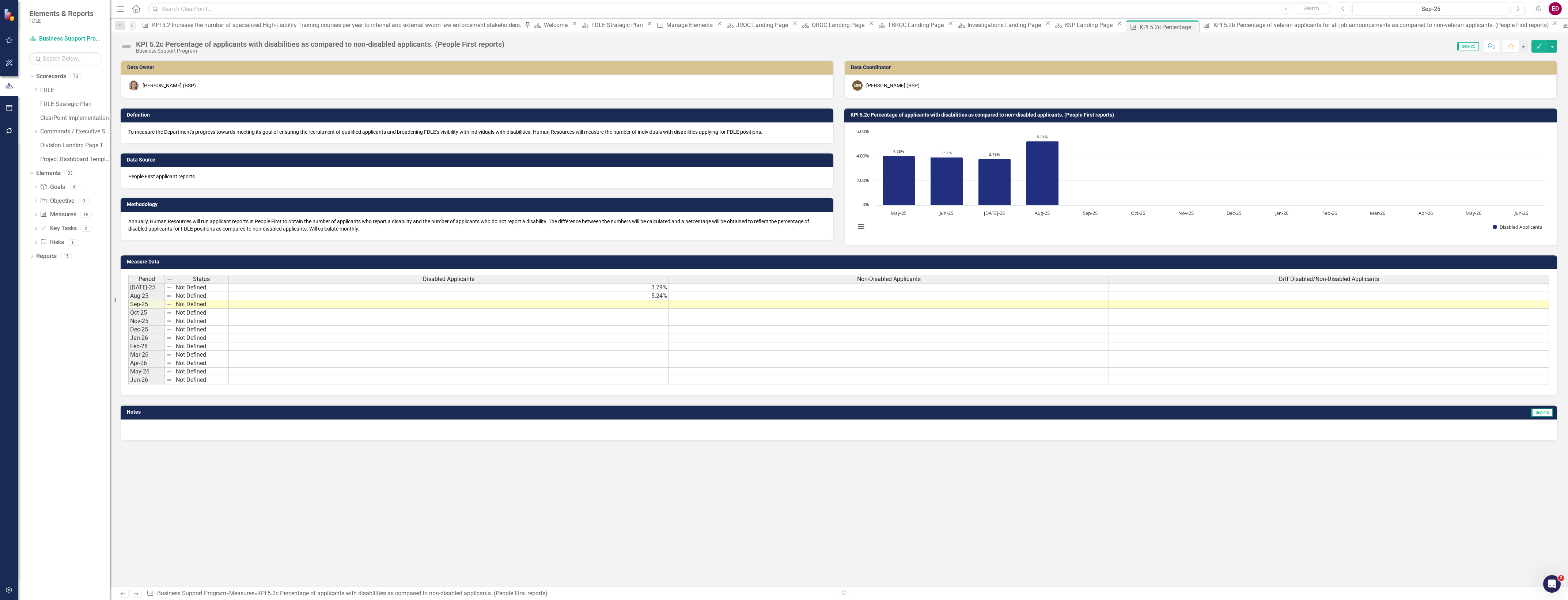
click at [978, 278] on div "Non-Disabled Applicants" at bounding box center [889, 279] width 439 height 8
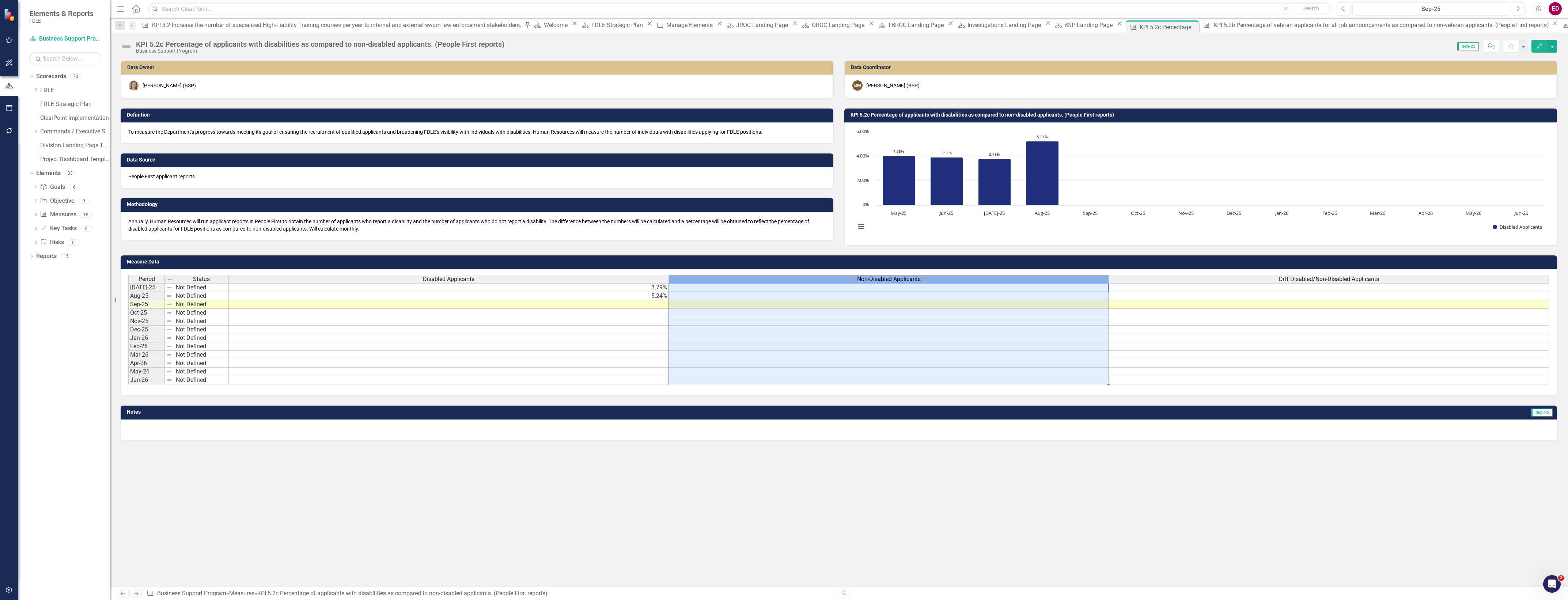
click at [978, 278] on div "Non-Disabled Applicants" at bounding box center [889, 279] width 439 height 8
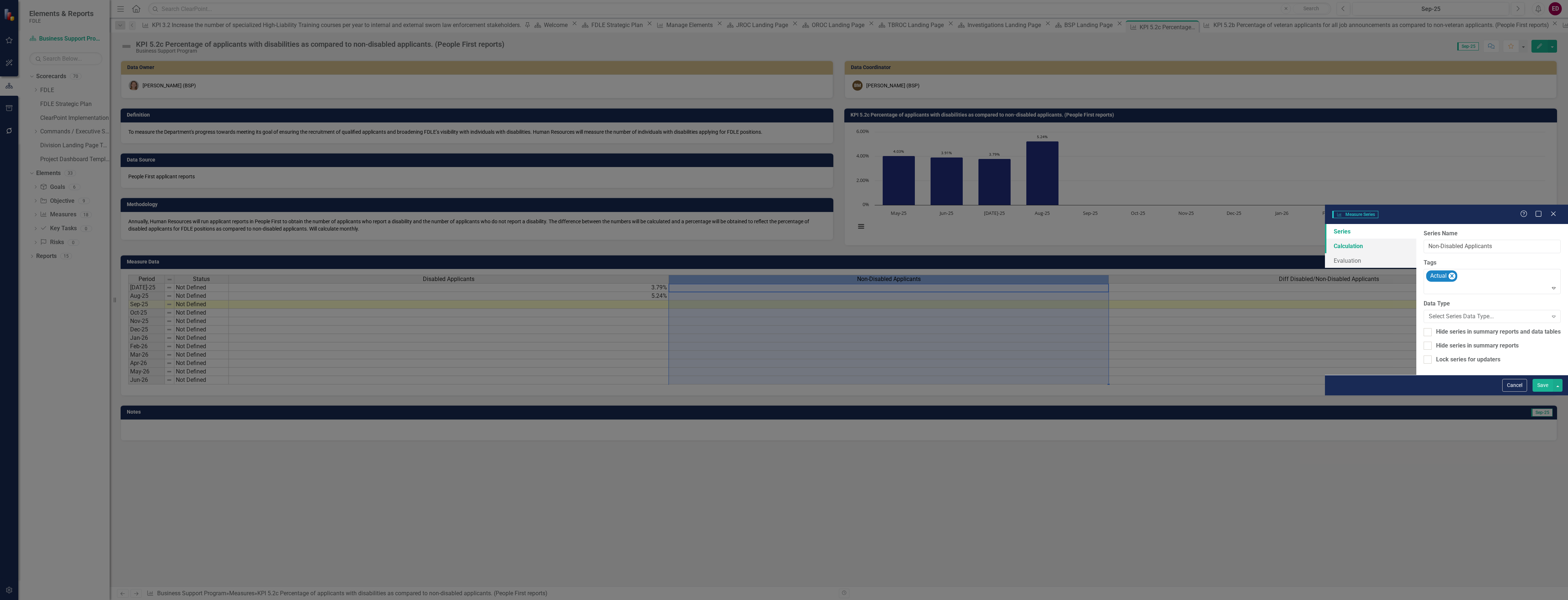
type input "Non-Disabled Applicants"
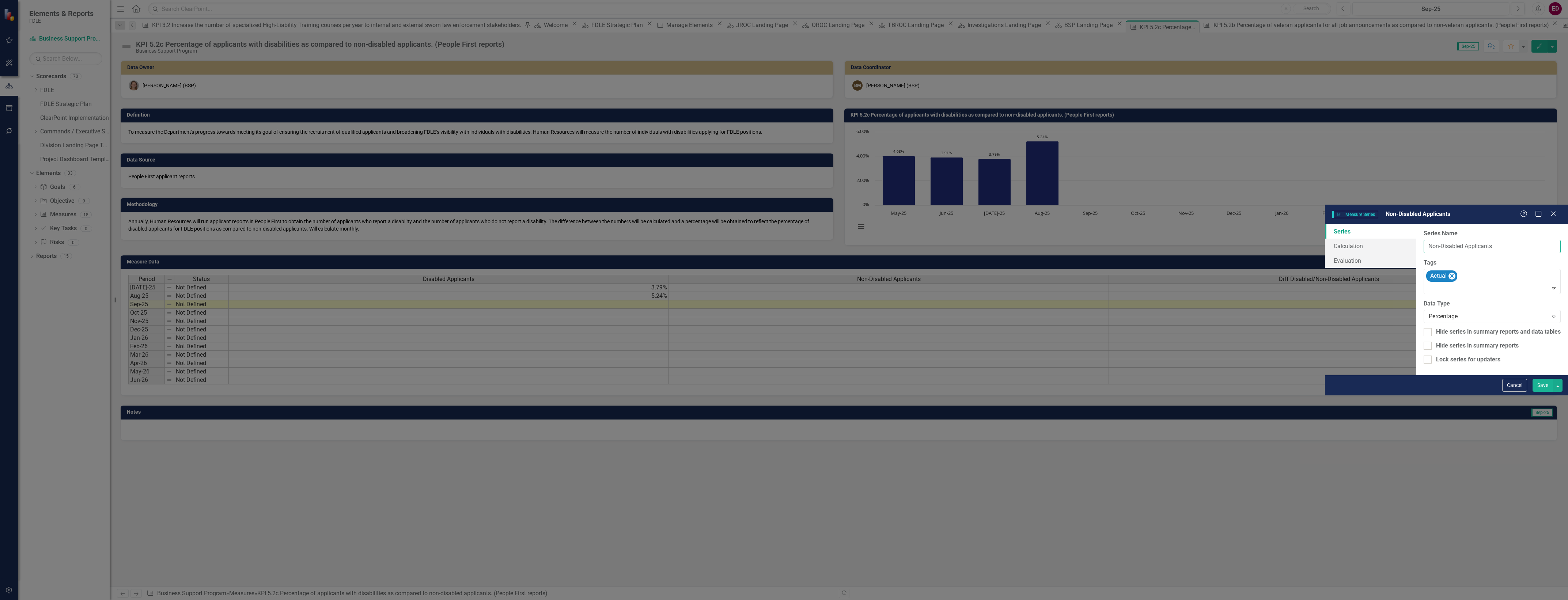
click at [1424, 240] on input "Non-Disabled Applicants" at bounding box center [1492, 246] width 137 height 13
click at [1516, 392] on button "Cancel" at bounding box center [1514, 385] width 25 height 13
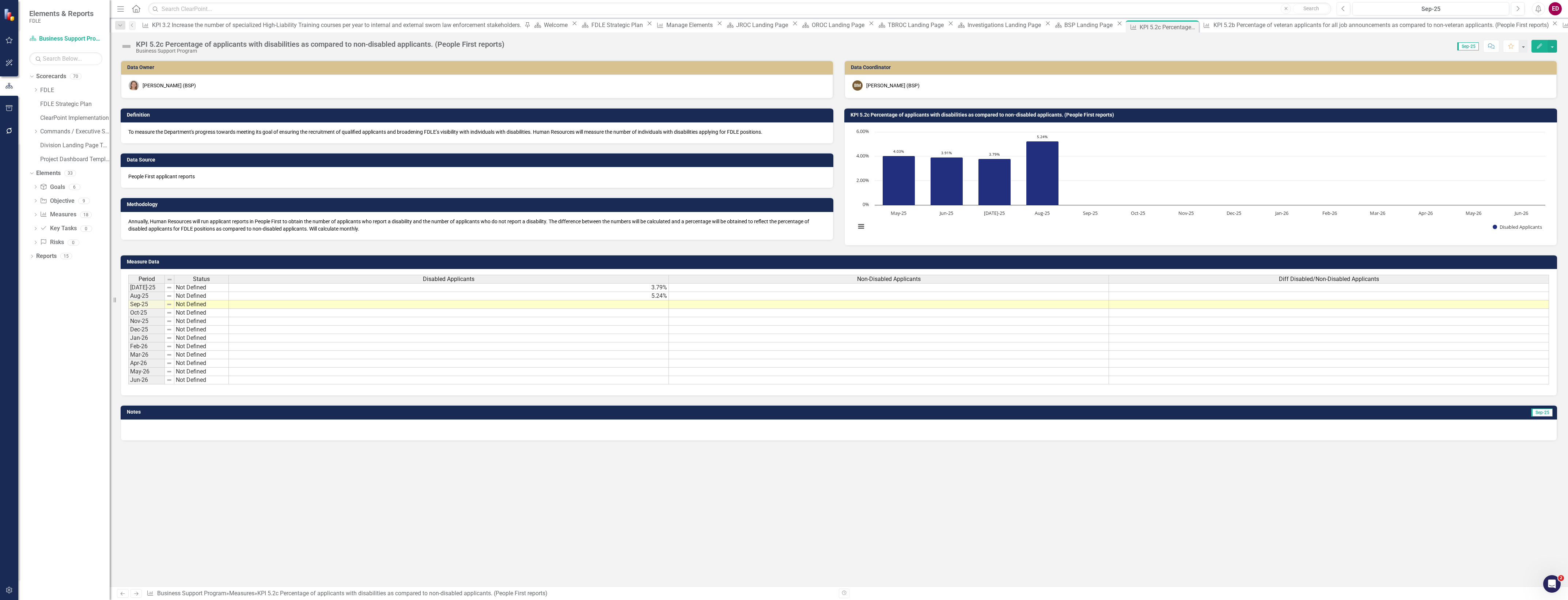
click at [1404, 270] on div "Period Status Disabled Applicants Non-Disabled Applicants Diff Disabled/Non-Dis…" at bounding box center [839, 332] width 1437 height 127
click at [1407, 272] on div "Period Status Disabled Applicants Non-Disabled Applicants Diff Disabled/Non-Dis…" at bounding box center [839, 332] width 1437 height 127
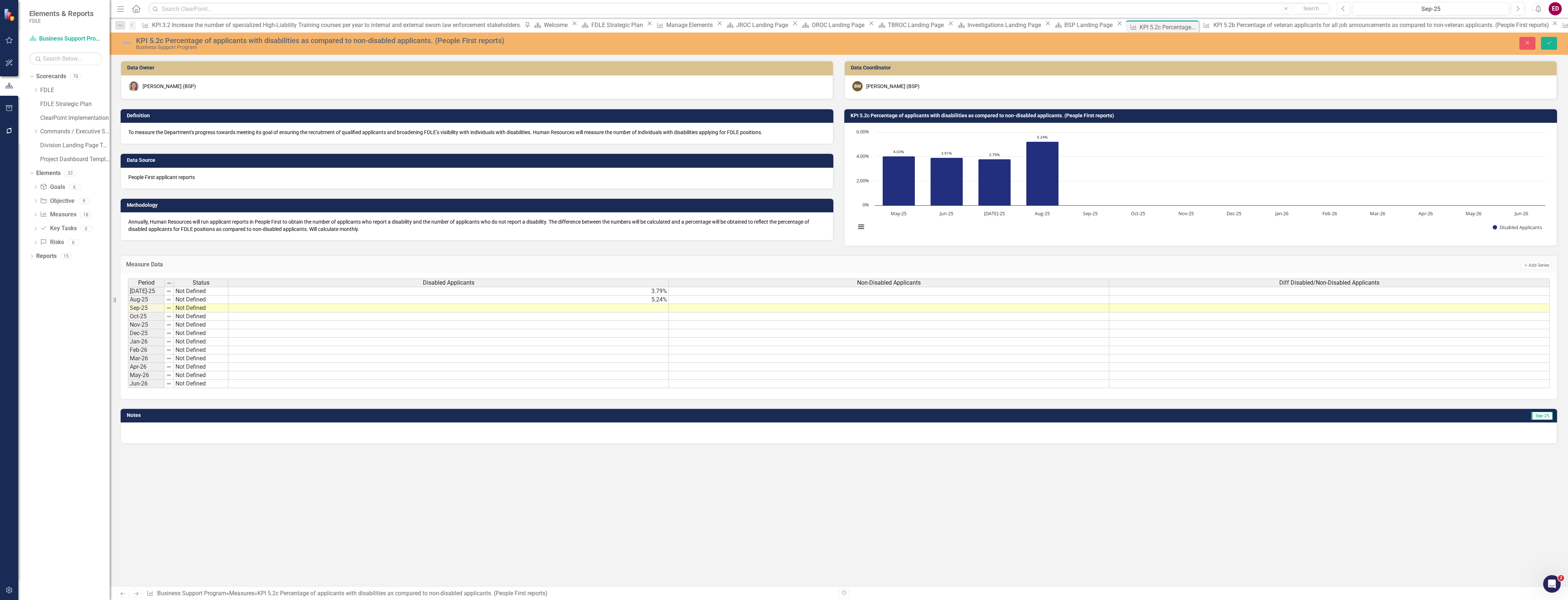
click at [1372, 285] on span "Diff Disabled/Non-Disabled Applicants" at bounding box center [1329, 282] width 100 height 7
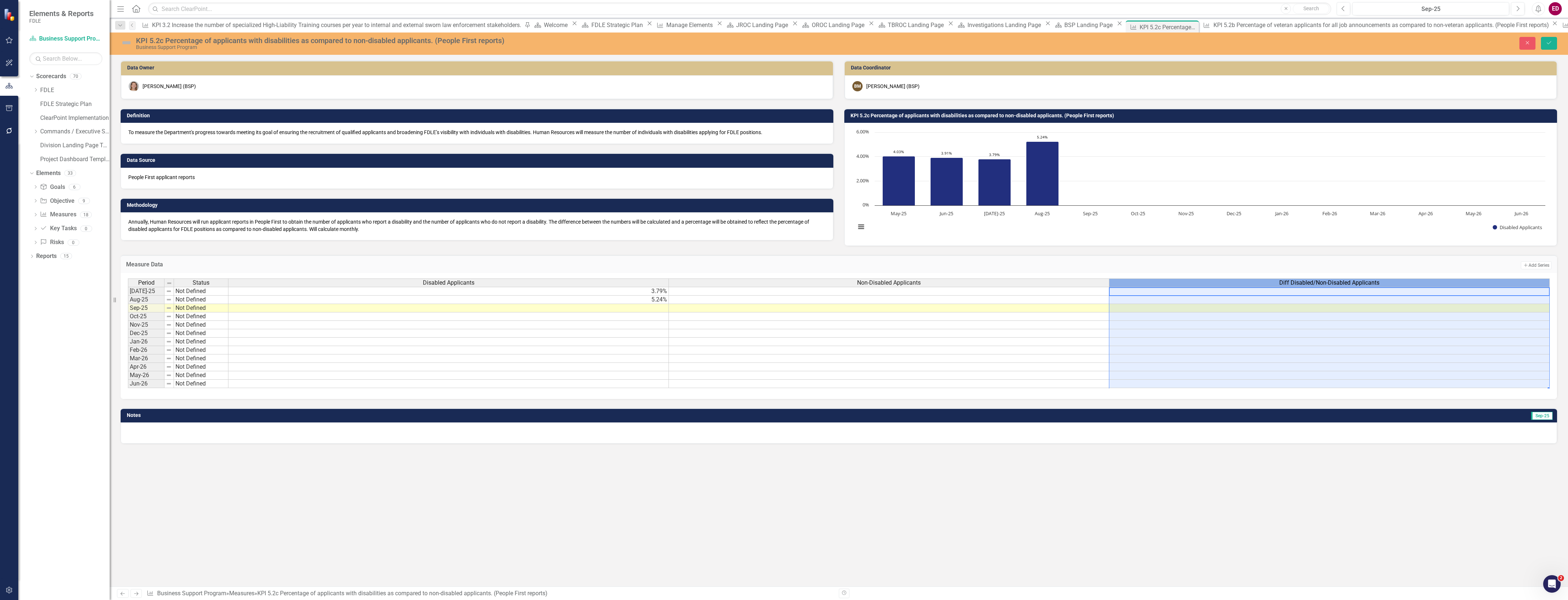
scroll to position [0, 5]
click at [1372, 285] on span "Diff Disabled/Non-Disabled Applicants" at bounding box center [1329, 282] width 100 height 7
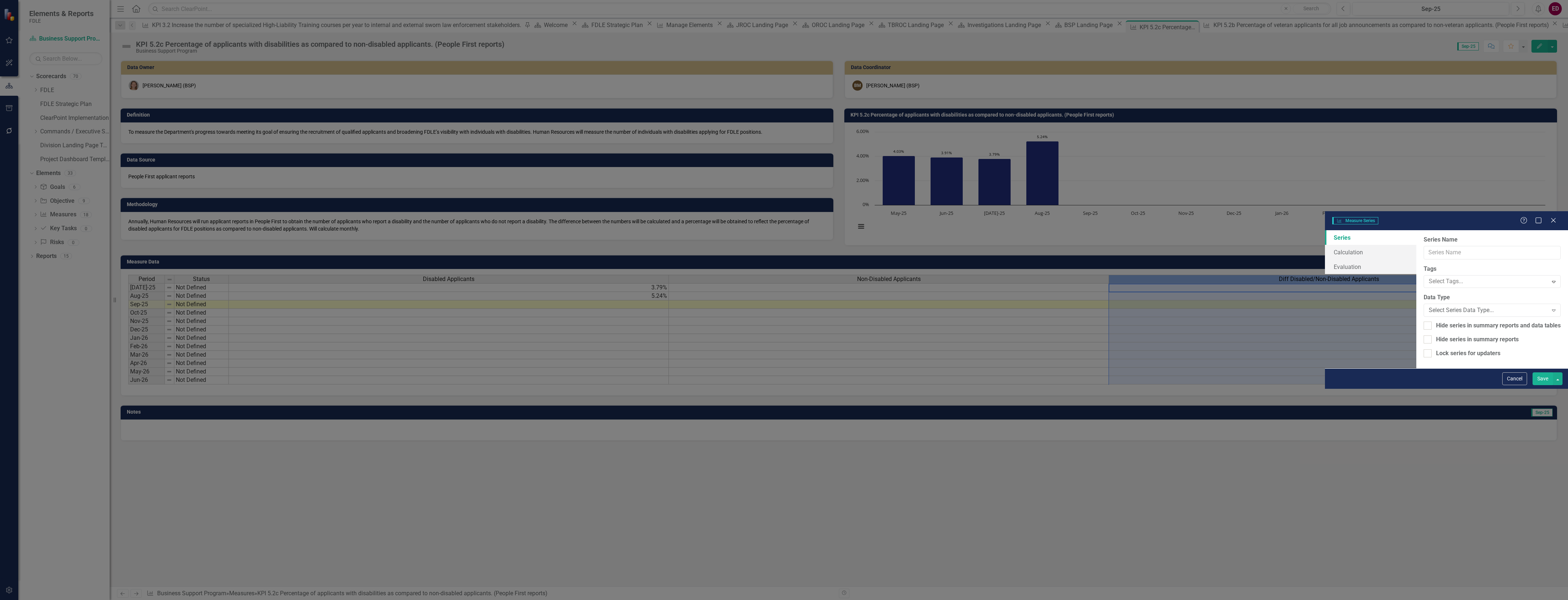
type input "Diff Disabled/Non-Disabled Applicants"
click at [1424, 246] on input "Diff Disabled/Non-Disabled Applicants" at bounding box center [1492, 253] width 137 height 13
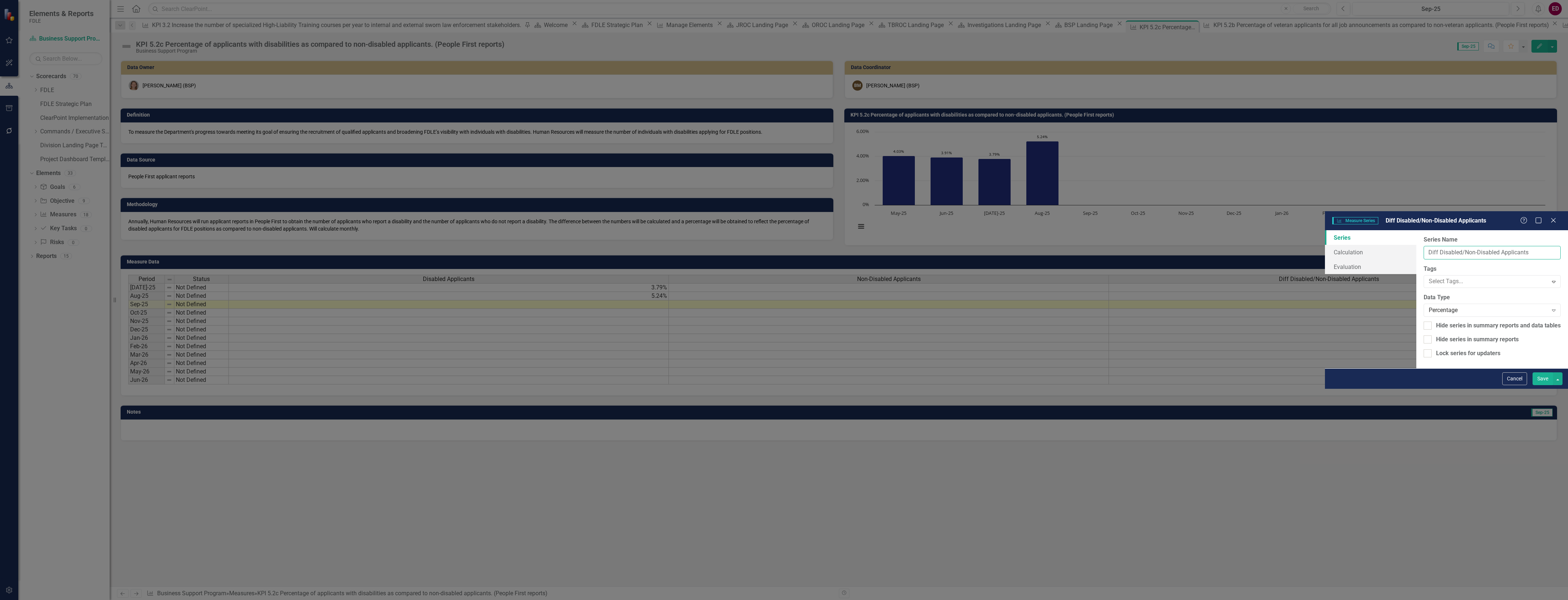
click at [1424, 246] on input "Diff Disabled/Non-Disabled Applicants" at bounding box center [1492, 253] width 137 height 13
drag, startPoint x: 1516, startPoint y: 597, endPoint x: 1465, endPoint y: 577, distance: 54.8
click at [1516, 385] on button "Cancel" at bounding box center [1514, 378] width 25 height 13
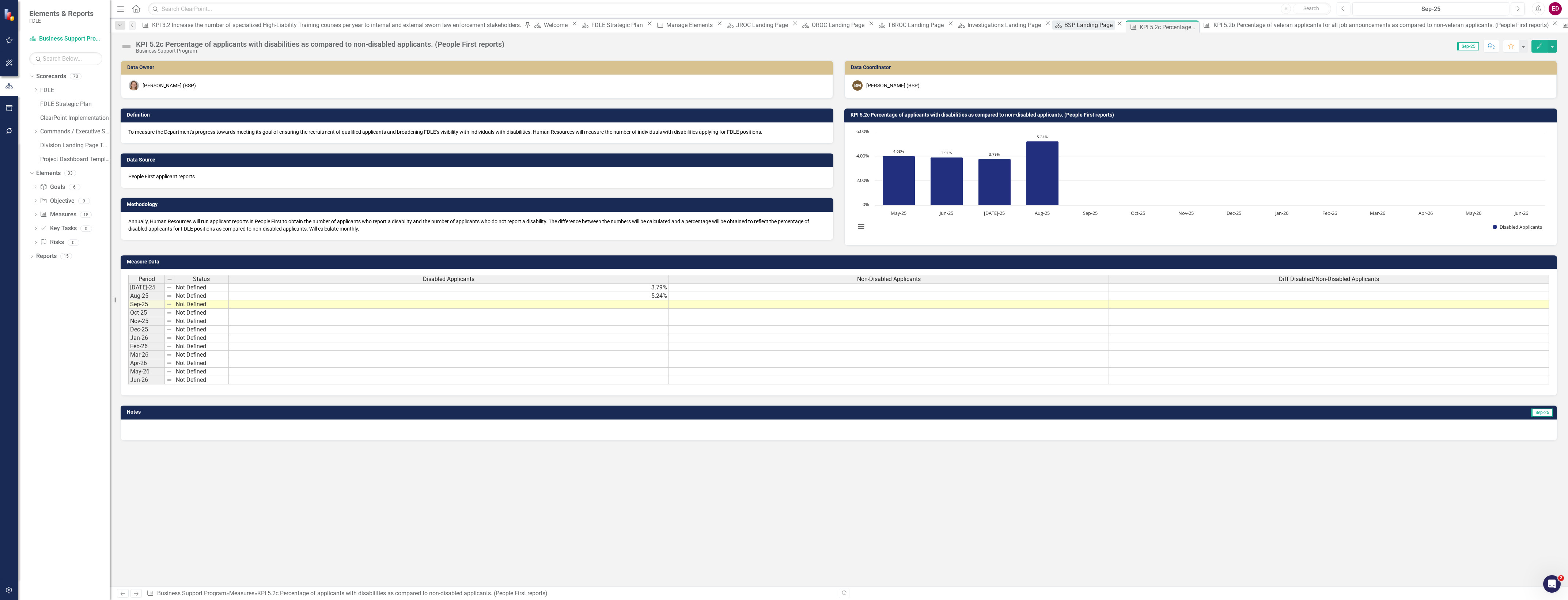
click at [1065, 24] on div "BSP Landing Page" at bounding box center [1090, 25] width 51 height 9
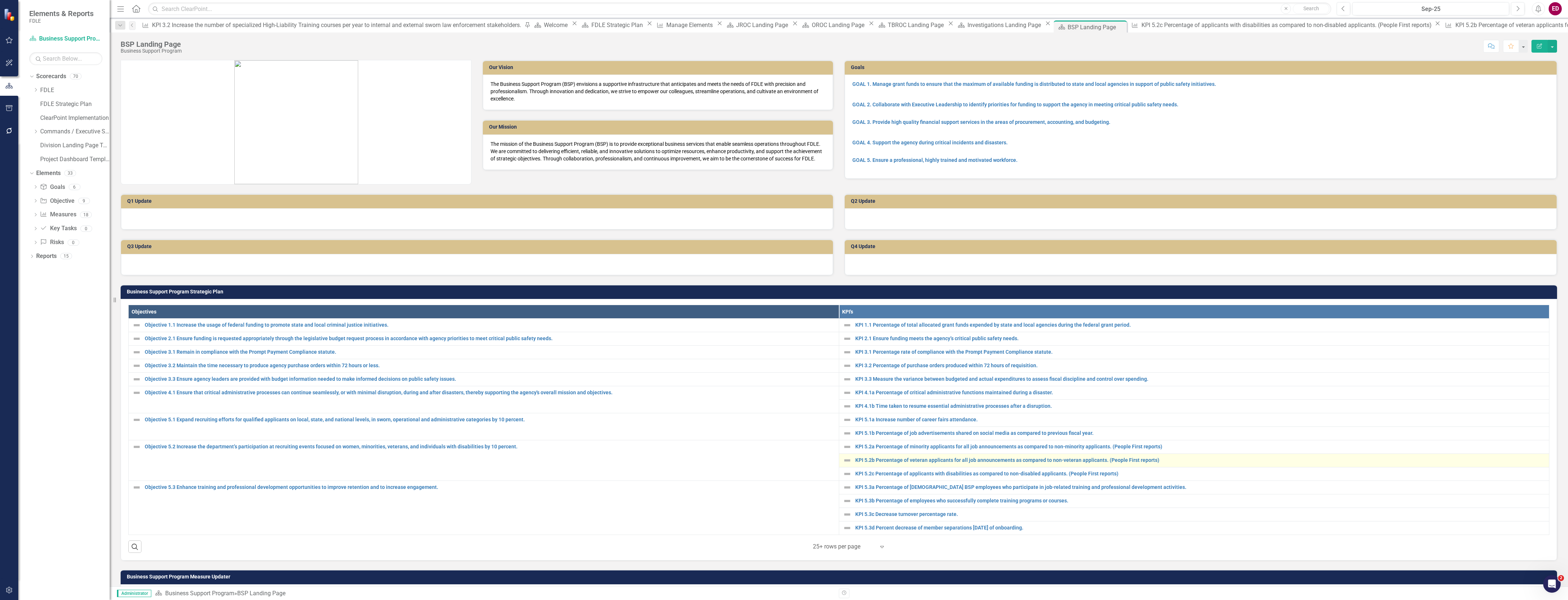
click at [925, 465] on div "KPI 5.2b Percentage of veteran applicants for all job announcements as compared…" at bounding box center [1194, 460] width 703 height 9
click at [927, 462] on link "KPI 5.2b Percentage of veteran applicants for all job announcements as compared…" at bounding box center [1200, 460] width 690 height 5
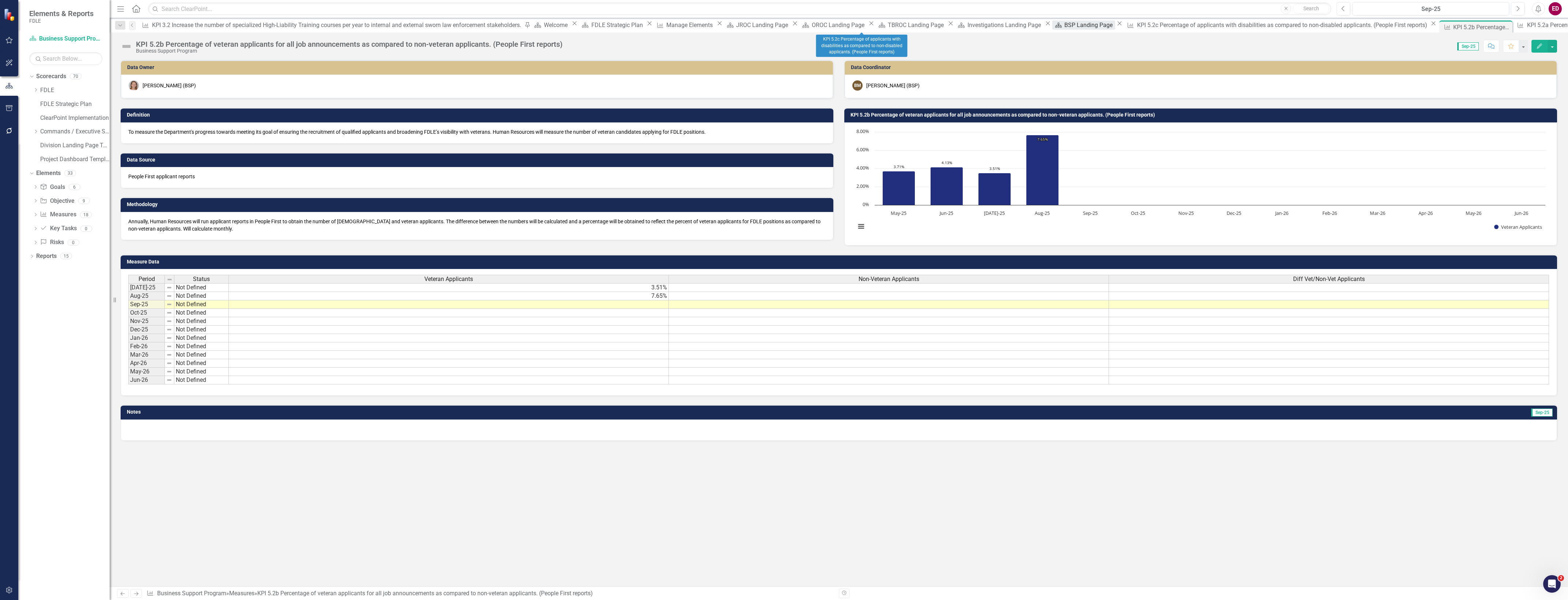
click at [1065, 29] on div "BSP Landing Page" at bounding box center [1090, 25] width 51 height 9
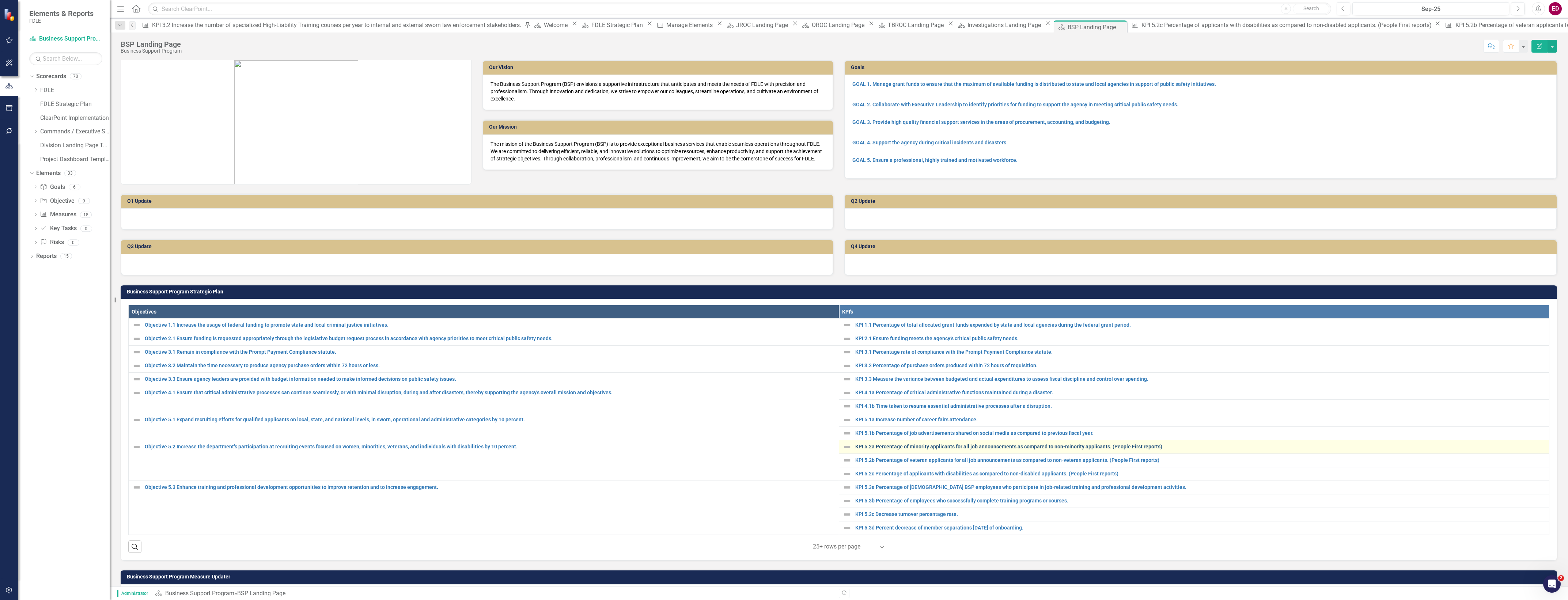
click at [940, 450] on link "KPI 5.2a Percentage of minority applicants for all job announcements as compare…" at bounding box center [1200, 447] width 690 height 5
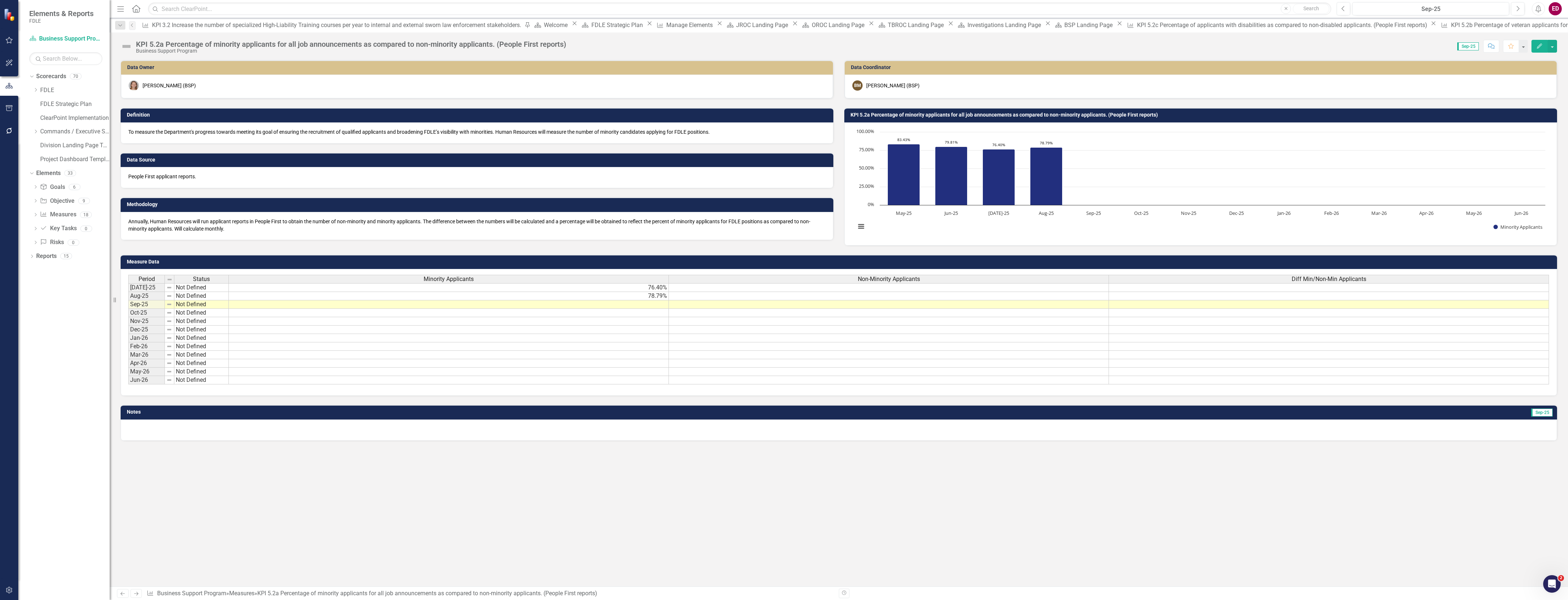
click at [989, 557] on div "Data Owner Ashton Heisterman (BSP) Definition To measure the Department's progr…" at bounding box center [839, 323] width 1458 height 526
